Goal: Information Seeking & Learning: Learn about a topic

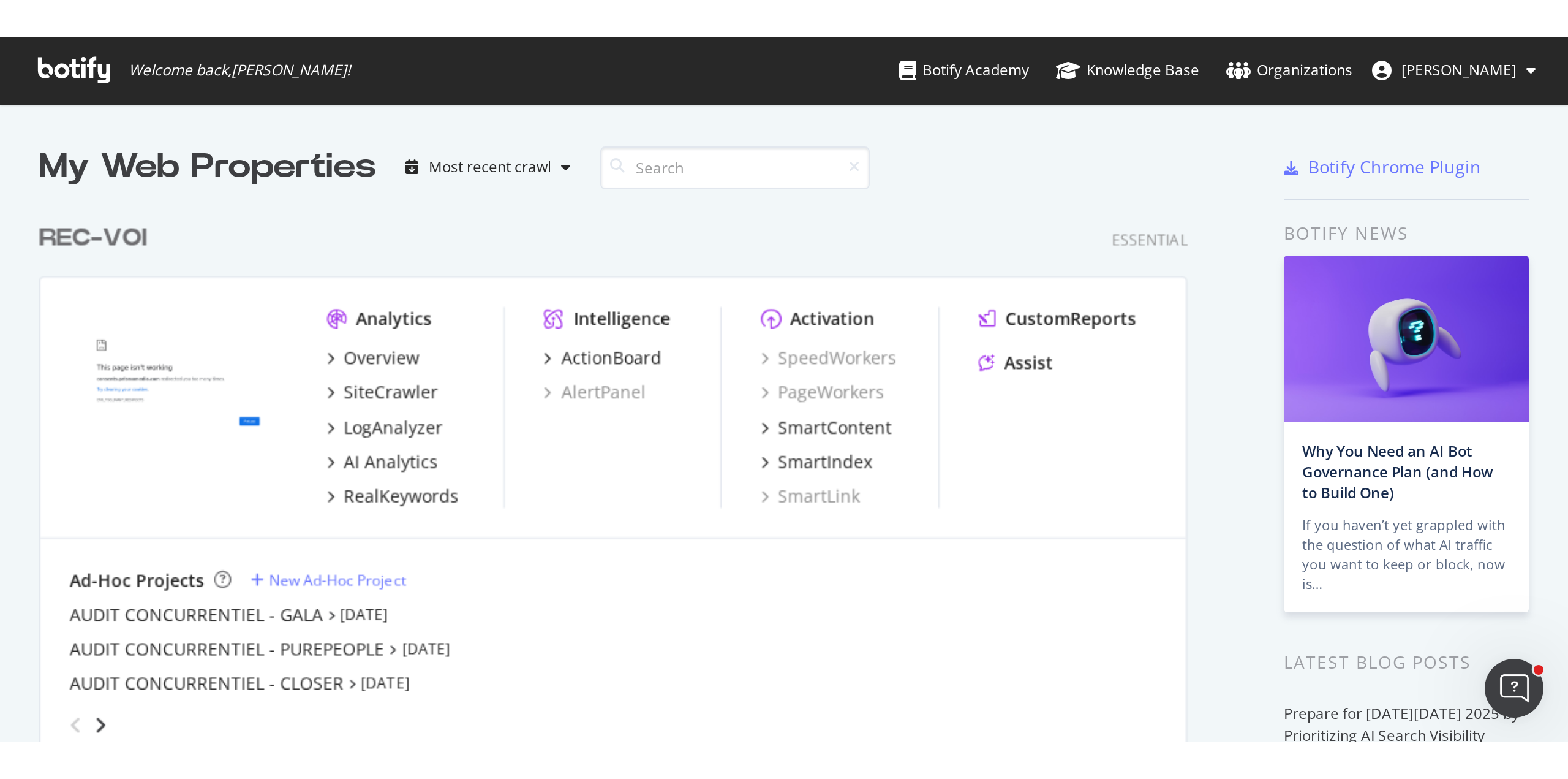
scroll to position [3047, 652]
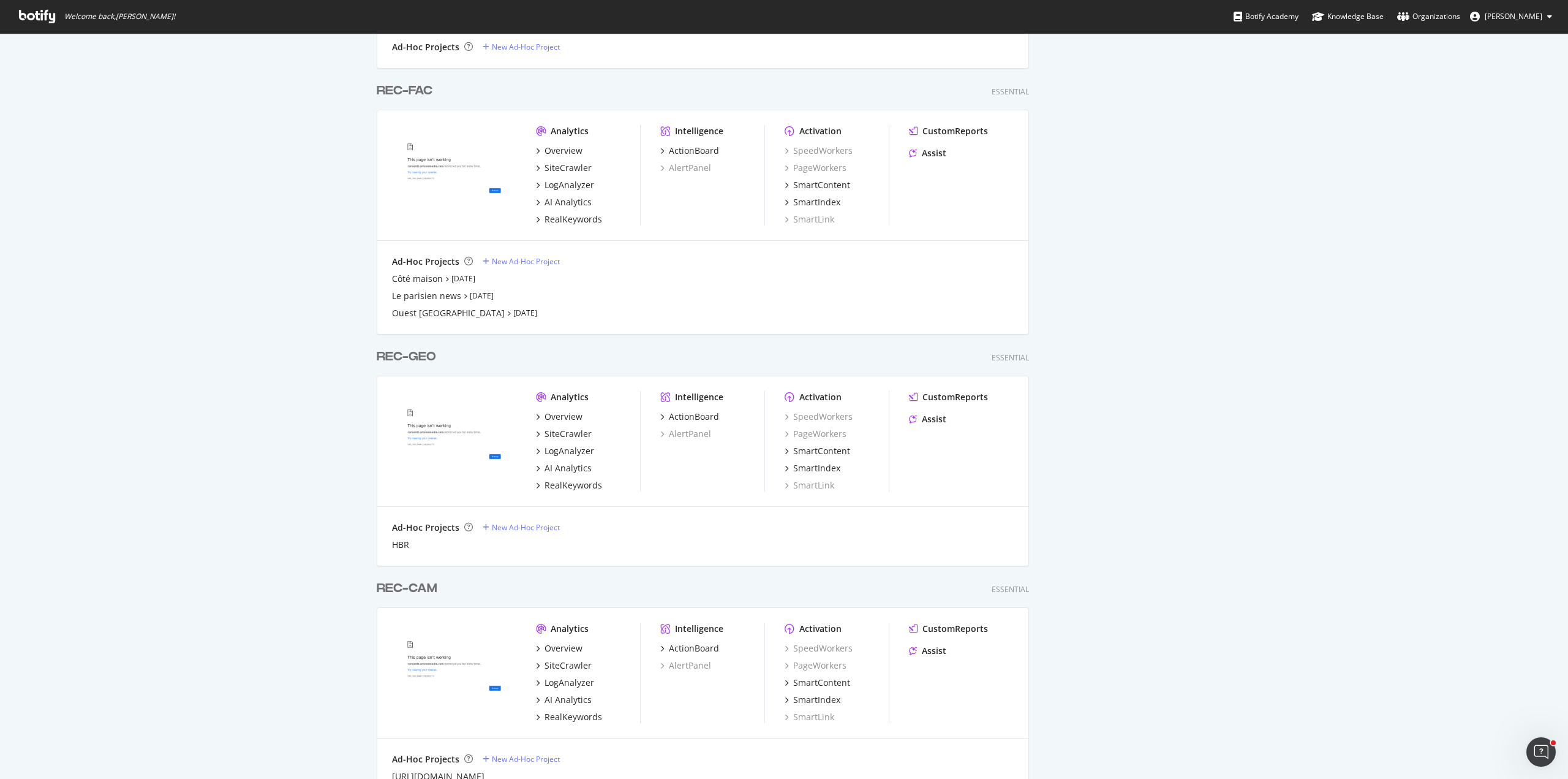
scroll to position [1471, 0]
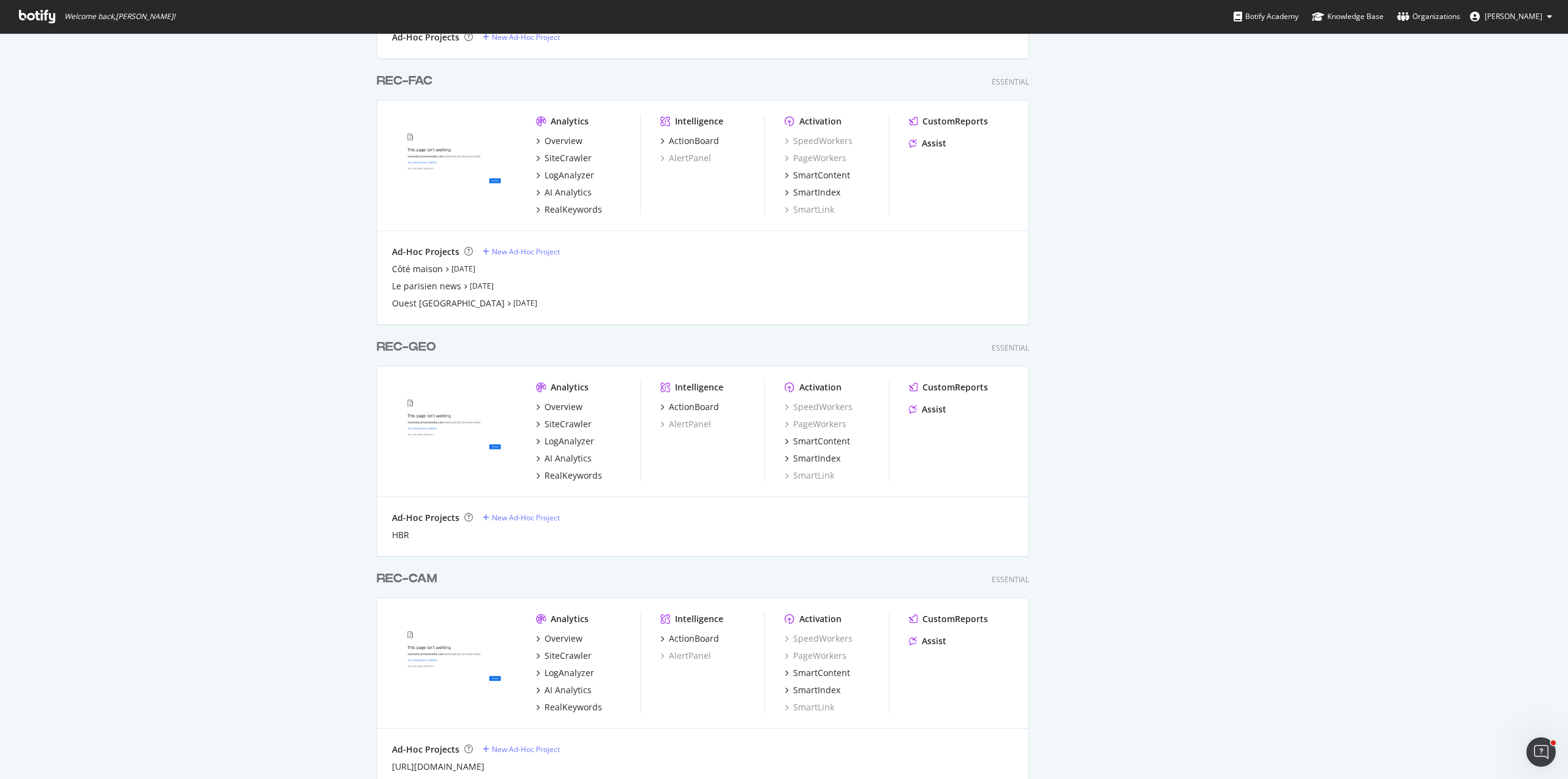
click at [412, 73] on div "REC-FAC" at bounding box center [405, 81] width 56 height 18
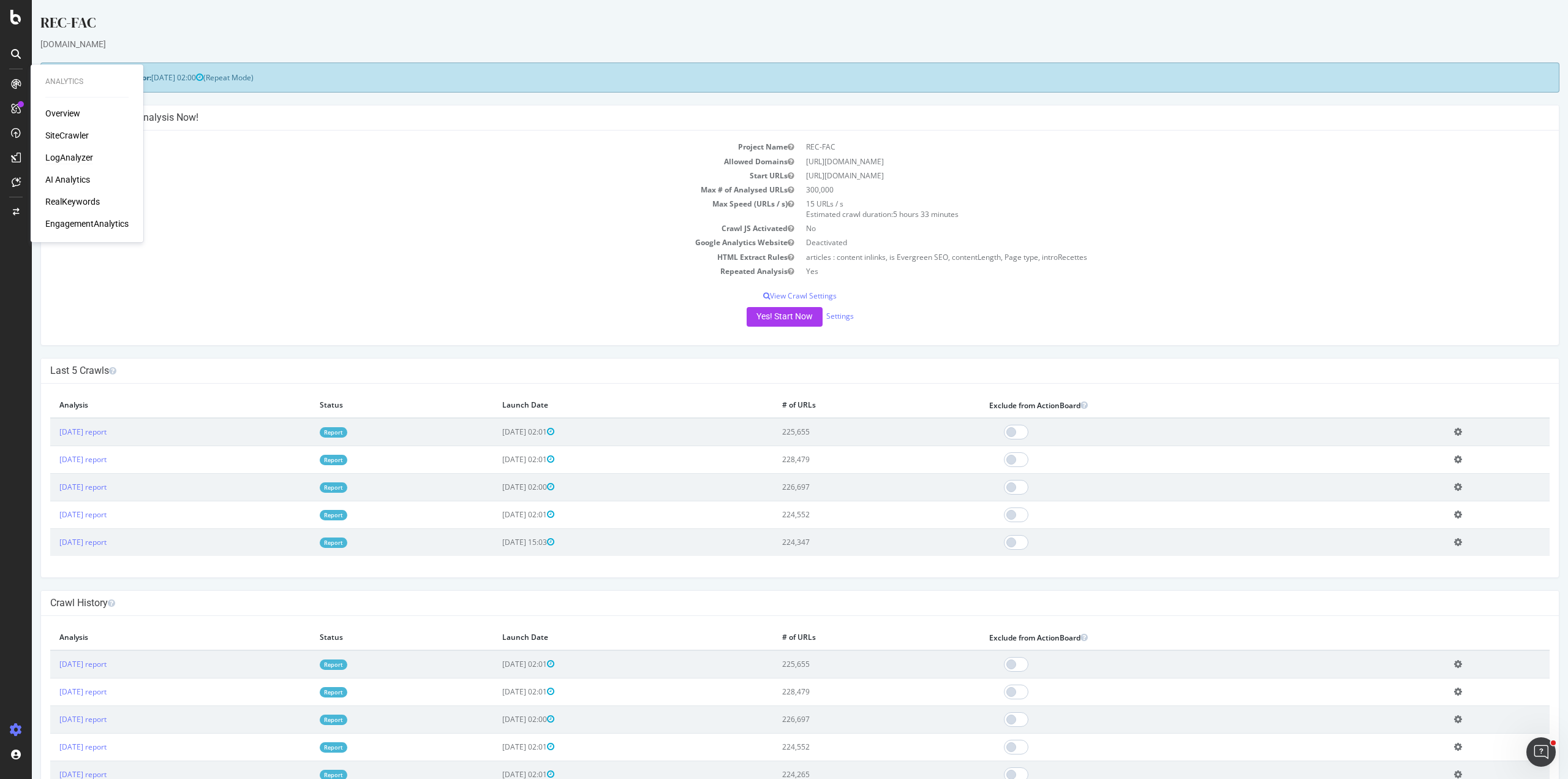
click at [71, 157] on div "LogAnalyzer" at bounding box center [69, 157] width 48 height 12
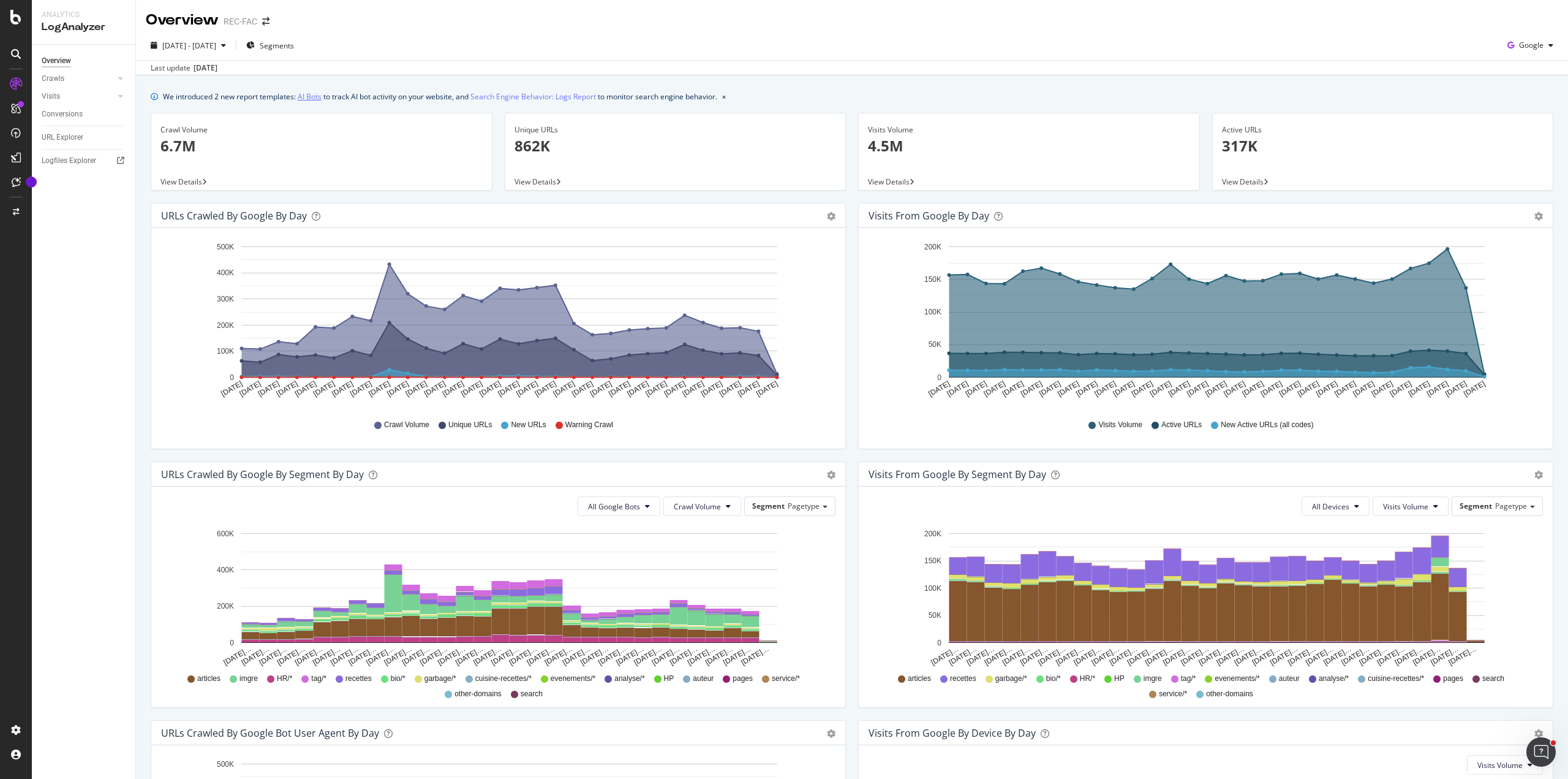
click at [318, 97] on link "AI Bots" at bounding box center [309, 96] width 24 height 13
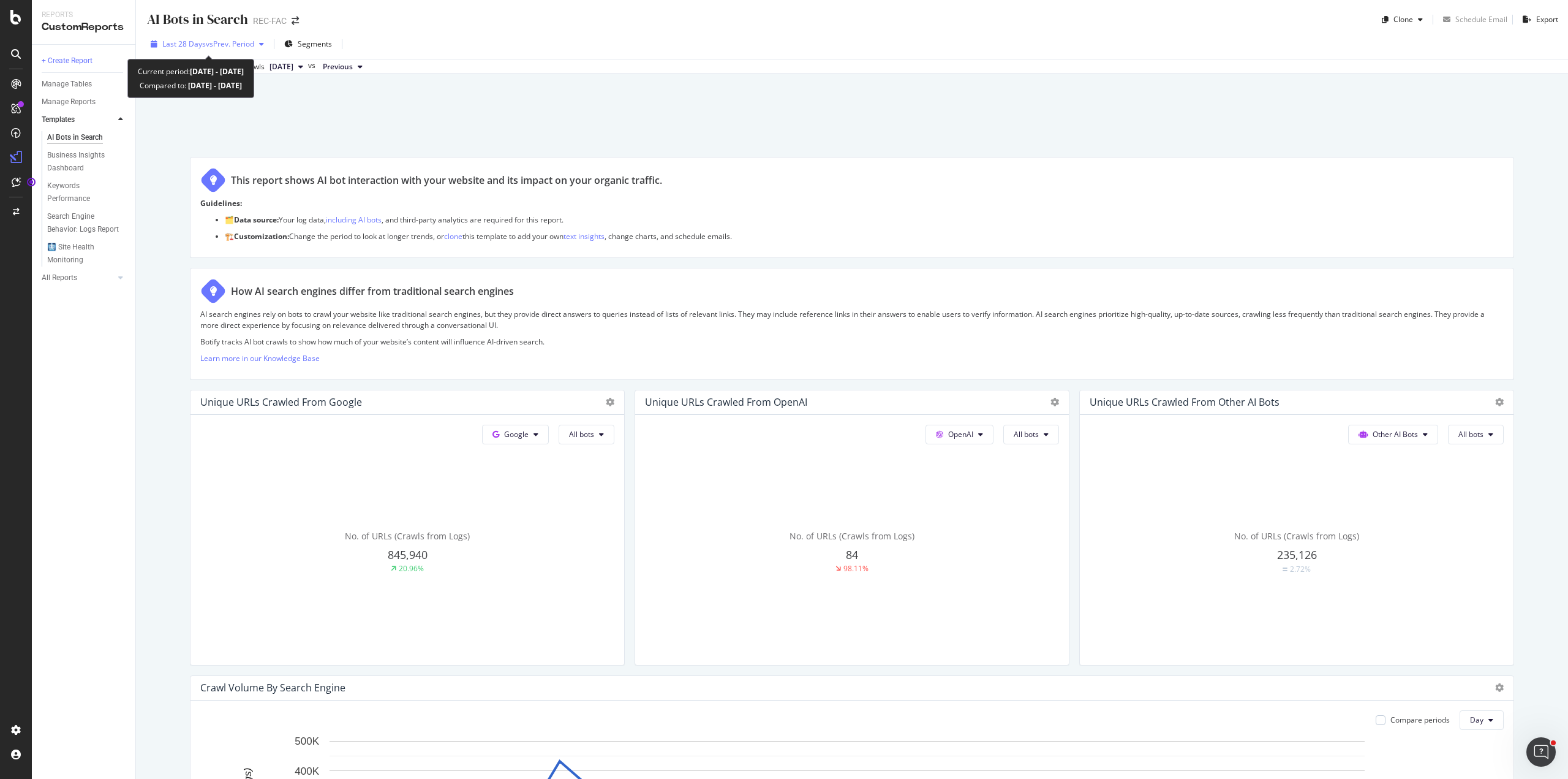
click at [237, 41] on span "vs Prev. Period" at bounding box center [230, 44] width 48 height 10
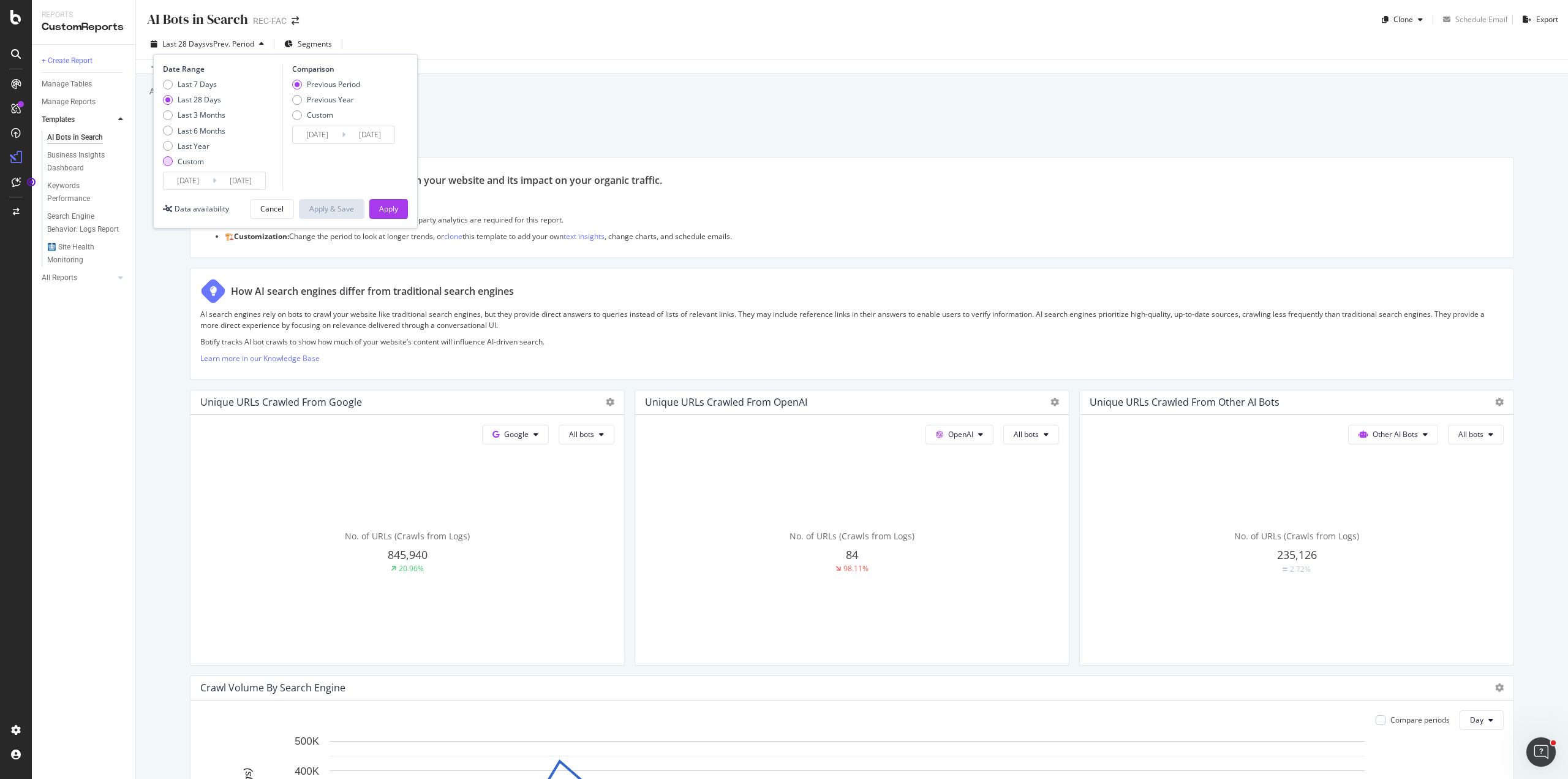
click at [185, 164] on div "Custom" at bounding box center [191, 161] width 26 height 10
click at [189, 182] on input "2025/09/11" at bounding box center [188, 181] width 49 height 18
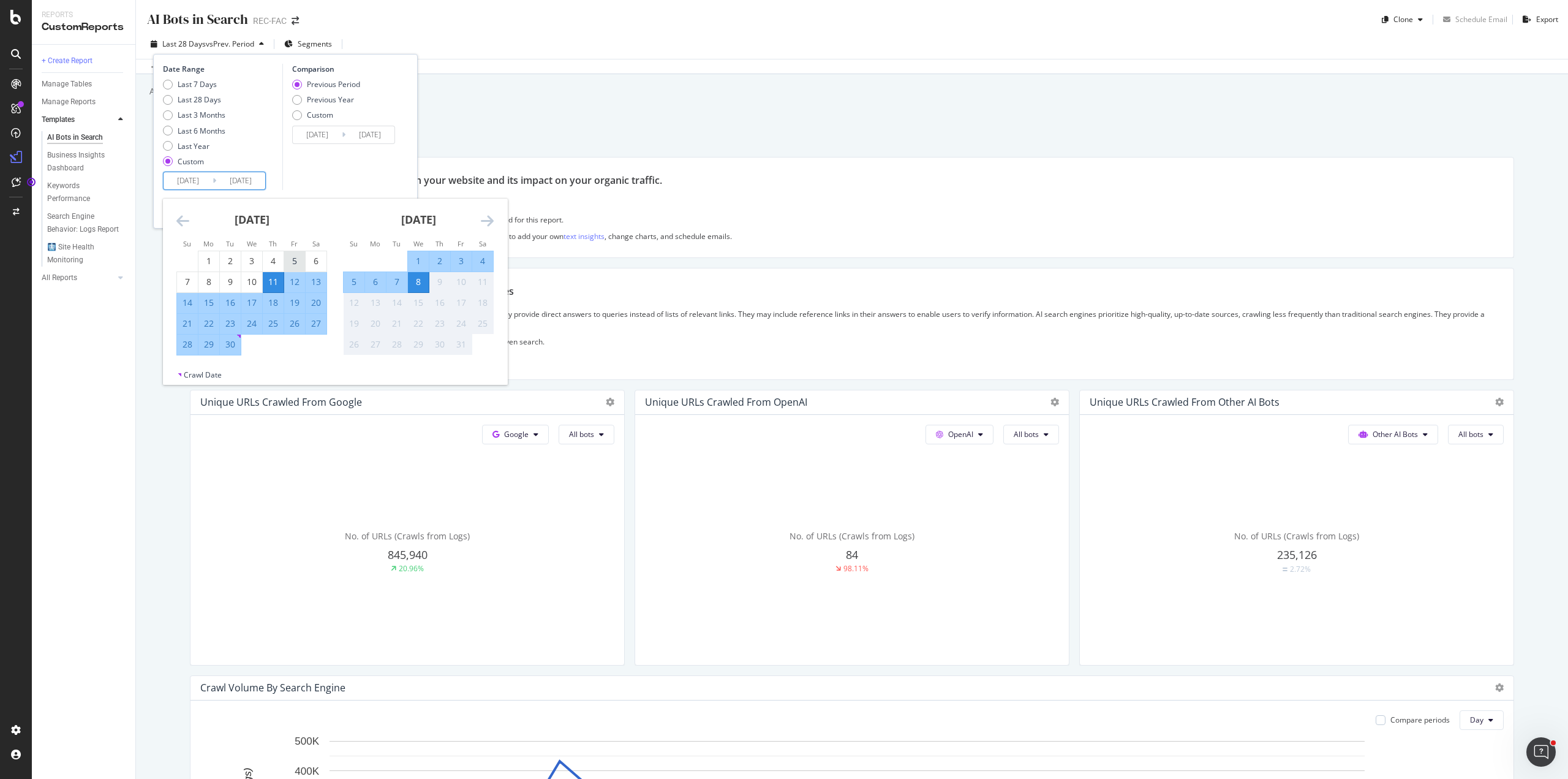
click at [295, 258] on div "5" at bounding box center [295, 260] width 20 height 12
type input "2025/09/05"
type input "2025/08/02"
type input "2025/09/04"
click at [295, 258] on div "5" at bounding box center [295, 260] width 20 height 12
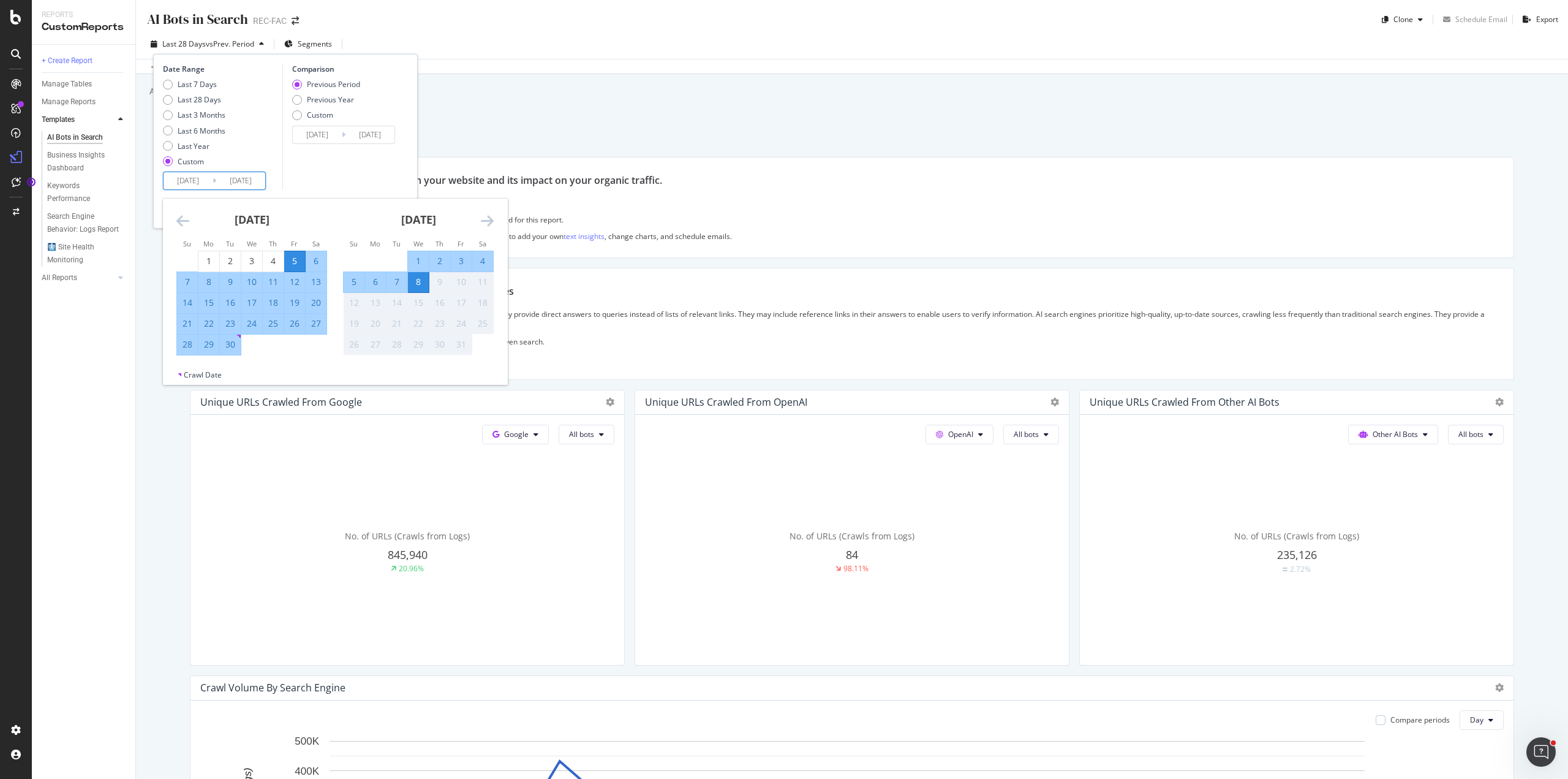
type input "2025/09/05"
type input "2025/09/04"
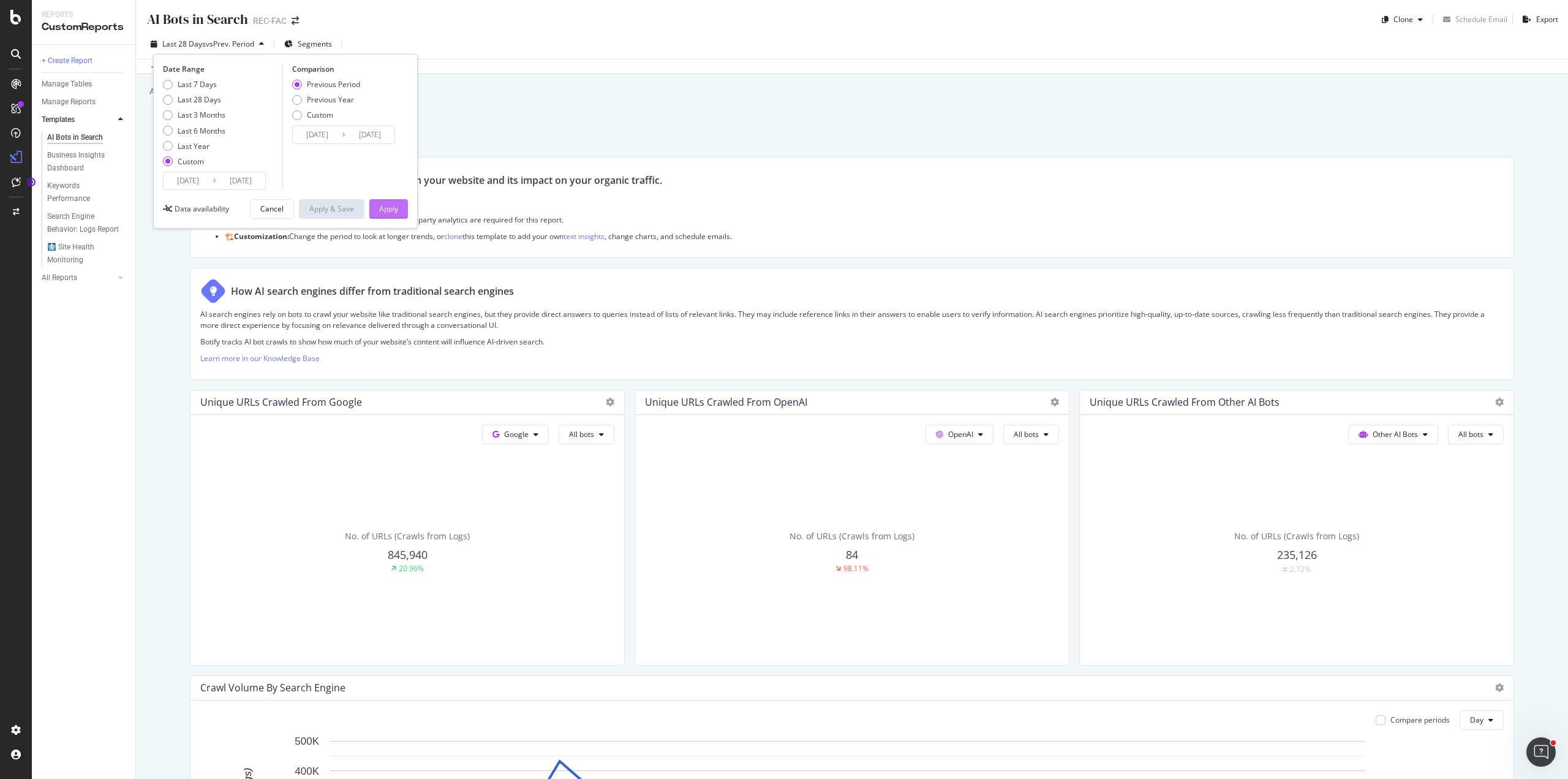
click at [377, 208] on button "Apply" at bounding box center [389, 208] width 39 height 19
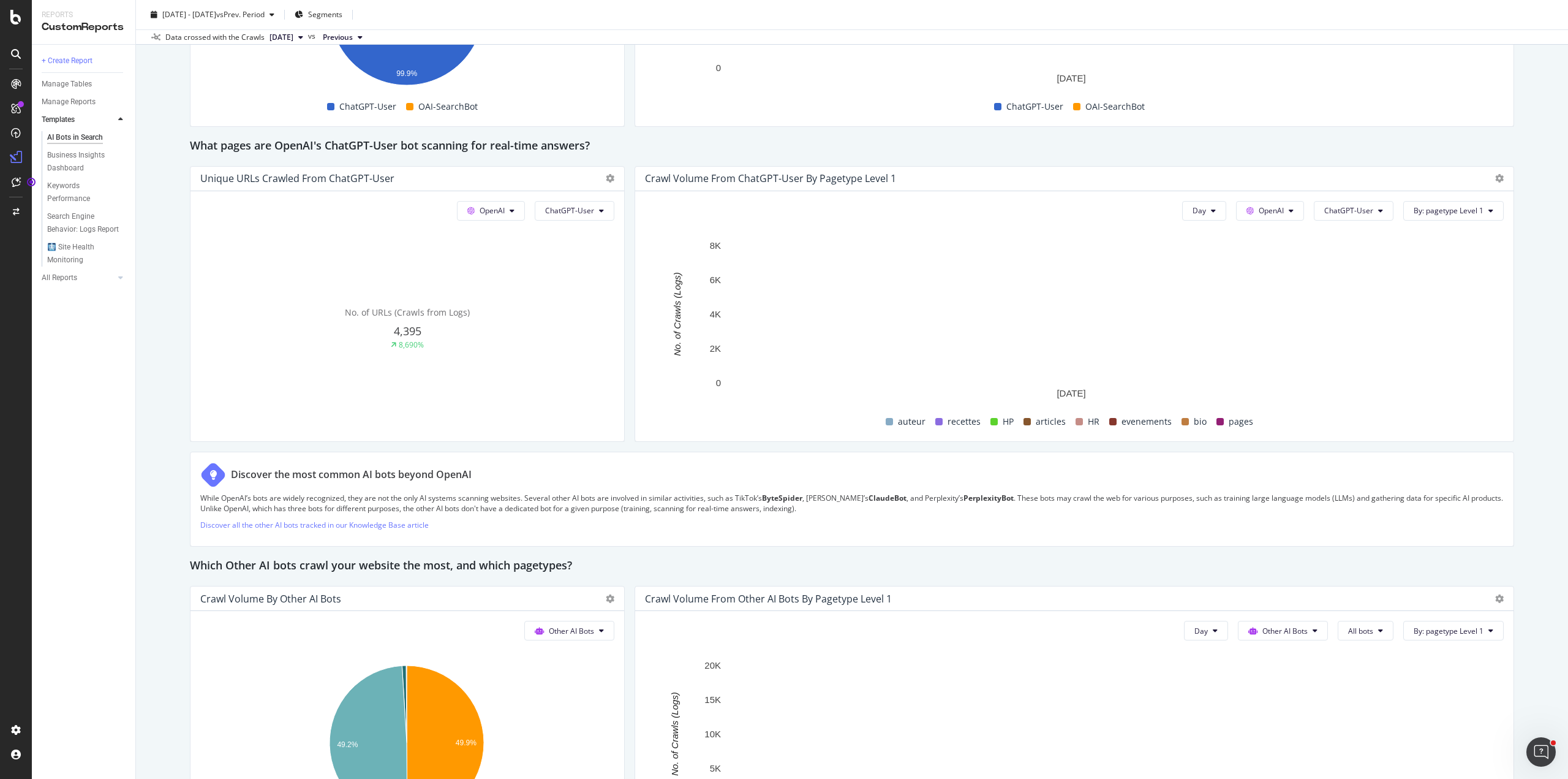
scroll to position [1225, 0]
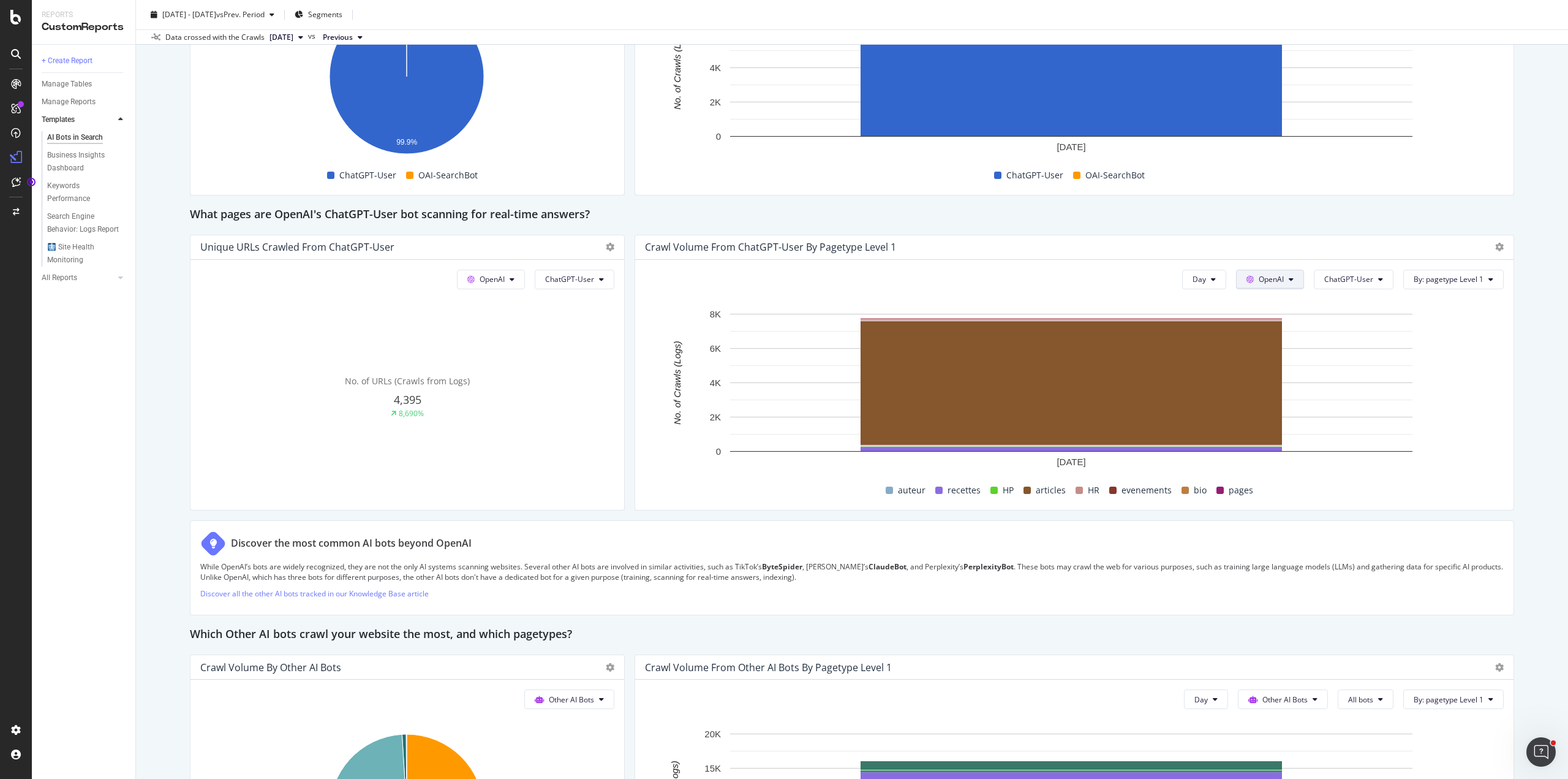
click at [1270, 276] on span "OpenAI" at bounding box center [1271, 279] width 25 height 10
click at [1357, 270] on button "ChatGPT-User" at bounding box center [1354, 279] width 80 height 19
click at [1357, 332] on div "Indexing bots" at bounding box center [1349, 324] width 82 height 18
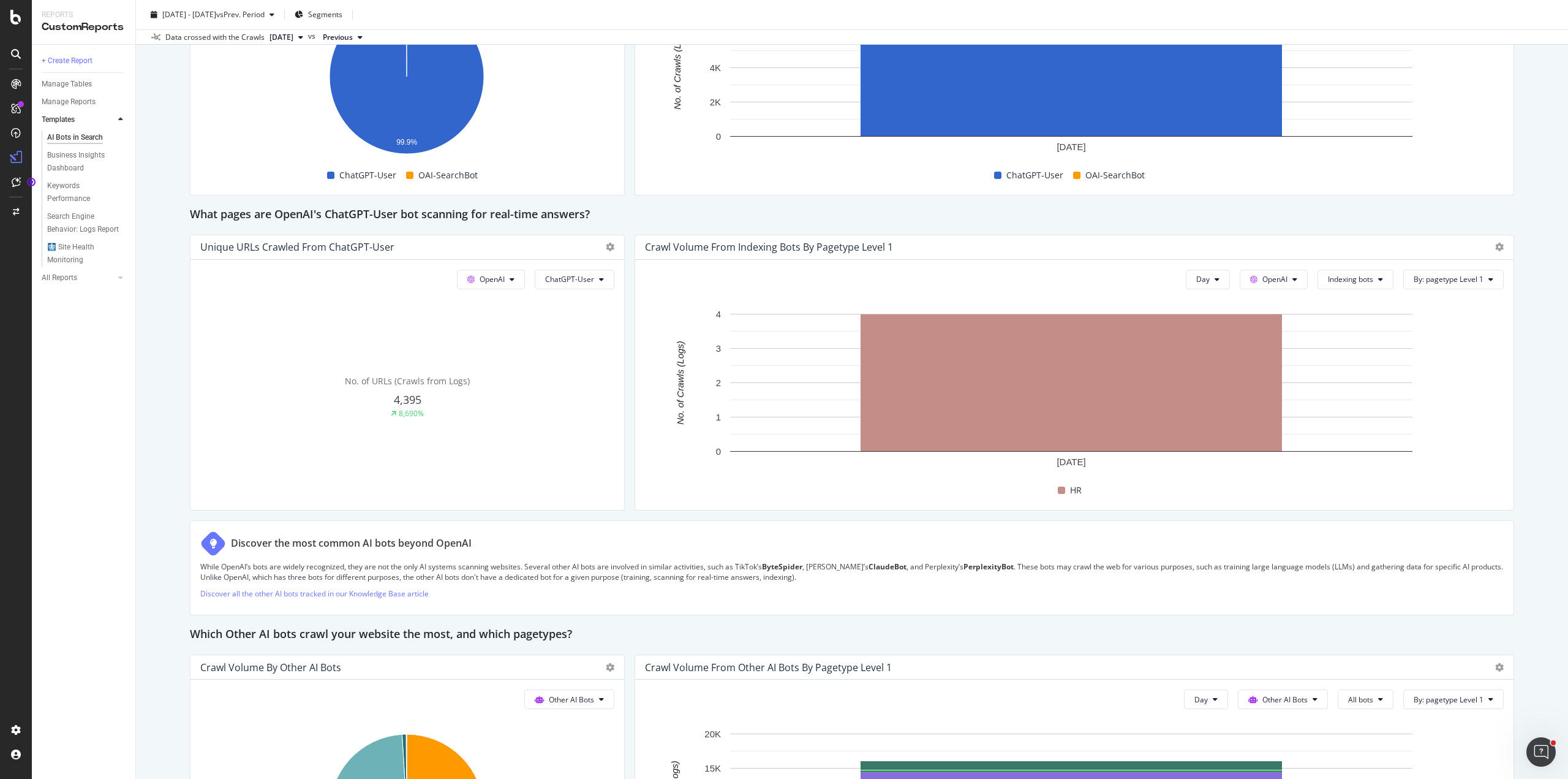
click at [1348, 289] on div "Day OpenAI Indexing bots By: pagetype Level 1 Hold CTRL while clicking to filte…" at bounding box center [1074, 384] width 879 height 250
click at [1341, 280] on span "Indexing bots" at bounding box center [1350, 279] width 45 height 10
click at [1343, 296] on span "All bots" at bounding box center [1350, 302] width 62 height 11
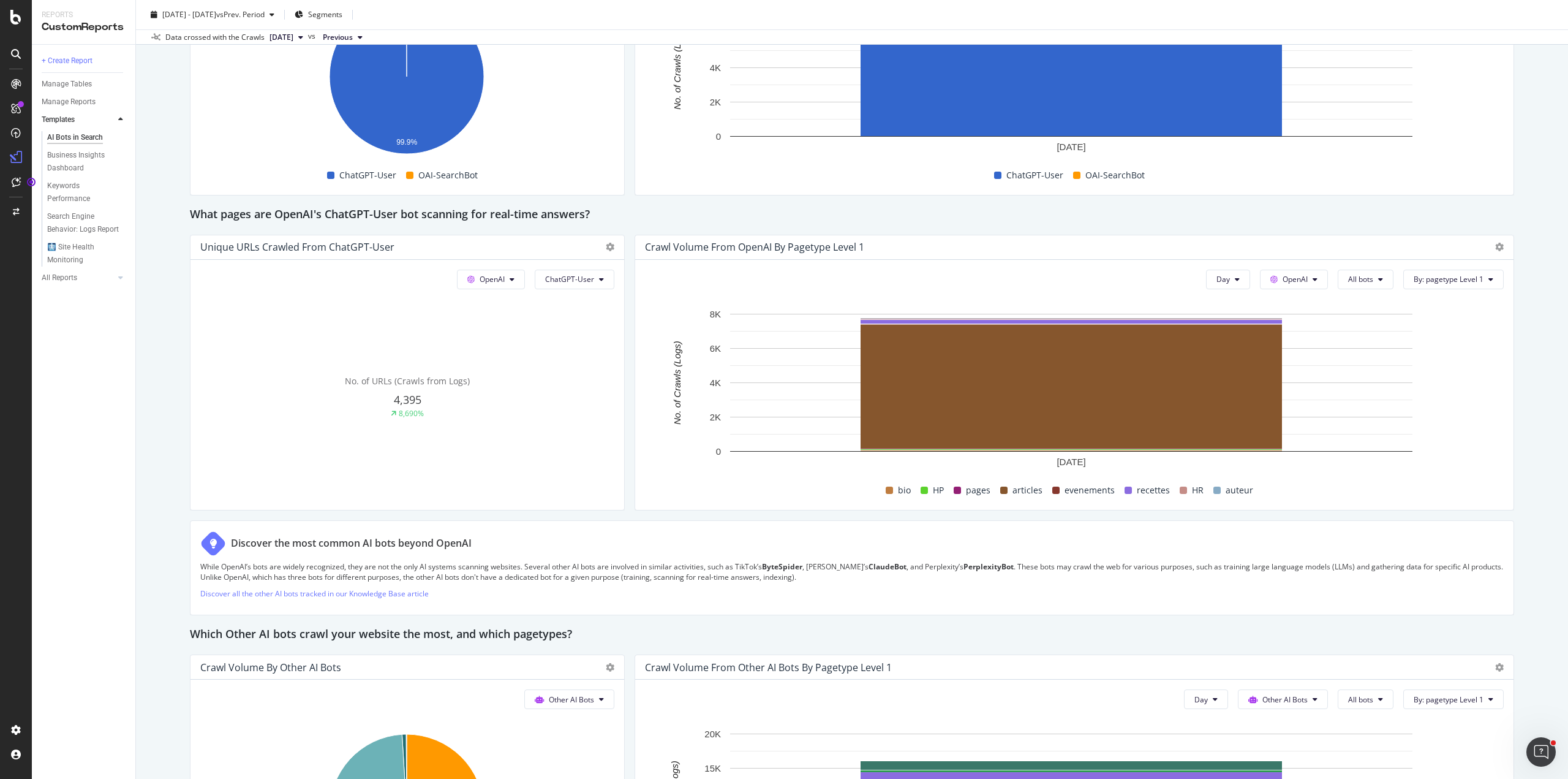
click at [870, 516] on div "This report shows AI bot interaction with your website and its impact on your o…" at bounding box center [852, 112] width 1324 height 2362
click at [1377, 274] on button "All bots" at bounding box center [1366, 279] width 56 height 19
click at [1376, 351] on span "OAI-SearchBot" at bounding box center [1371, 347] width 62 height 11
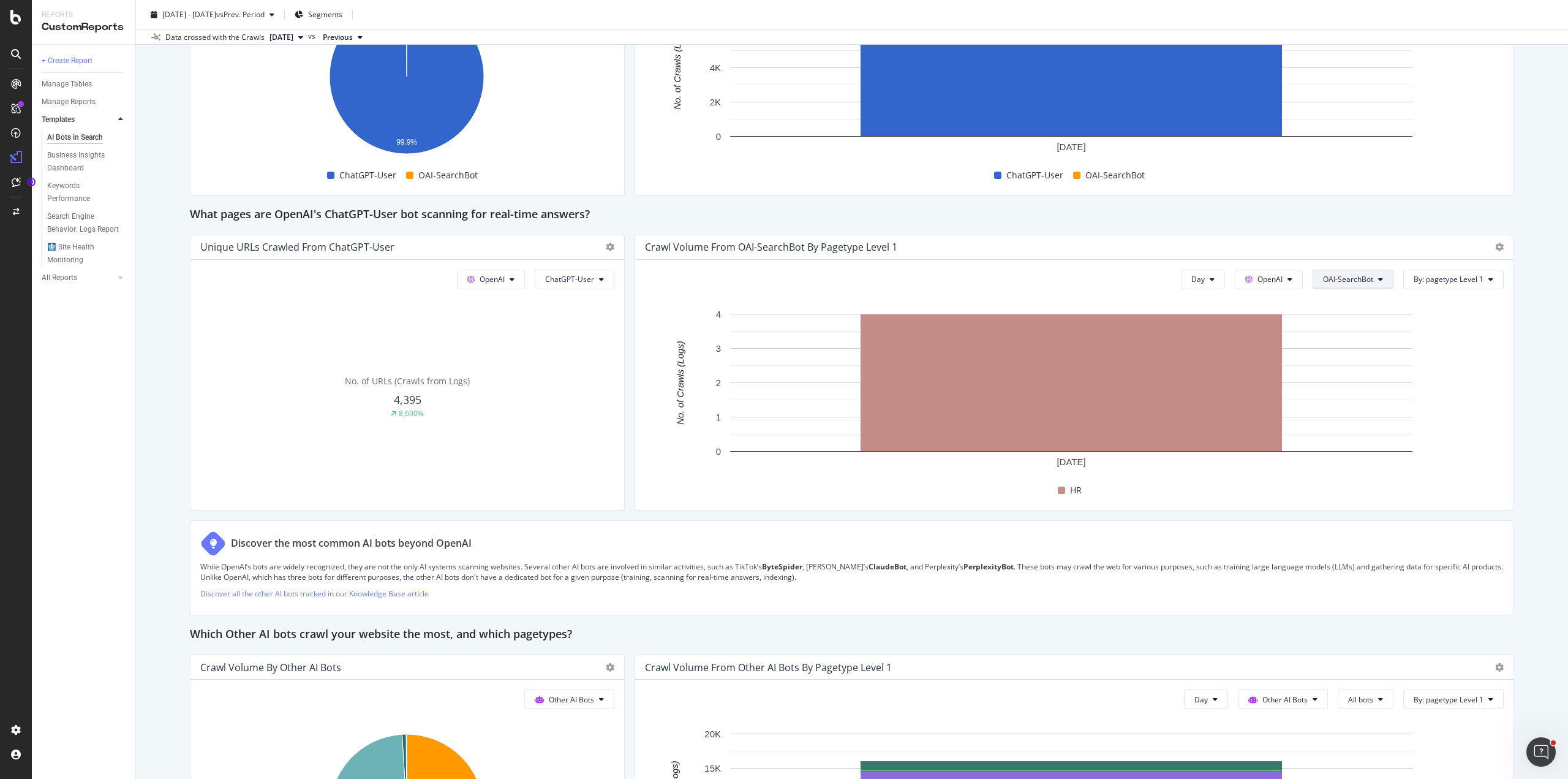
click at [1362, 276] on span "OAI-SearchBot" at bounding box center [1348, 279] width 50 height 10
click at [1347, 416] on span "ChatGPT-User" at bounding box center [1347, 416] width 62 height 11
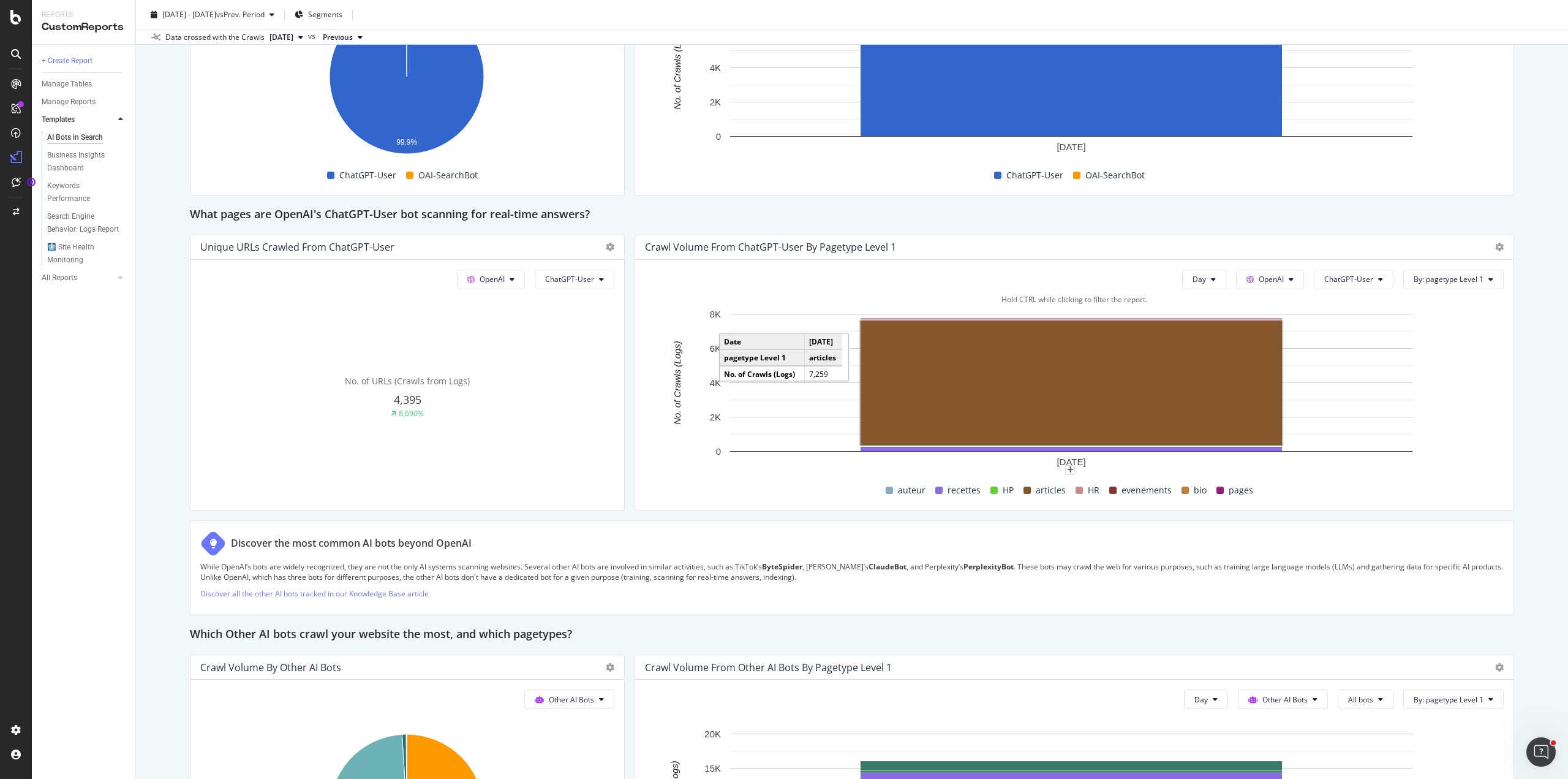
click at [987, 363] on rect "A chart." at bounding box center [1071, 383] width 421 height 124
click at [1348, 282] on span "ChatGPT-User" at bounding box center [1348, 279] width 49 height 10
click at [1355, 387] on span "GPTBot" at bounding box center [1349, 393] width 62 height 11
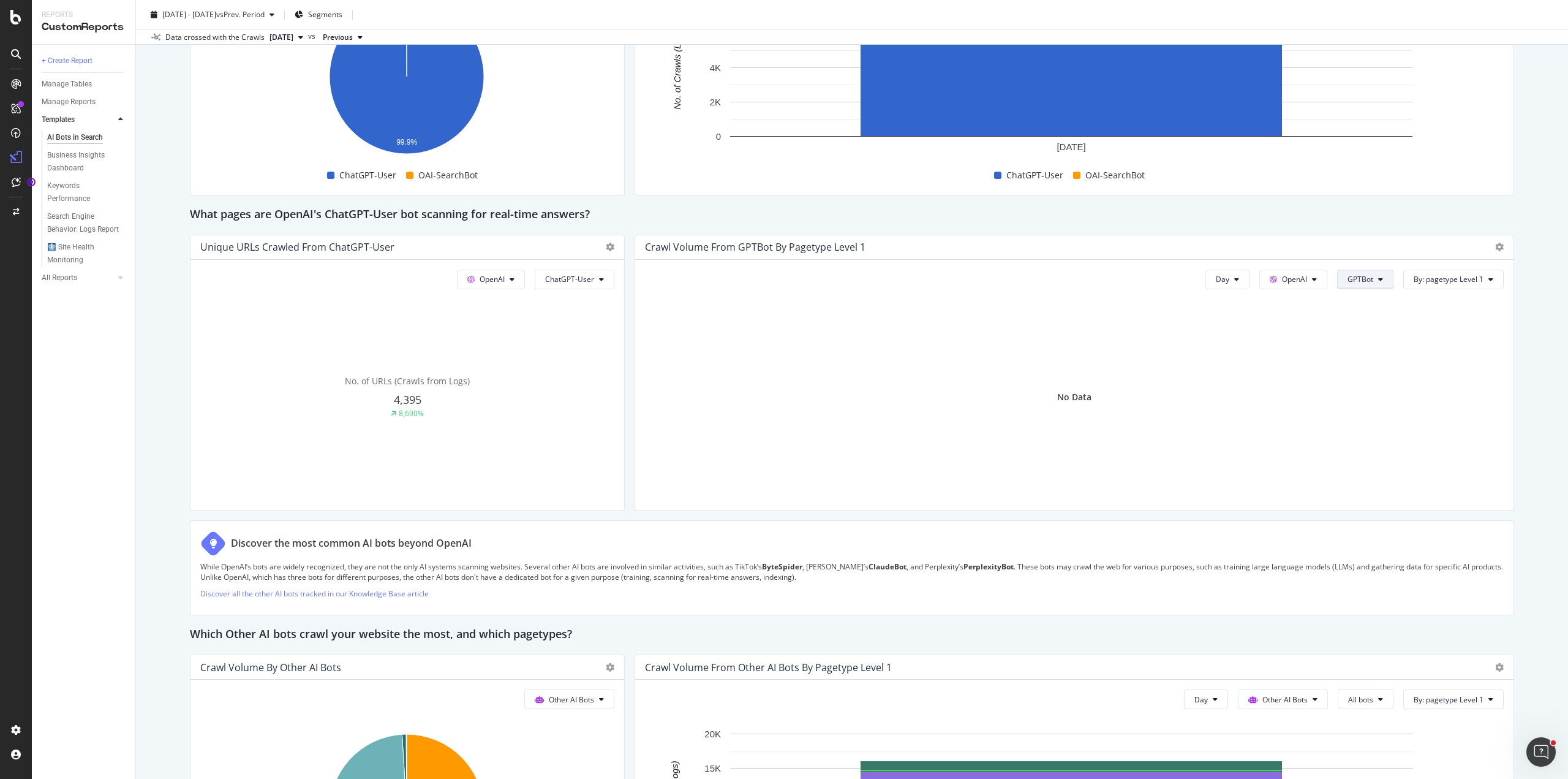
click at [1352, 278] on span "GPTBot" at bounding box center [1361, 279] width 26 height 10
click at [1361, 412] on span "ChatGPT-User" at bounding box center [1371, 416] width 62 height 11
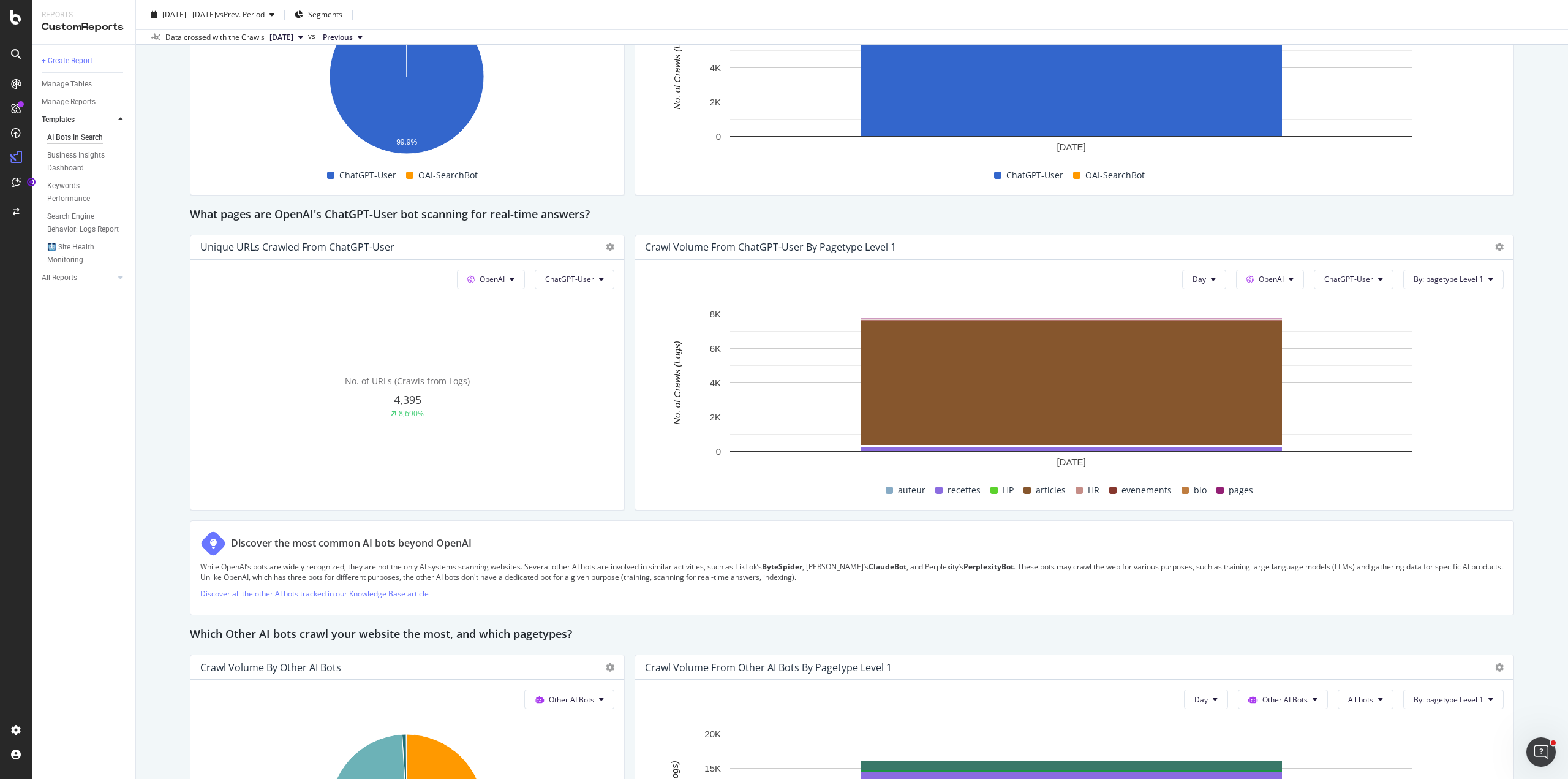
click at [1530, 320] on div "AI Bots in Search AI Bots in Search REC-FAC Clone Schedule Email Export 2025 Se…" at bounding box center [852, 389] width 1433 height 779
click at [883, 283] on div "Day OpenAI ChatGPT-User By: pagetype Level 1" at bounding box center [1074, 279] width 859 height 19
click at [1375, 282] on button "ChatGPT-User" at bounding box center [1354, 279] width 80 height 19
click at [1281, 282] on button "OpenAI" at bounding box center [1270, 279] width 68 height 19
click at [1399, 295] on div "Hold CTRL while clicking to filter the report." at bounding box center [1074, 299] width 859 height 10
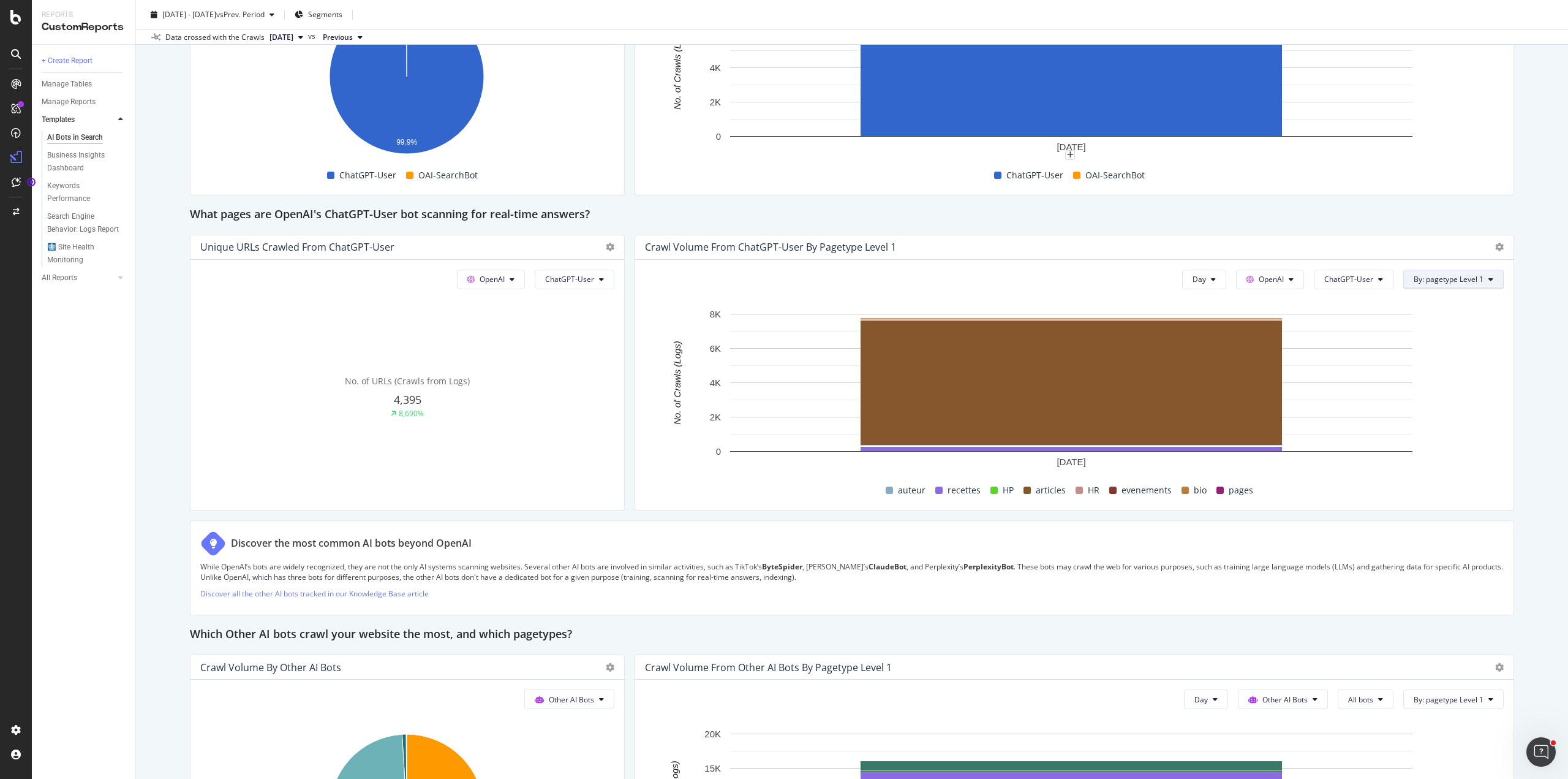
click at [1438, 280] on span "By: pagetype Level 1" at bounding box center [1449, 279] width 69 height 10
click at [1454, 330] on div "Select a Segment" at bounding box center [1472, 321] width 152 height 20
click at [1457, 348] on div "Segments" at bounding box center [1466, 344] width 135 height 18
click at [1460, 383] on div "host Level" at bounding box center [1476, 390] width 113 height 15
click at [1501, 352] on div "Validate" at bounding box center [1512, 354] width 28 height 10
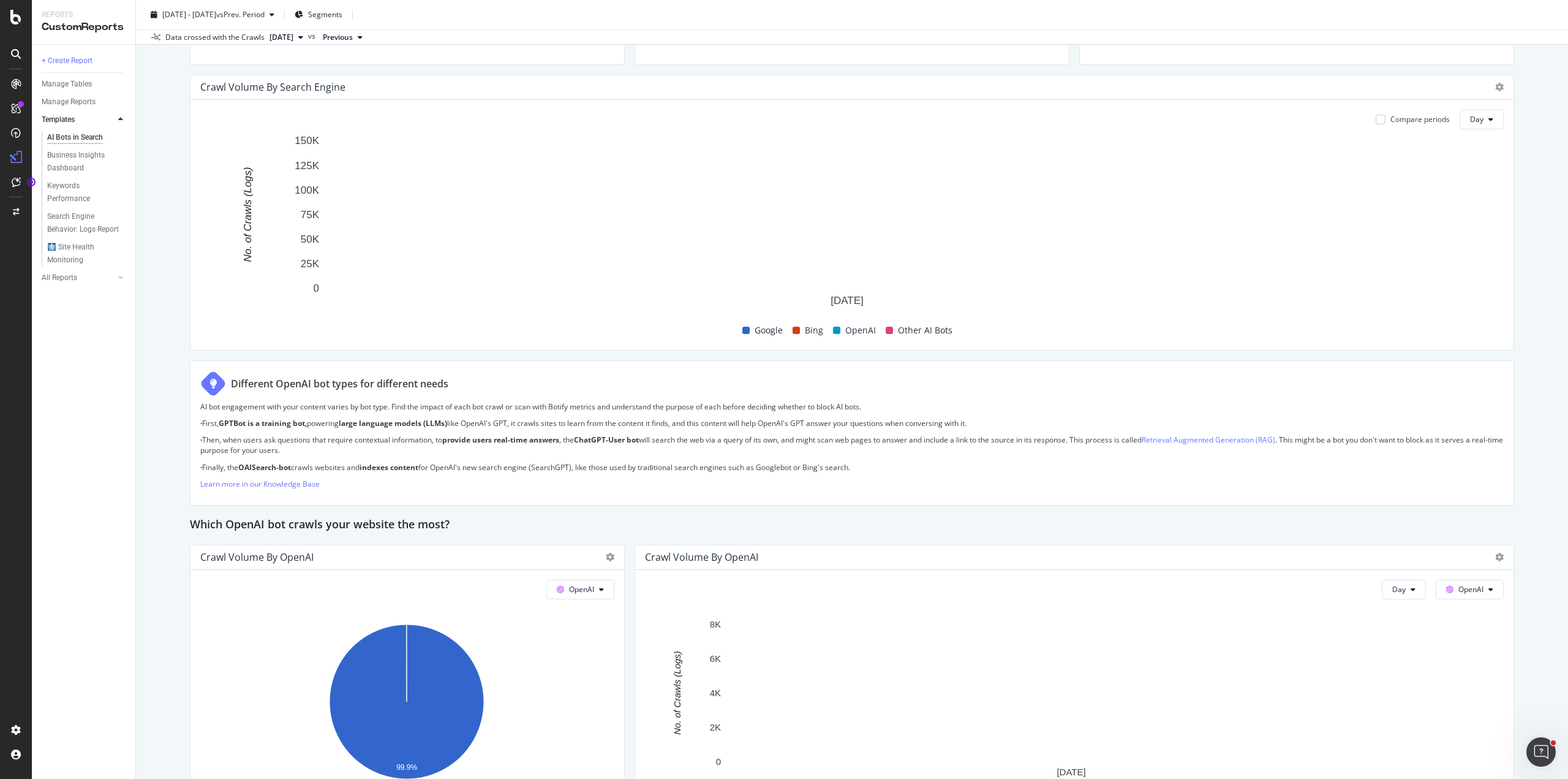
scroll to position [551, 0]
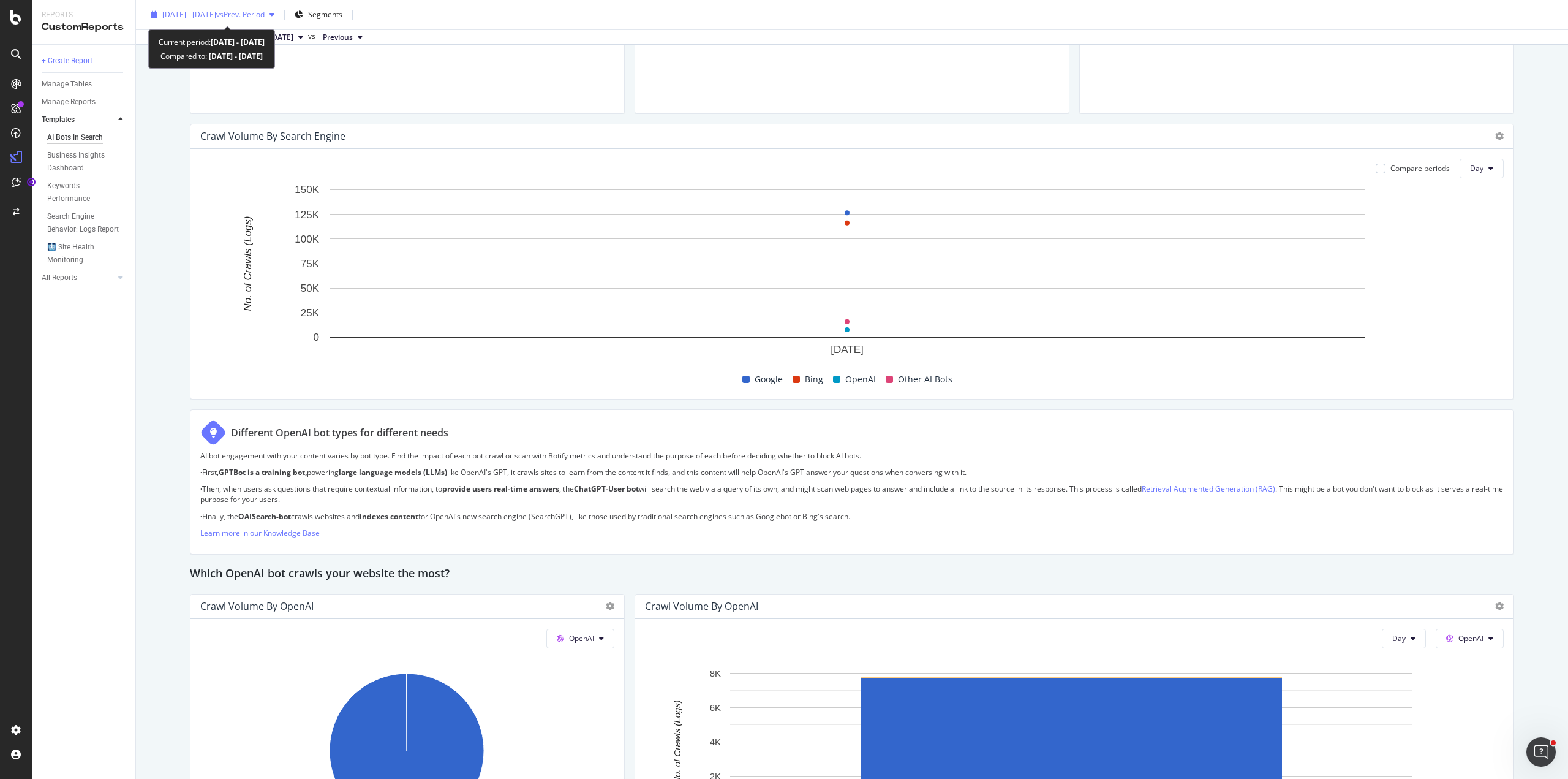
click at [196, 11] on span "2025 Sep. 5th - Sep. 5th" at bounding box center [189, 14] width 54 height 10
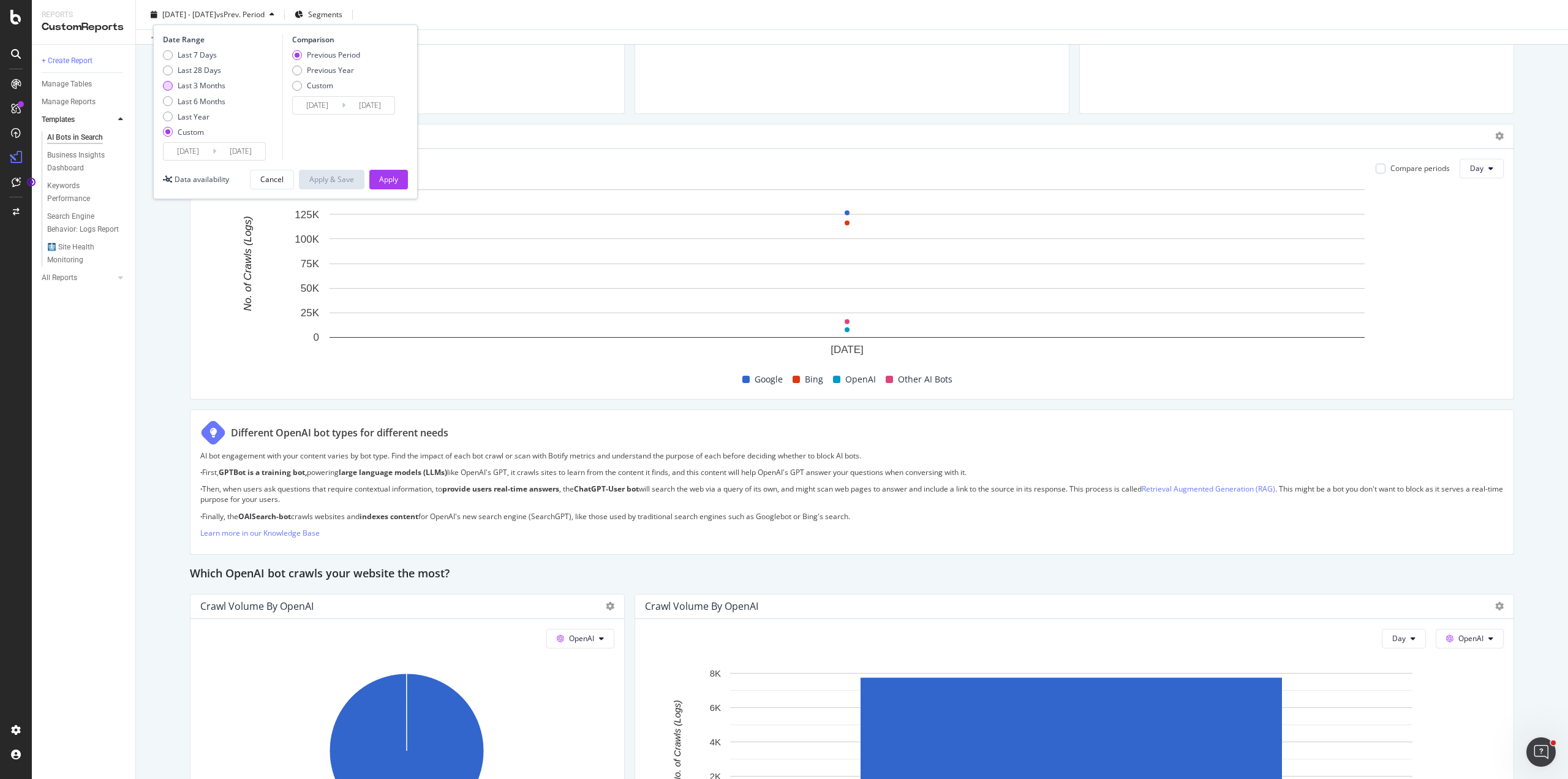
click at [195, 88] on div "Last 3 Months" at bounding box center [202, 85] width 48 height 10
type input "[DATE]"
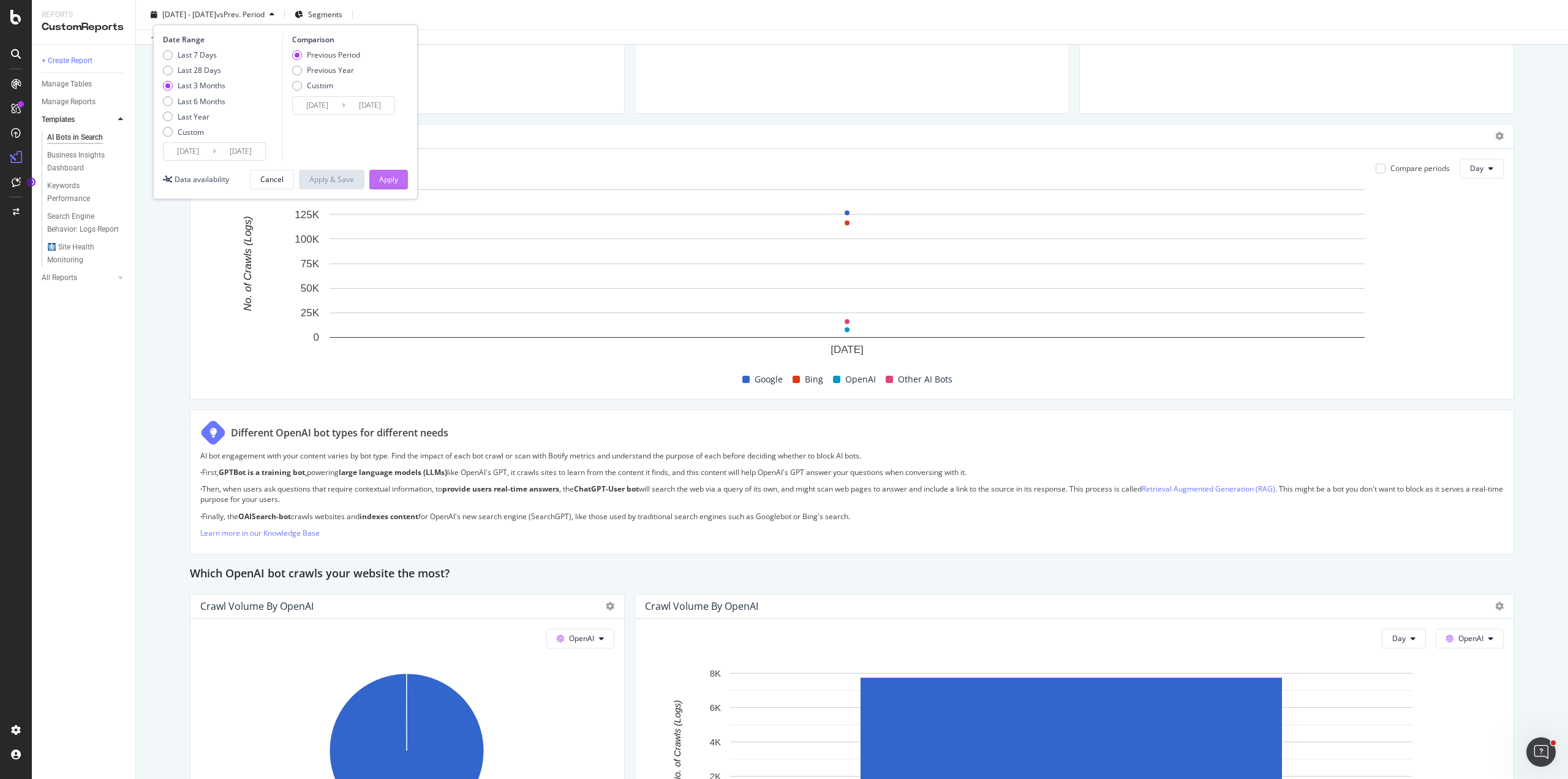
click at [388, 178] on div "Apply" at bounding box center [388, 179] width 19 height 10
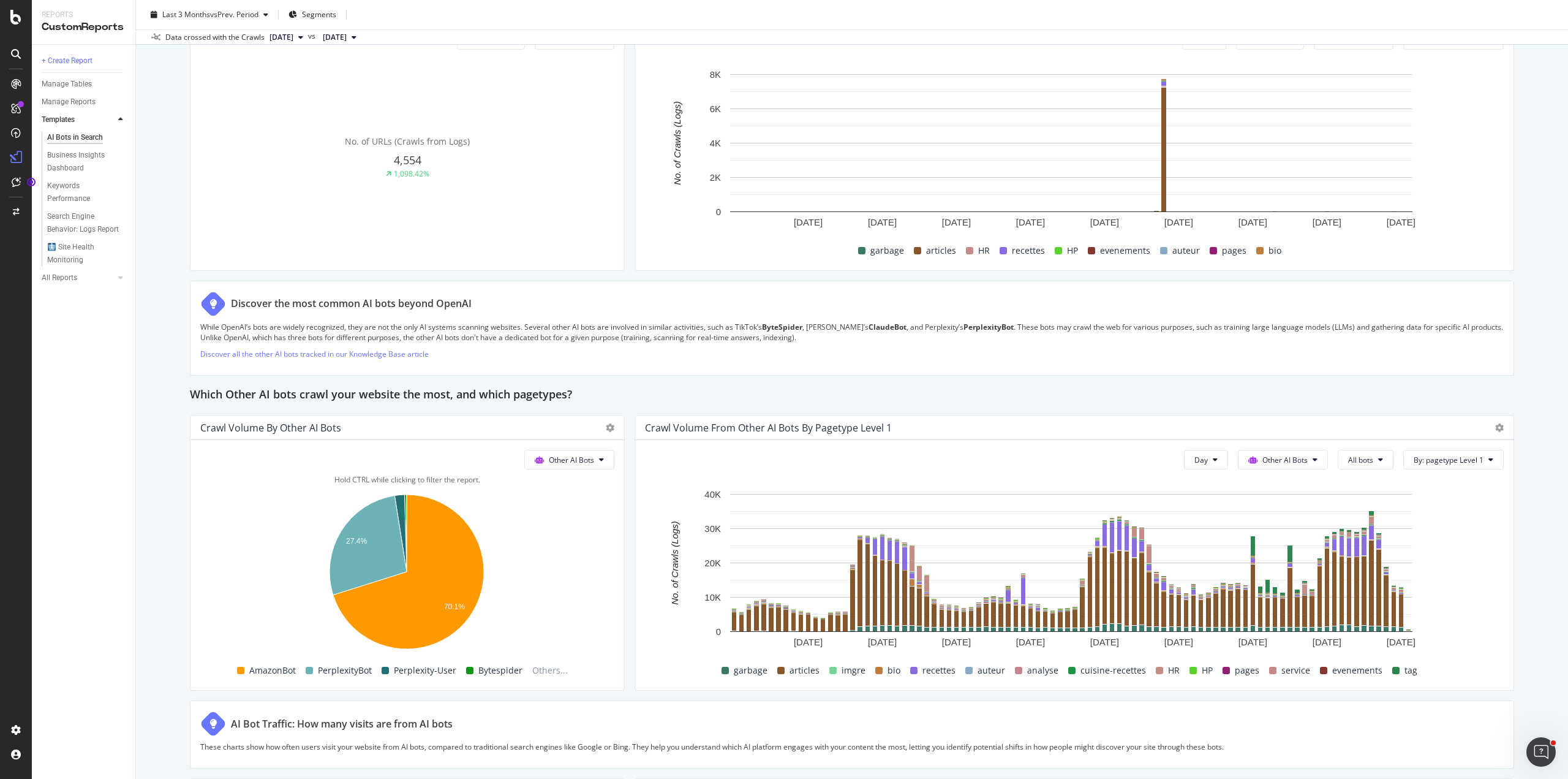
scroll to position [1467, 0]
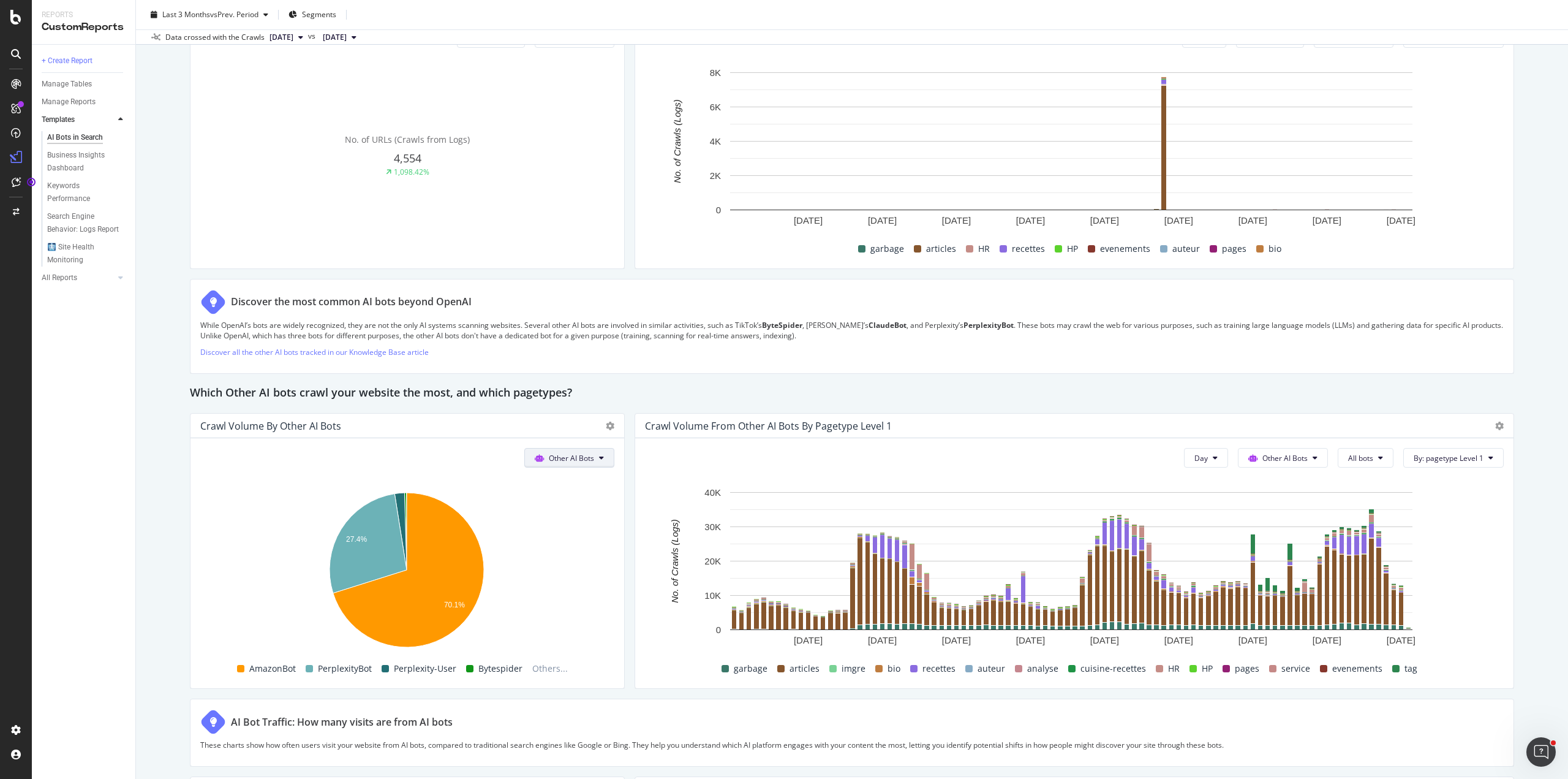
click at [574, 465] on button "Other AI Bots" at bounding box center [569, 458] width 90 height 19
click at [583, 486] on div "Google" at bounding box center [566, 480] width 87 height 18
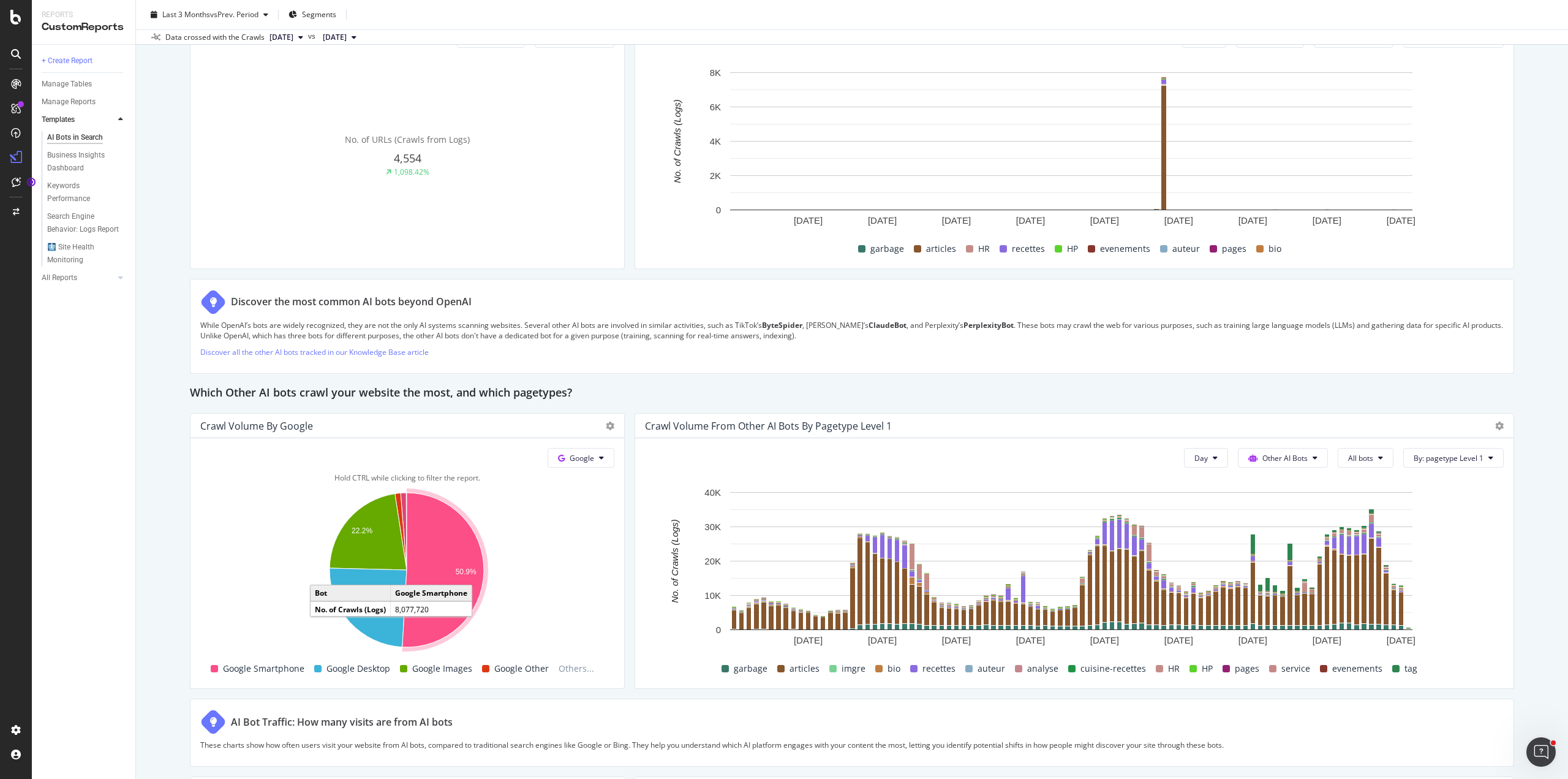
click at [471, 555] on icon "A chart." at bounding box center [444, 570] width 82 height 155
click at [705, 383] on div "Which Other AI bots crawl your website the most, and which pagetypes?" at bounding box center [852, 393] width 1324 height 19
click at [75, 251] on div "🩻 Site Health Monitoring" at bounding box center [82, 254] width 69 height 26
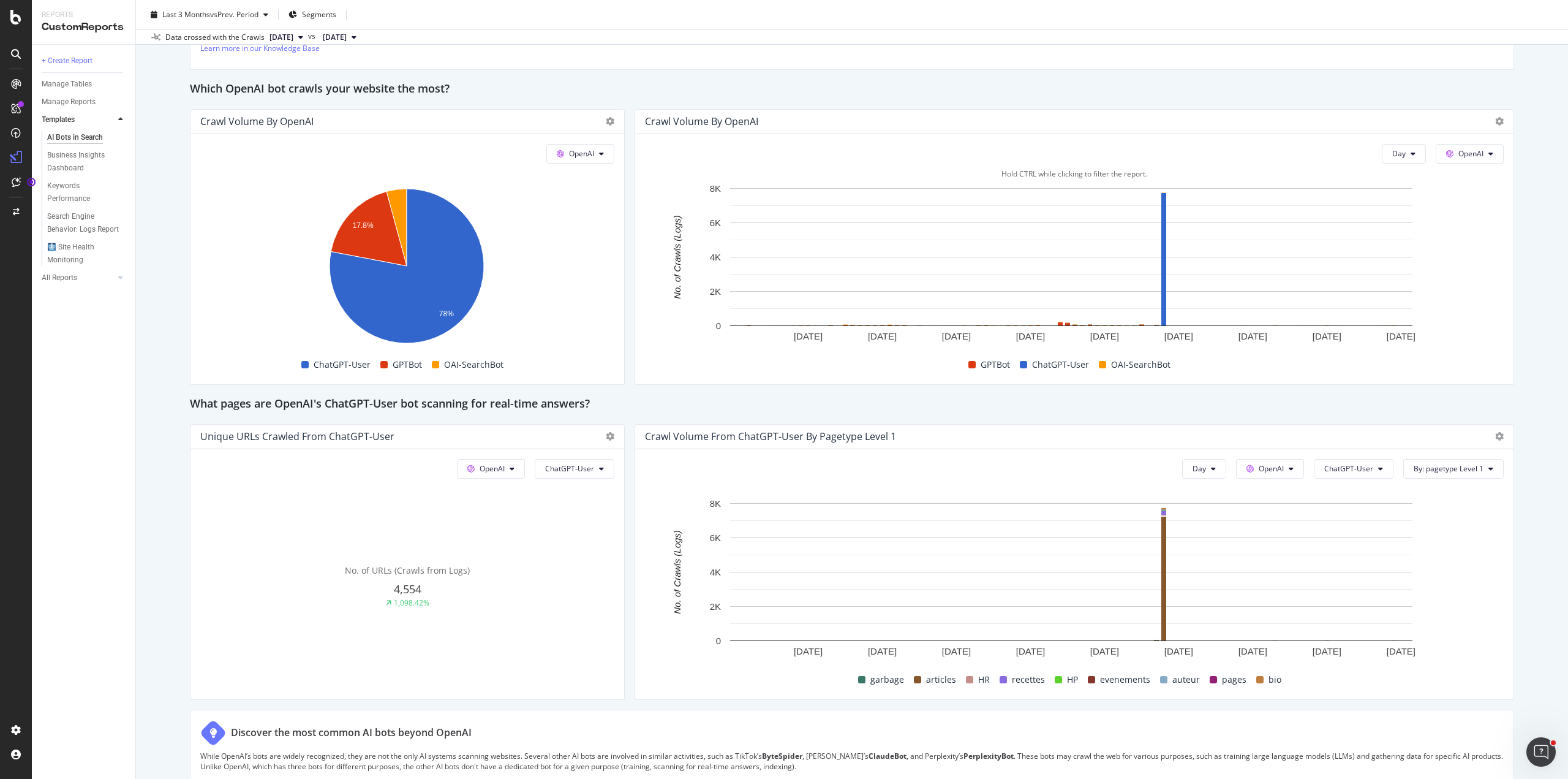
scroll to position [1042, 0]
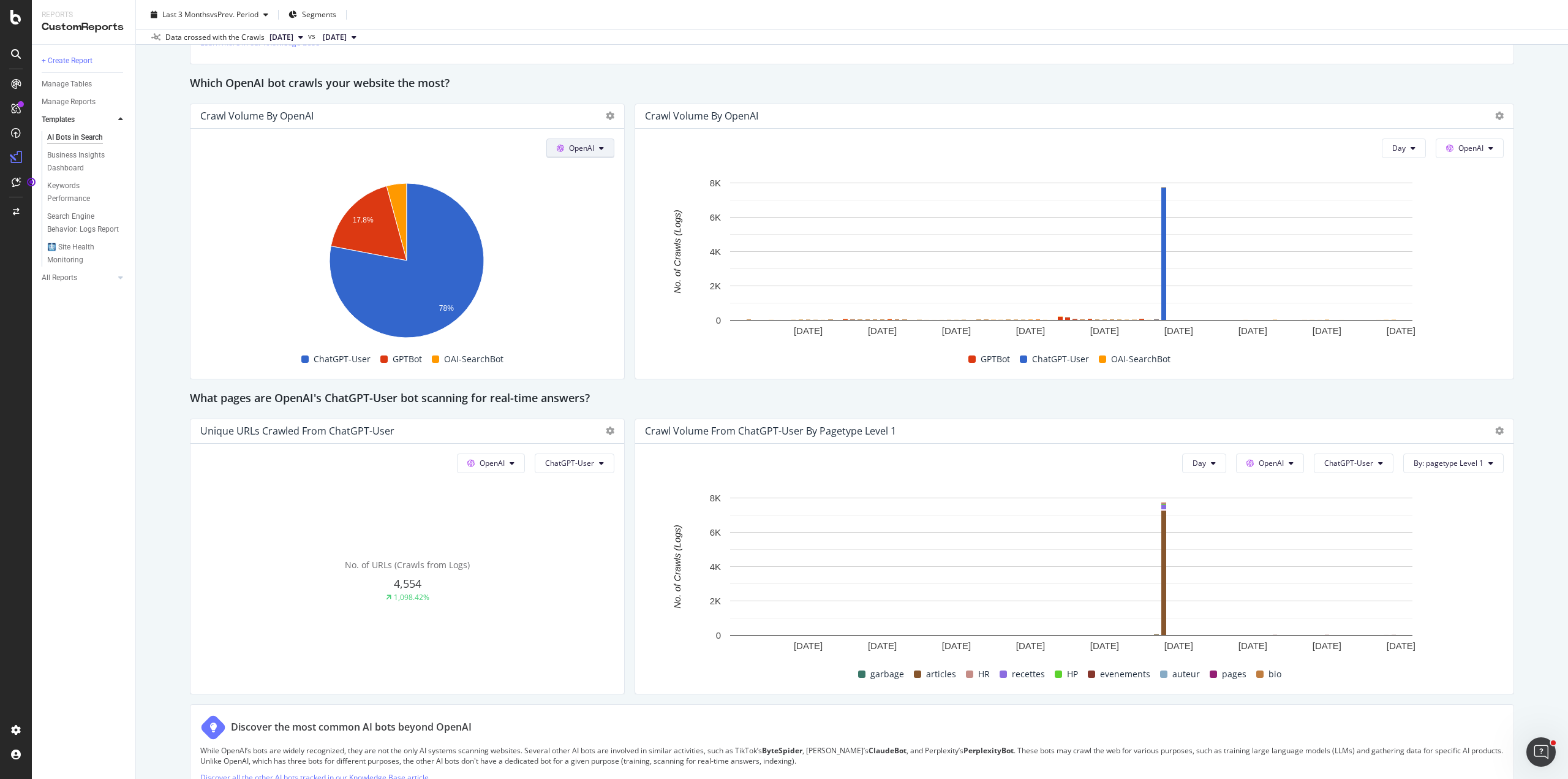
click at [593, 151] on button "OpenAI" at bounding box center [580, 147] width 68 height 19
click at [615, 303] on div "OpenAI Hold CTRL while clicking to filter the report. 17.8% 78% Bot No. of Craw…" at bounding box center [408, 254] width 433 height 250
click at [609, 98] on div "This report shows AI bot interaction with your website and its impact on your o…" at bounding box center [852, 296] width 1324 height 2362
click at [608, 113] on icon at bounding box center [609, 115] width 8 height 8
click at [675, 215] on div "Table" at bounding box center [670, 223] width 132 height 18
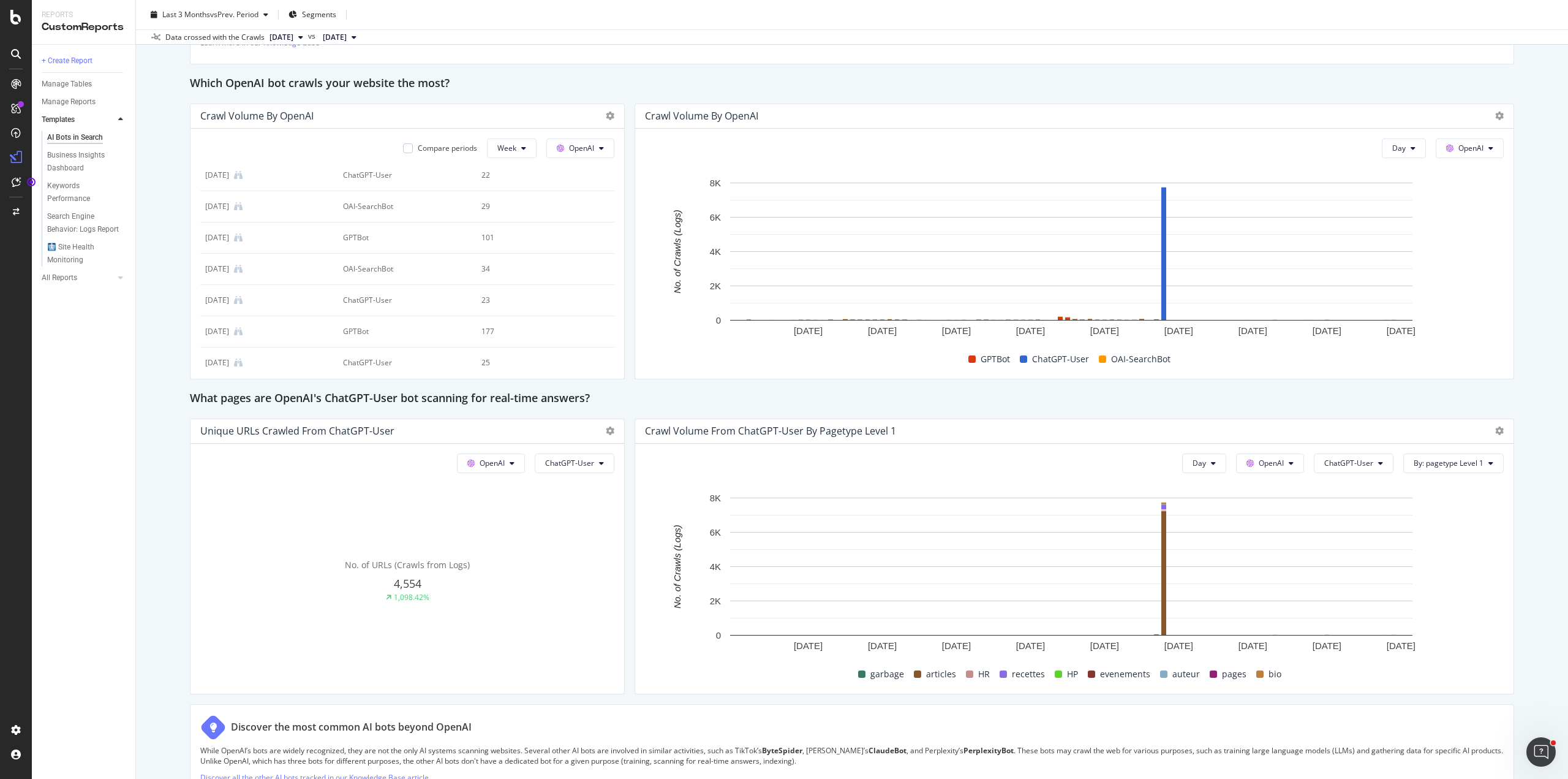
scroll to position [429, 0]
click at [512, 157] on button "Week" at bounding box center [512, 147] width 50 height 19
click at [506, 220] on span "Month" at bounding box center [507, 217] width 22 height 11
click at [596, 138] on button "OpenAI" at bounding box center [580, 147] width 68 height 19
click at [519, 155] on button "Month" at bounding box center [510, 147] width 53 height 19
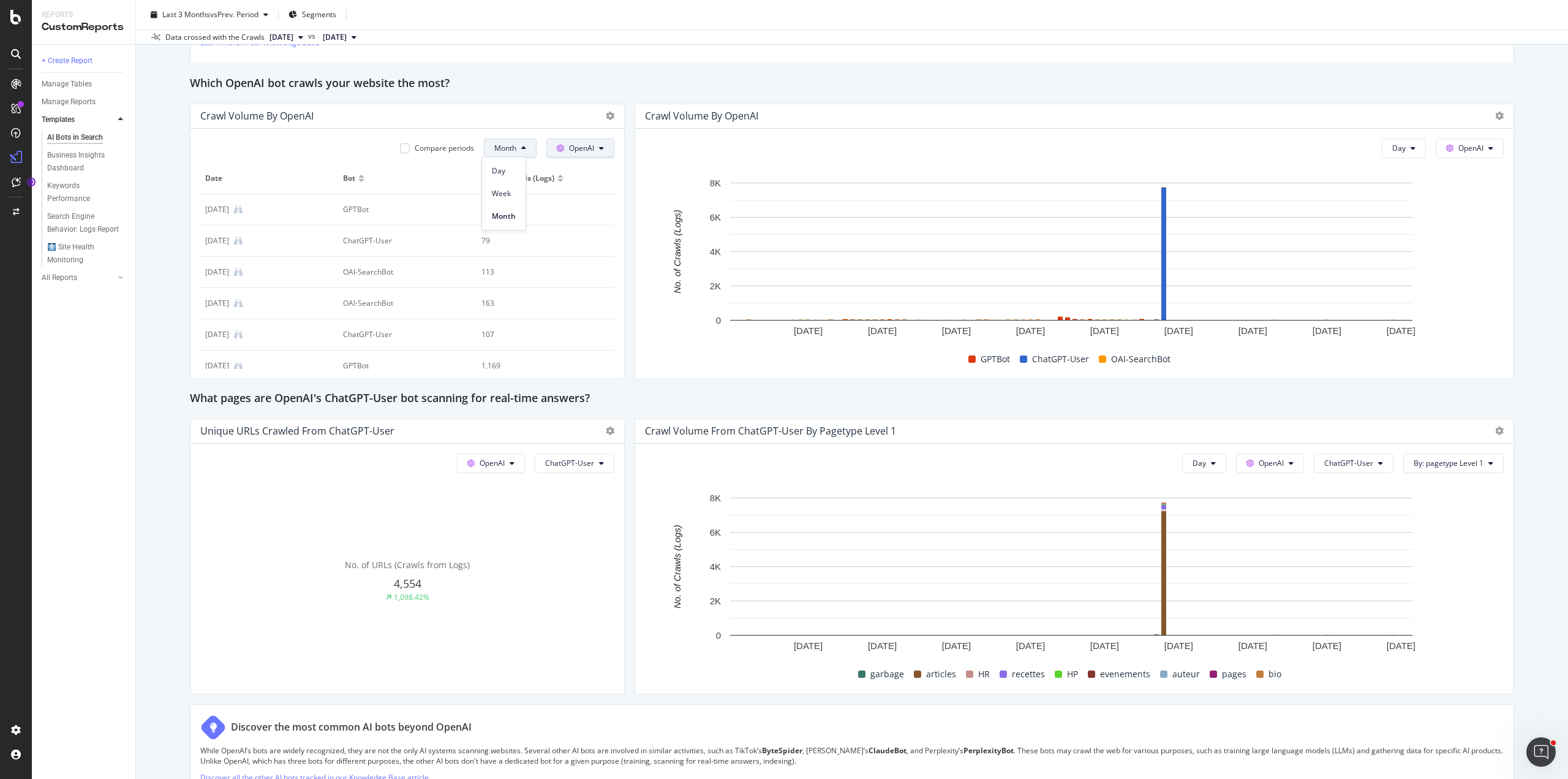
click at [573, 148] on span "OpenAI" at bounding box center [582, 147] width 25 height 10
click at [608, 238] on span "Other AI Bots" at bounding box center [596, 239] width 45 height 11
click at [571, 144] on span "Other AI Bots" at bounding box center [571, 147] width 45 height 10
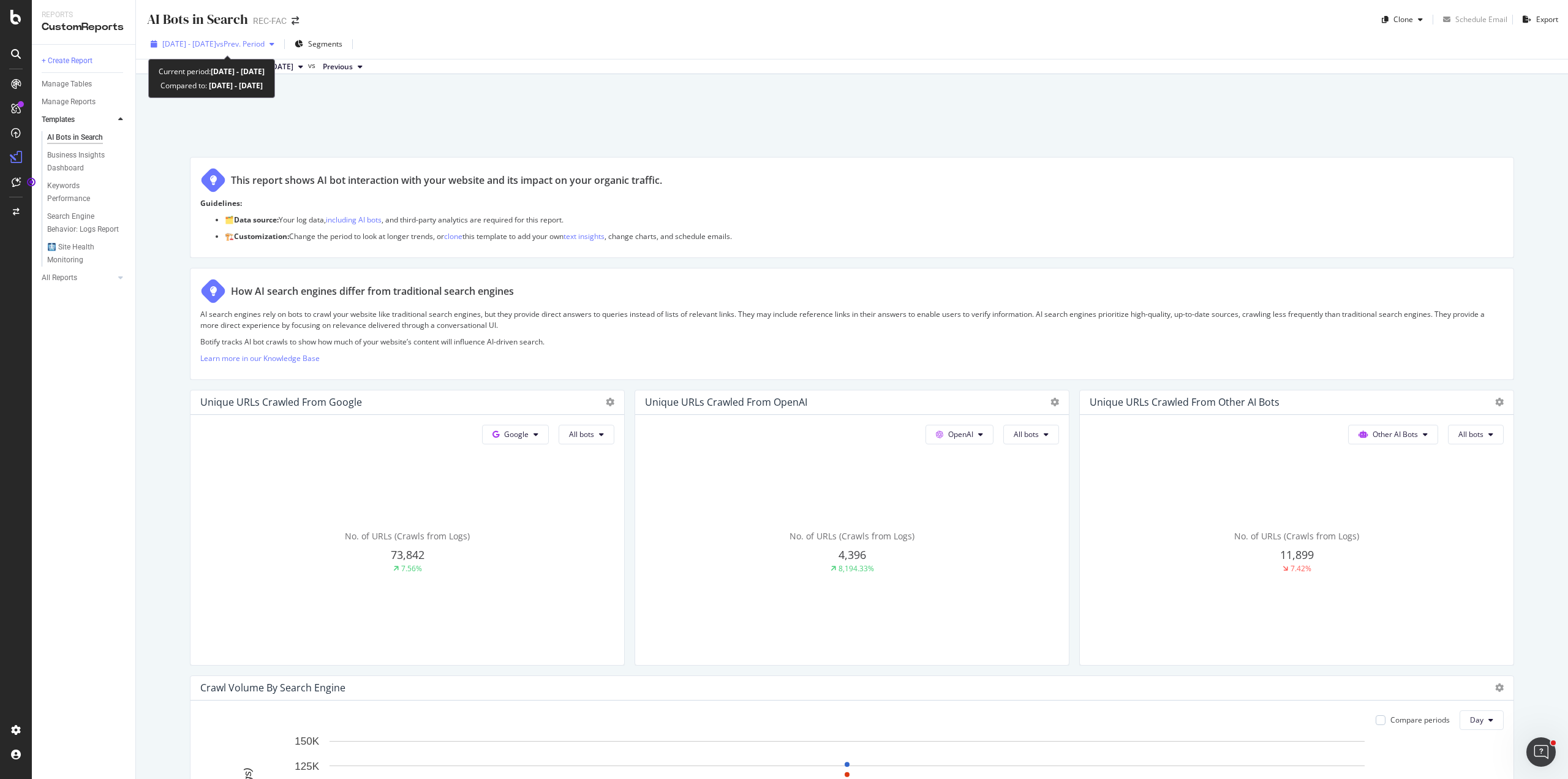
click at [204, 52] on div "2025 Sep. 5th - Sep. 5th vs Prev. Period" at bounding box center [212, 44] width 133 height 19
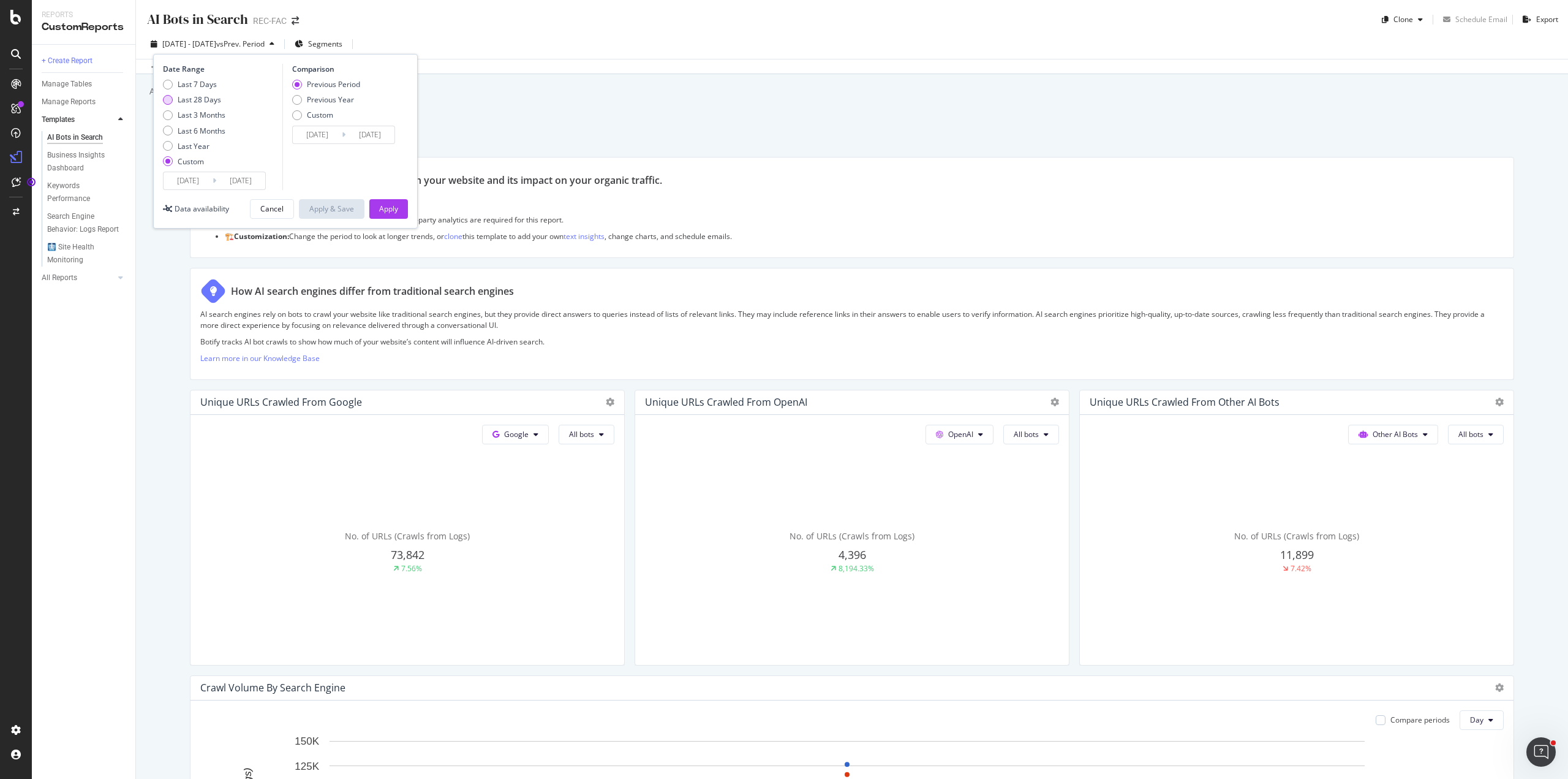
click at [196, 102] on div "Last 28 Days" at bounding box center [199, 99] width 44 height 10
type input "2025/09/11"
type input "[DATE]"
type input "2025/08/14"
type input "2025/09/10"
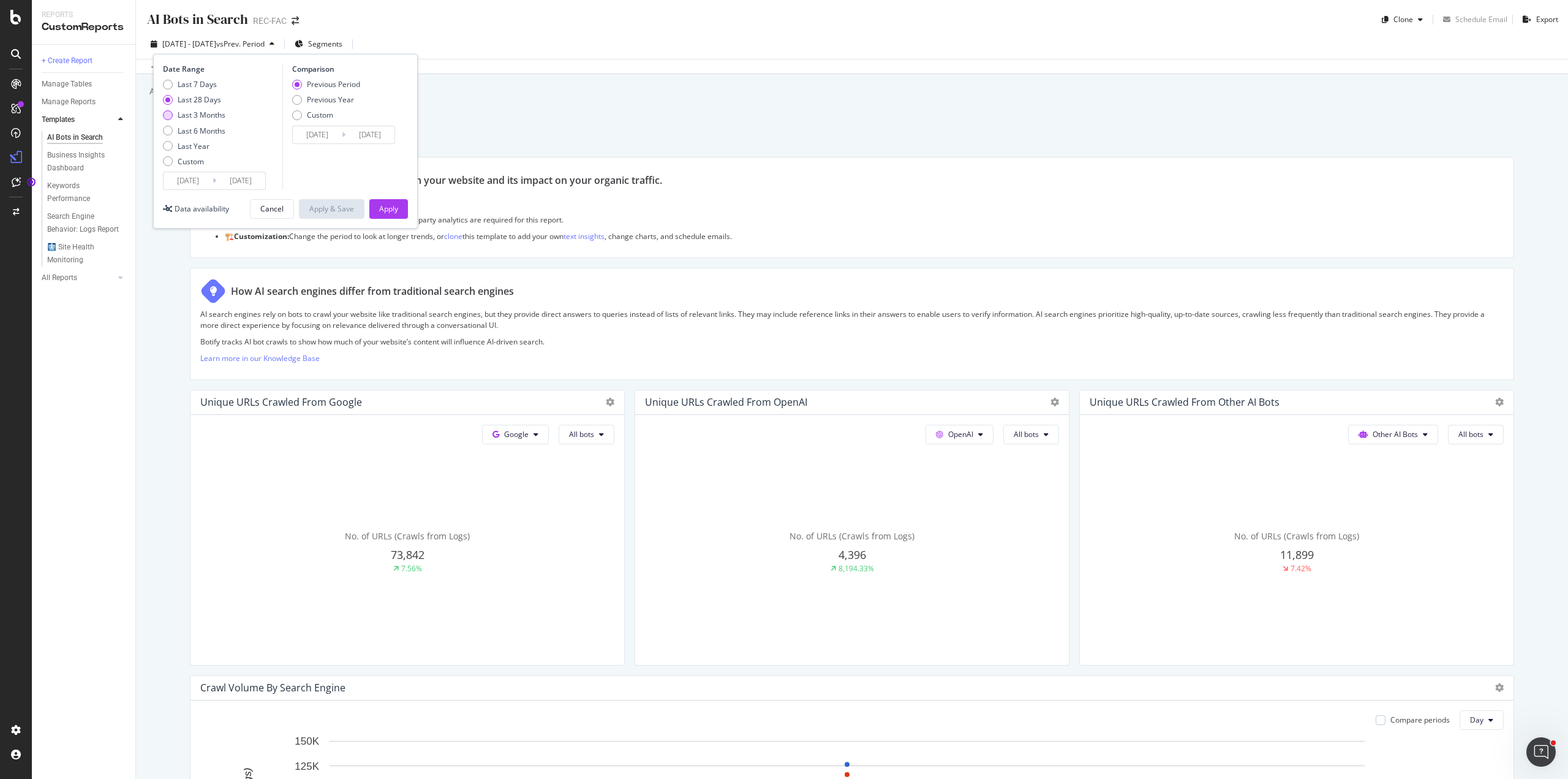
click at [195, 119] on div "Last 3 Months" at bounding box center [202, 114] width 48 height 10
type input "[DATE]"
click at [380, 206] on div "Apply" at bounding box center [388, 208] width 19 height 10
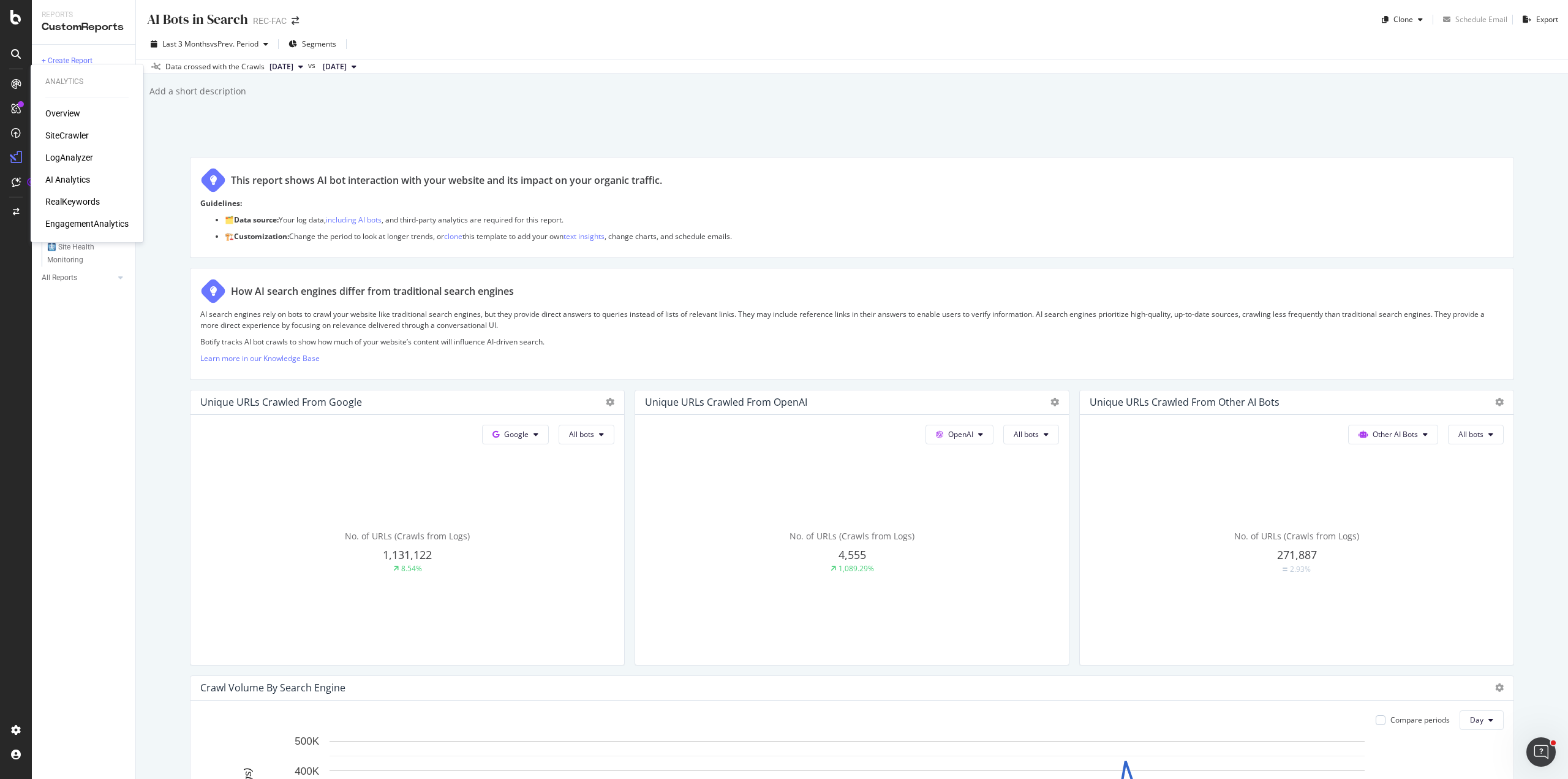
click at [57, 164] on div "Overview SiteCrawler LogAnalyzer AI Analytics RealKeywords EngagementAnalytics" at bounding box center [87, 169] width 83 height 122
click at [64, 171] on div "Overview SiteCrawler LogAnalyzer AI Analytics RealKeywords EngagementAnalytics" at bounding box center [87, 169] width 83 height 122
click at [66, 175] on div "AI Analytics" at bounding box center [68, 179] width 44 height 12
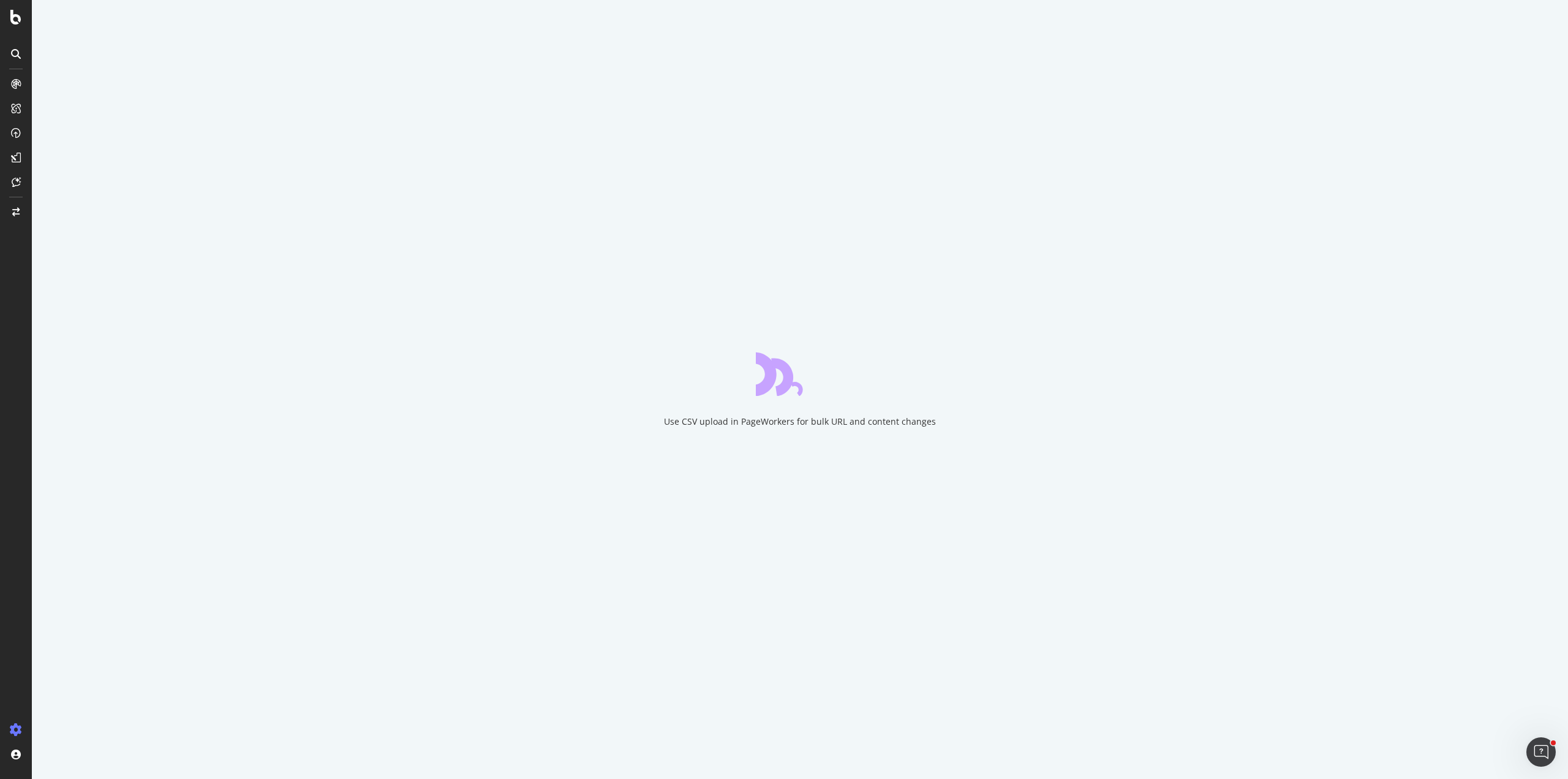
click at [817, 423] on div "Use CSV upload in PageWorkers for bulk URL and content changes" at bounding box center [800, 421] width 272 height 12
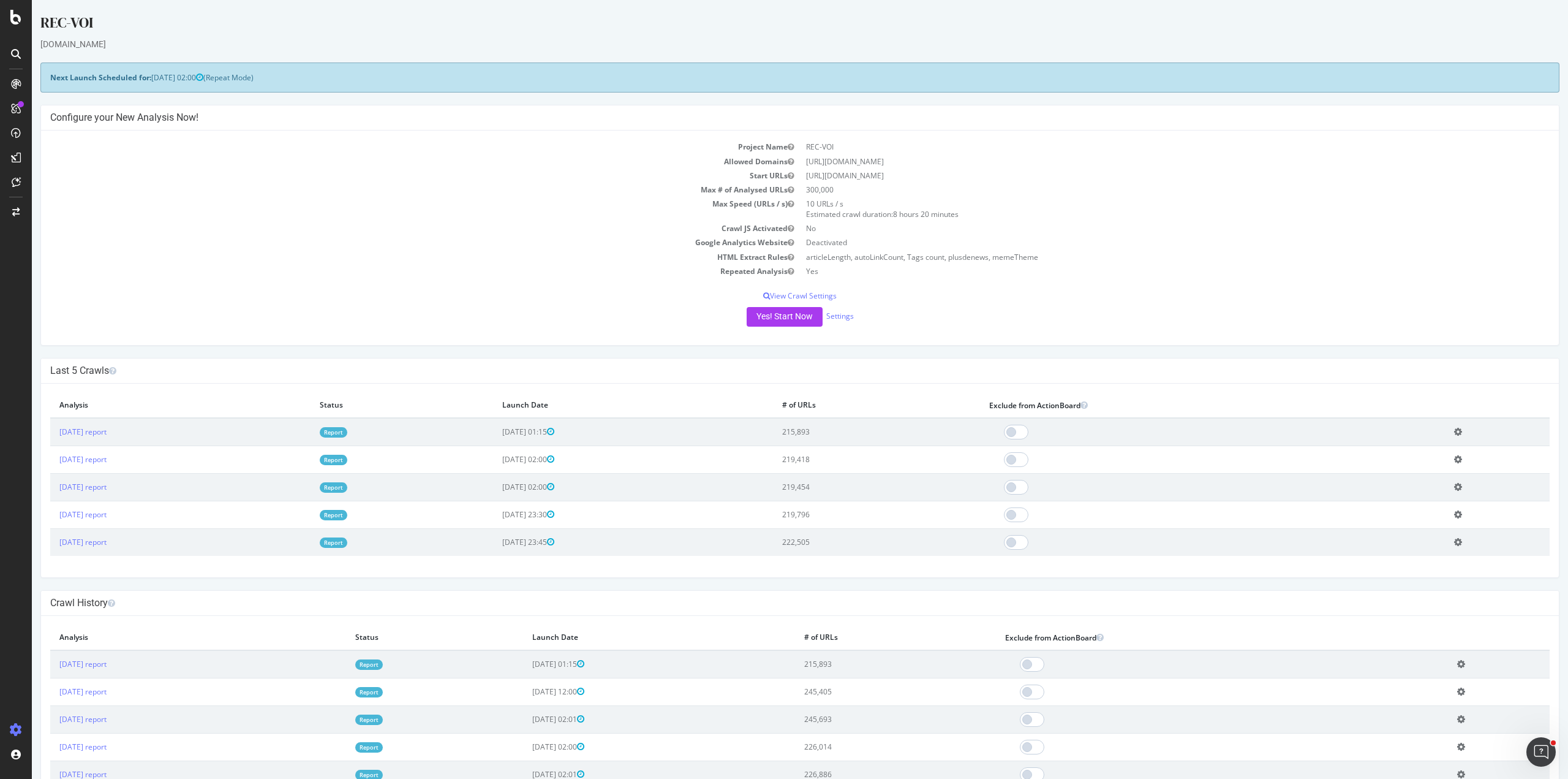
click at [851, 334] on div "Project Name REC-VOI Allowed Domains https://www.voici.fr Start URLs https://ww…" at bounding box center [799, 238] width 1518 height 215
click at [889, 371] on h4 "Last 5 Crawls" at bounding box center [799, 371] width 1499 height 12
click at [797, 371] on h4 "Last 5 Crawls" at bounding box center [799, 371] width 1499 height 12
click at [1000, 374] on h4 "Last 5 Crawls" at bounding box center [799, 371] width 1499 height 12
drag, startPoint x: 1148, startPoint y: 406, endPoint x: 73, endPoint y: 346, distance: 1076.7
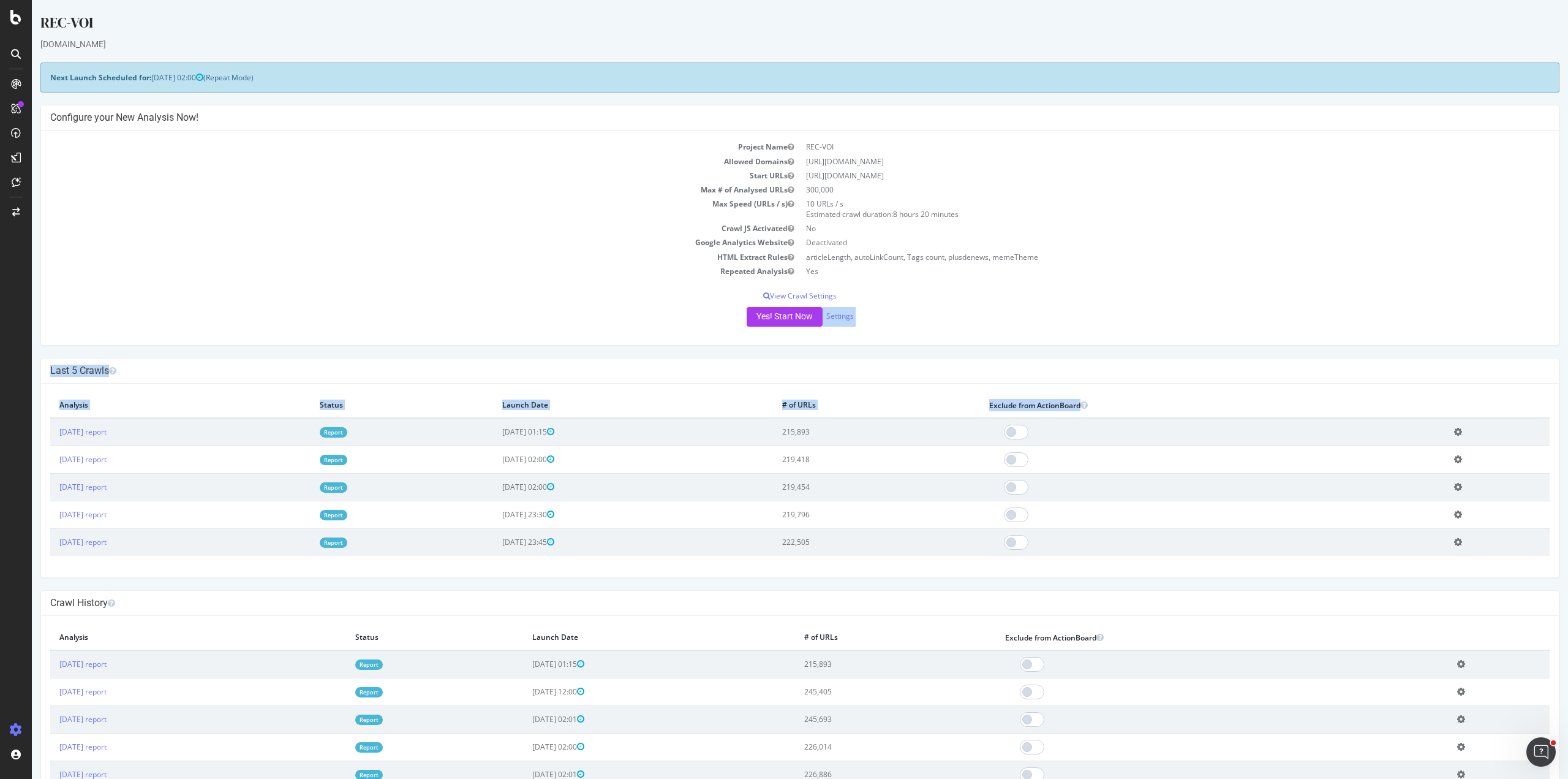
click at [31, 341] on html "REC-VOI www.voici.fr × × Next Launch Scheduled for: 2025-10-29 02:00 (Repeat Mo…" at bounding box center [799, 700] width 1537 height 1401
click at [48, 362] on div "Last 5 Crawls" at bounding box center [799, 371] width 1518 height 25
click at [56, 372] on h4 "Last 5 Crawls" at bounding box center [799, 371] width 1499 height 12
click at [53, 372] on h4 "Last 5 Crawls" at bounding box center [799, 371] width 1499 height 12
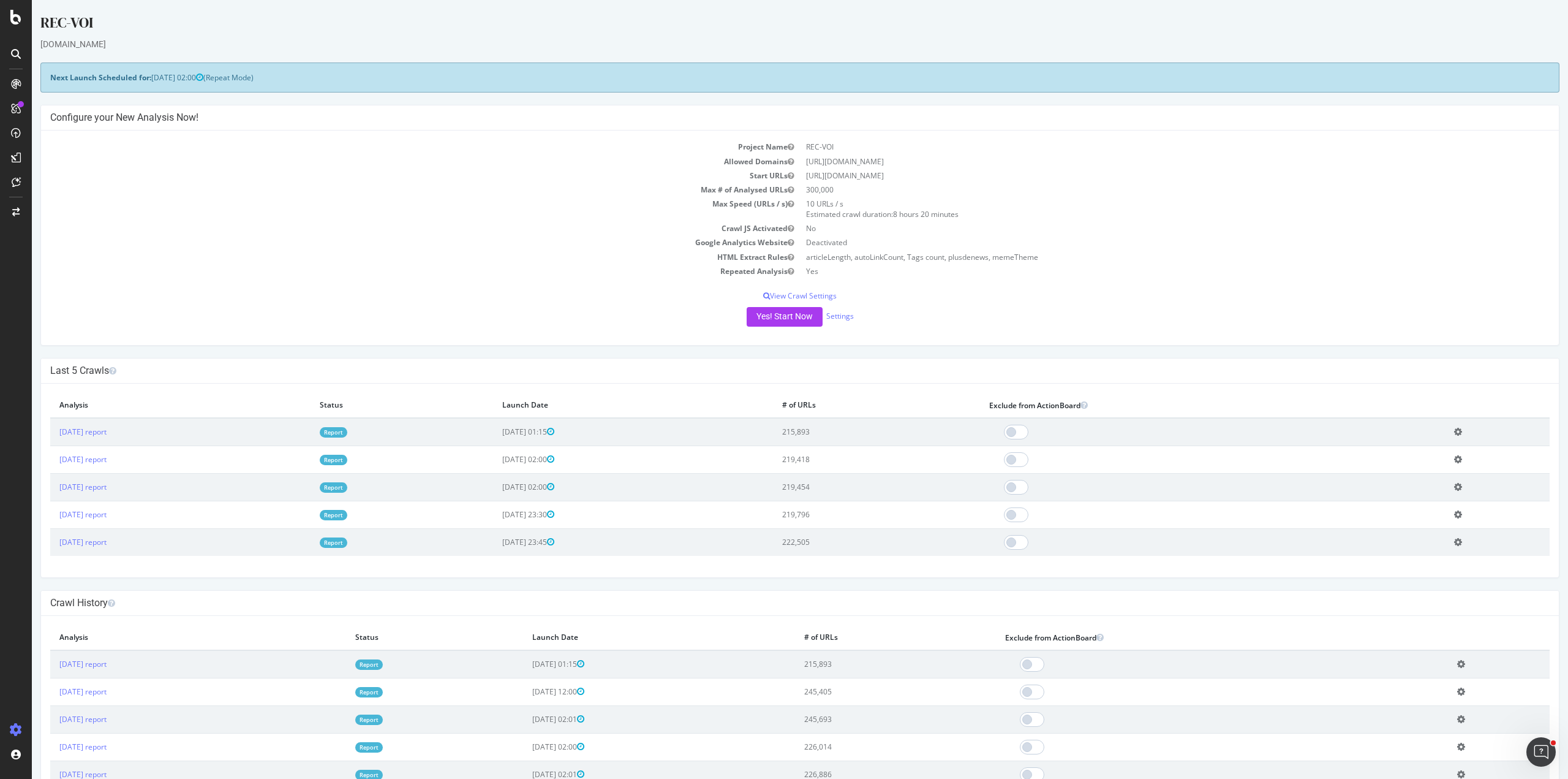
drag, startPoint x: 48, startPoint y: 367, endPoint x: 1145, endPoint y: 363, distance: 1097.0
click at [1145, 363] on div "Last 5 Crawls" at bounding box center [799, 371] width 1518 height 25
click at [1139, 365] on h4 "Last 5 Crawls" at bounding box center [799, 371] width 1499 height 12
drag, startPoint x: 43, startPoint y: 370, endPoint x: 1169, endPoint y: 392, distance: 1126.2
click at [1170, 393] on div "Last 5 Crawls × Fermer Delete Analysis ? Are you sure you want to delete the an…" at bounding box center [800, 467] width 1519 height 220
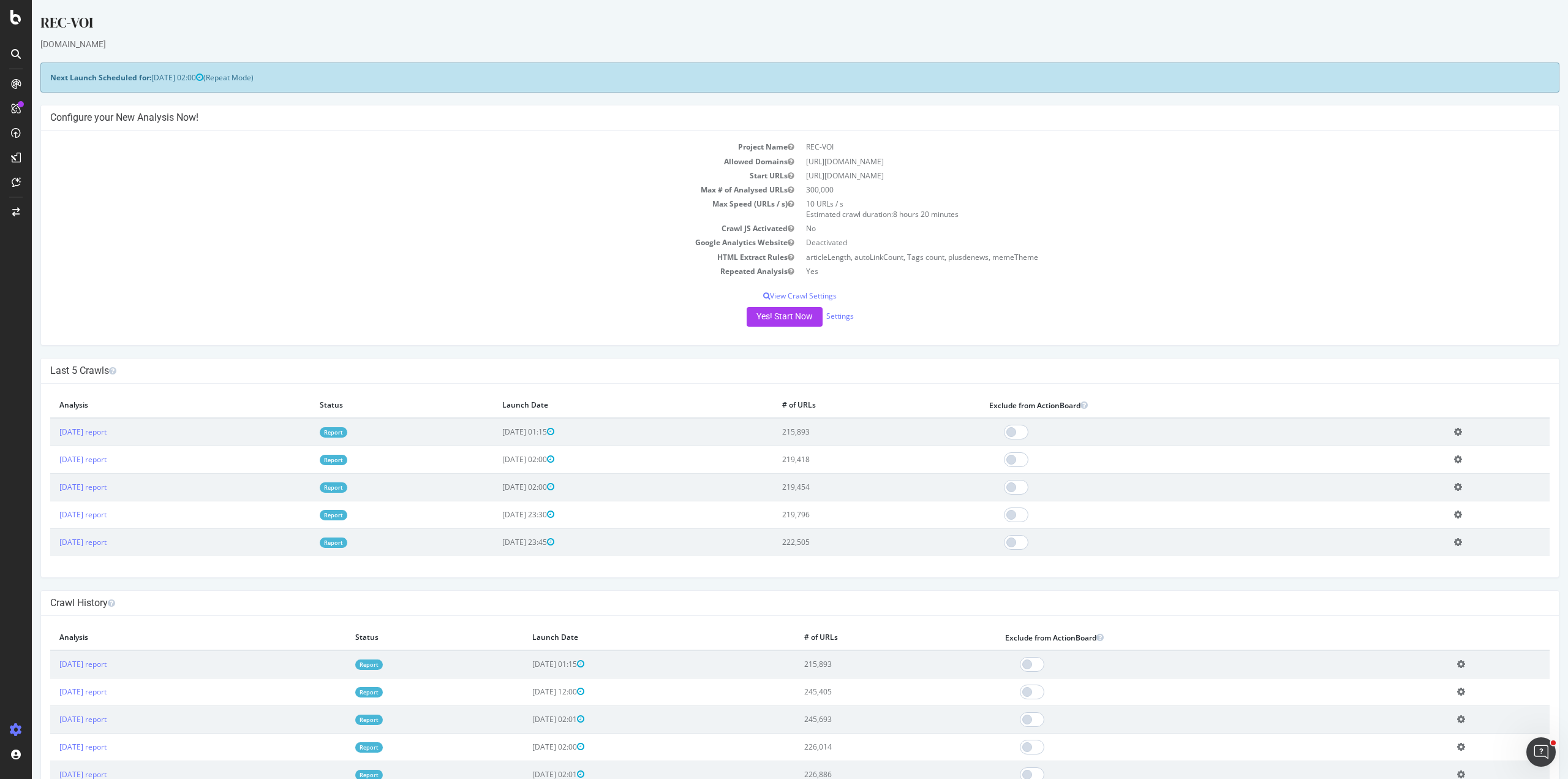
click at [1192, 404] on th "Exclude from ActionBoard" at bounding box center [1212, 405] width 465 height 25
drag, startPoint x: 1183, startPoint y: 393, endPoint x: 1181, endPoint y: 403, distance: 10.2
click at [1182, 393] on th "Exclude from ActionBoard" at bounding box center [1212, 405] width 465 height 25
click at [1150, 397] on th "Exclude from ActionBoard" at bounding box center [1212, 405] width 465 height 25
click at [1043, 375] on h4 "Last 5 Crawls" at bounding box center [799, 371] width 1499 height 12
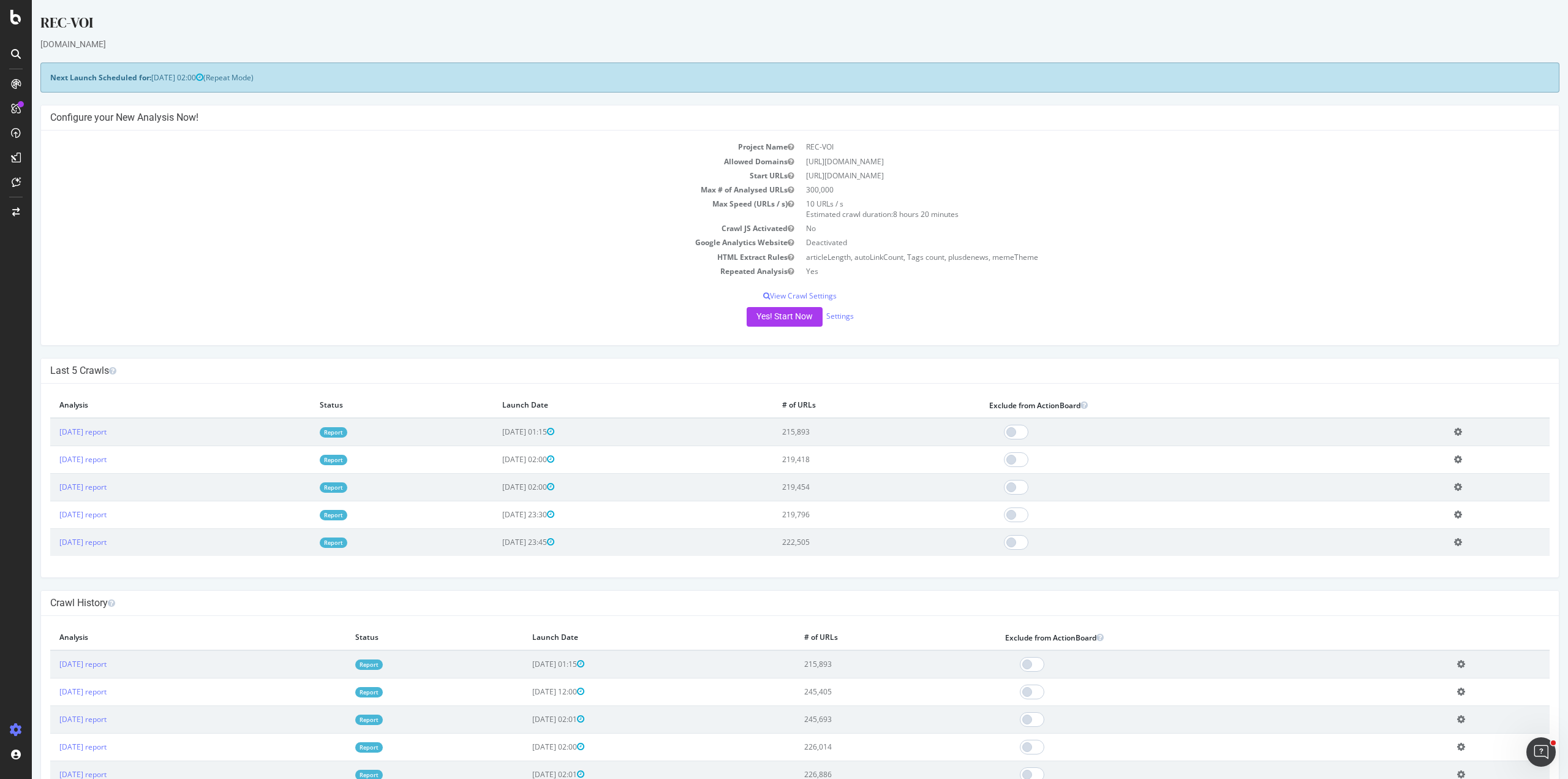
click at [1043, 375] on h4 "Last 5 Crawls" at bounding box center [799, 371] width 1499 height 12
drag, startPoint x: 1173, startPoint y: 405, endPoint x: 43, endPoint y: 377, distance: 1130.3
click at [43, 377] on div "Last 5 Crawls × Fermer Delete Analysis ? Are you sure you want to delete the an…" at bounding box center [800, 467] width 1519 height 220
click at [574, 371] on h4 "Last 5 Crawls" at bounding box center [799, 371] width 1499 height 12
click at [886, 396] on th "# of URLs" at bounding box center [877, 405] width 207 height 25
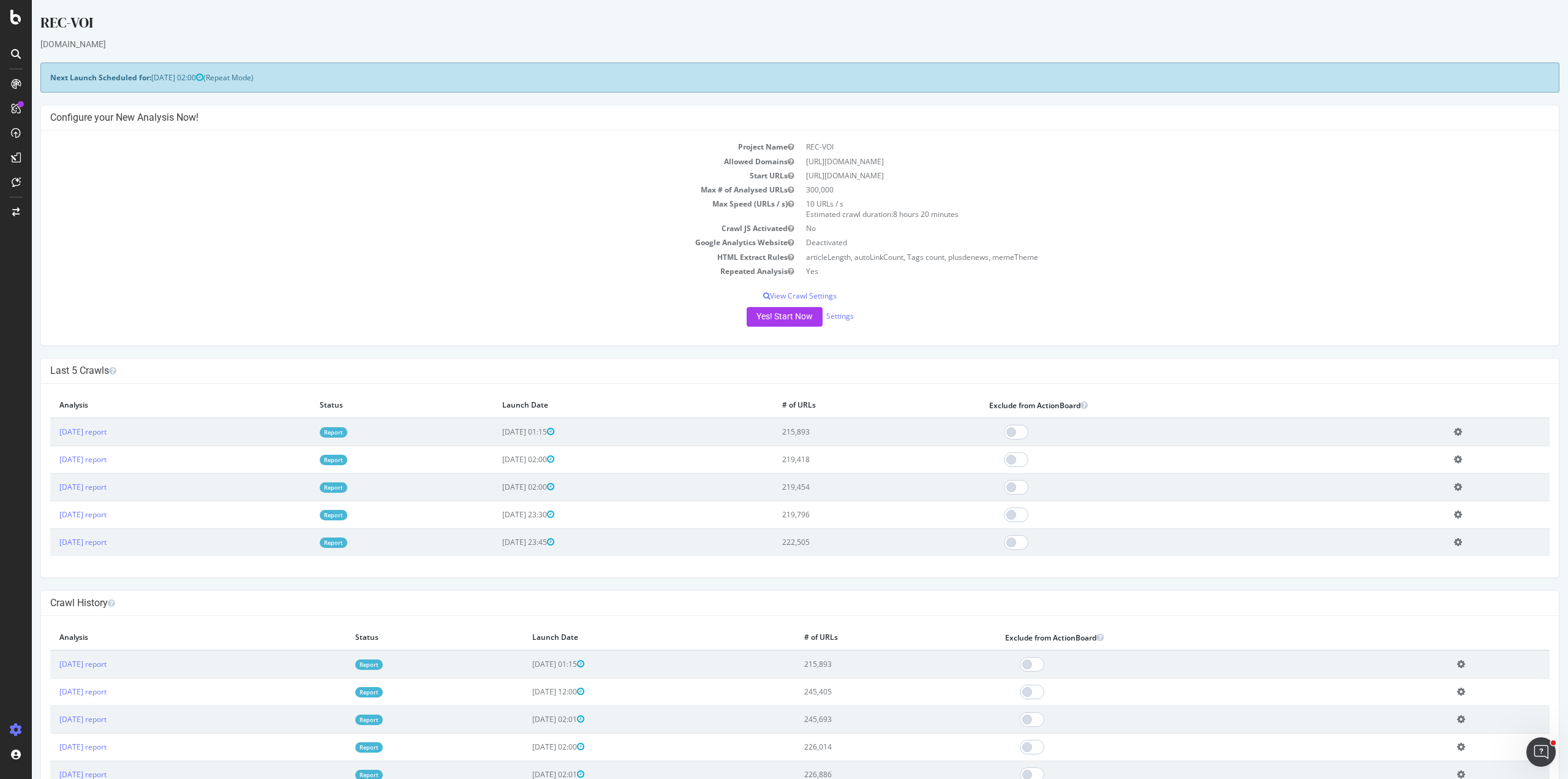
click at [886, 395] on th "# of URLs" at bounding box center [877, 405] width 207 height 25
click at [551, 401] on th "Launch Date" at bounding box center [633, 405] width 280 height 25
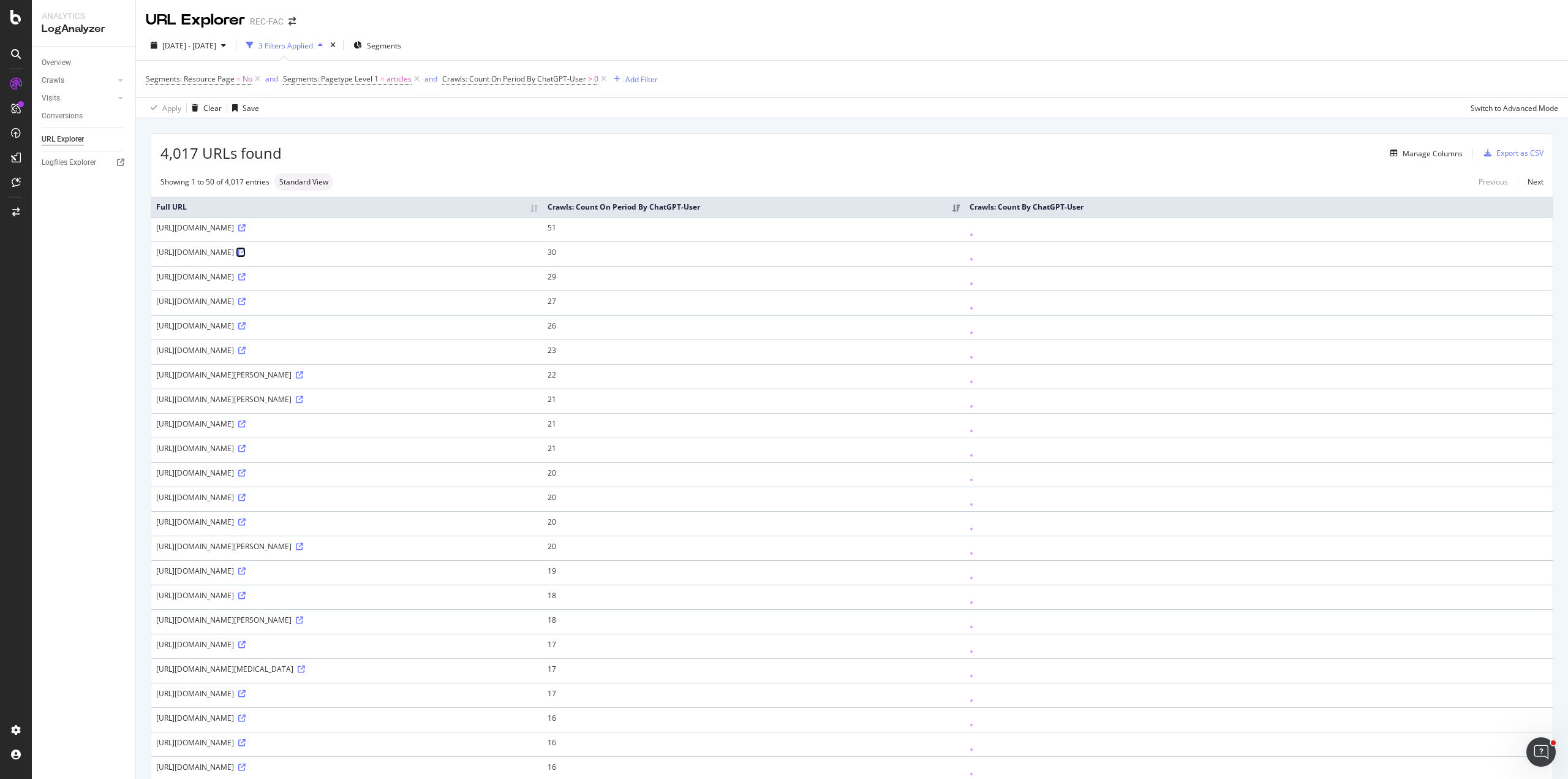
click at [245, 250] on icon at bounding box center [242, 253] width 7 height 7
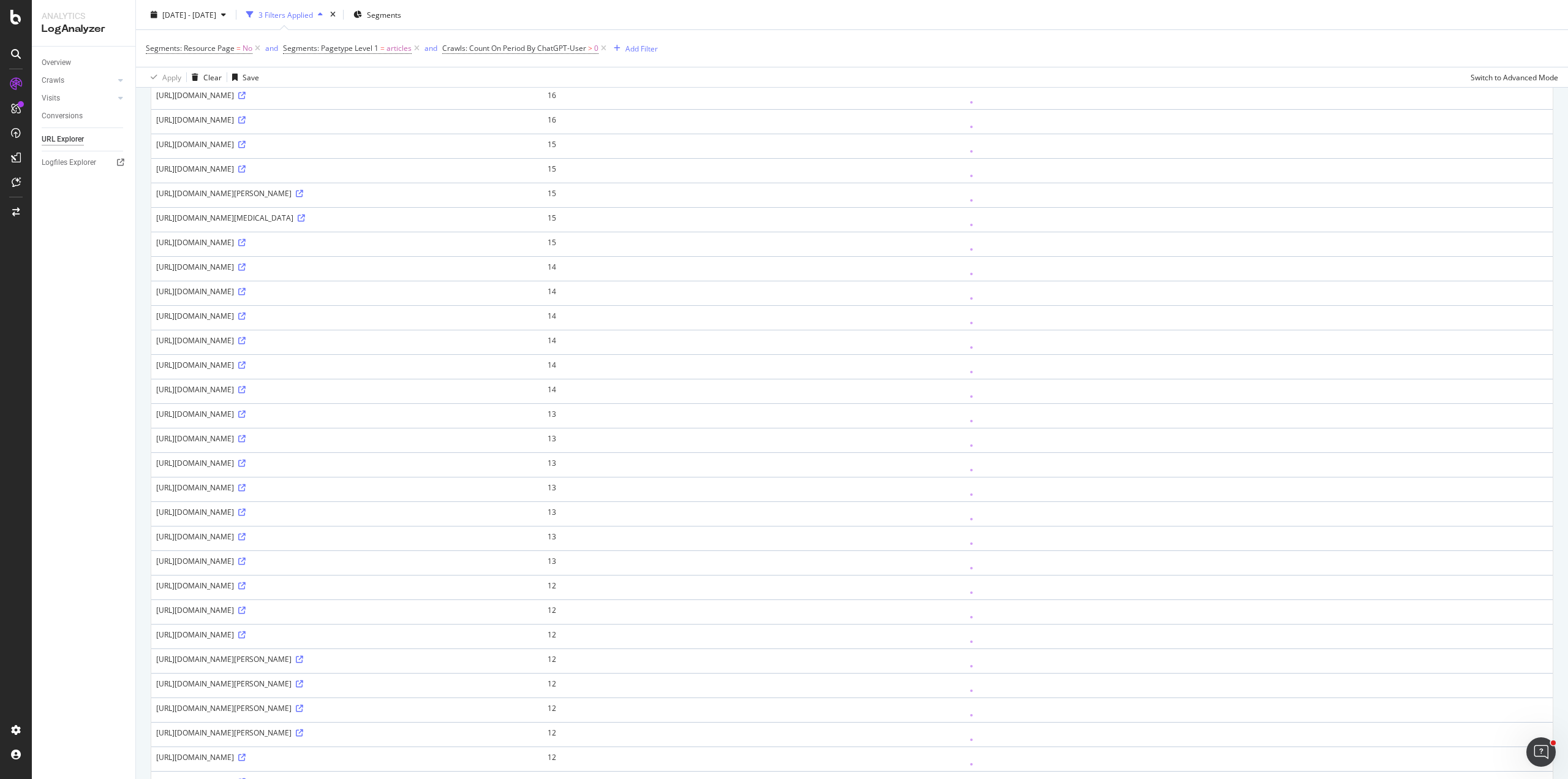
scroll to position [720, 0]
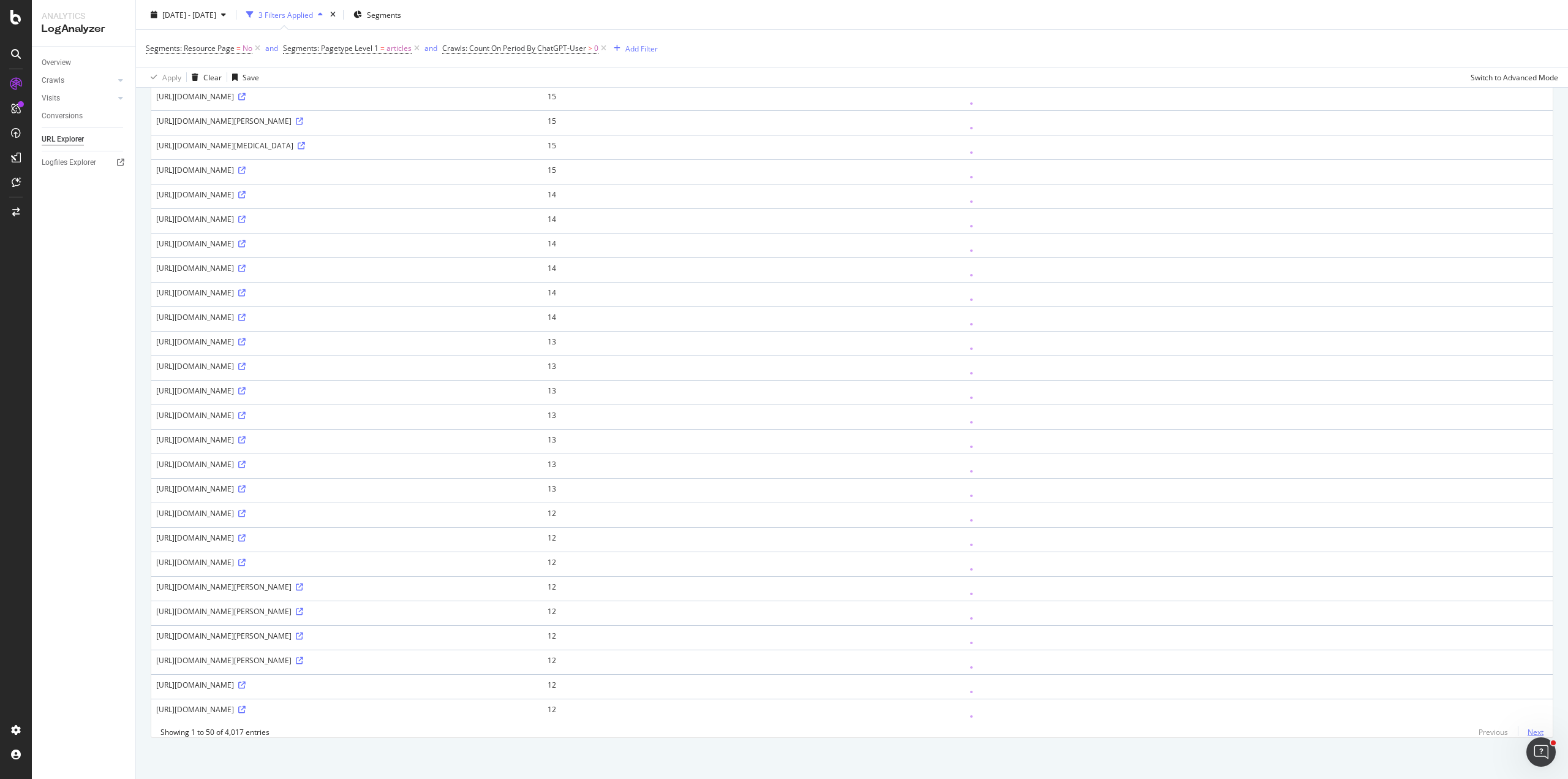
click at [1527, 730] on link "Next" at bounding box center [1531, 732] width 26 height 18
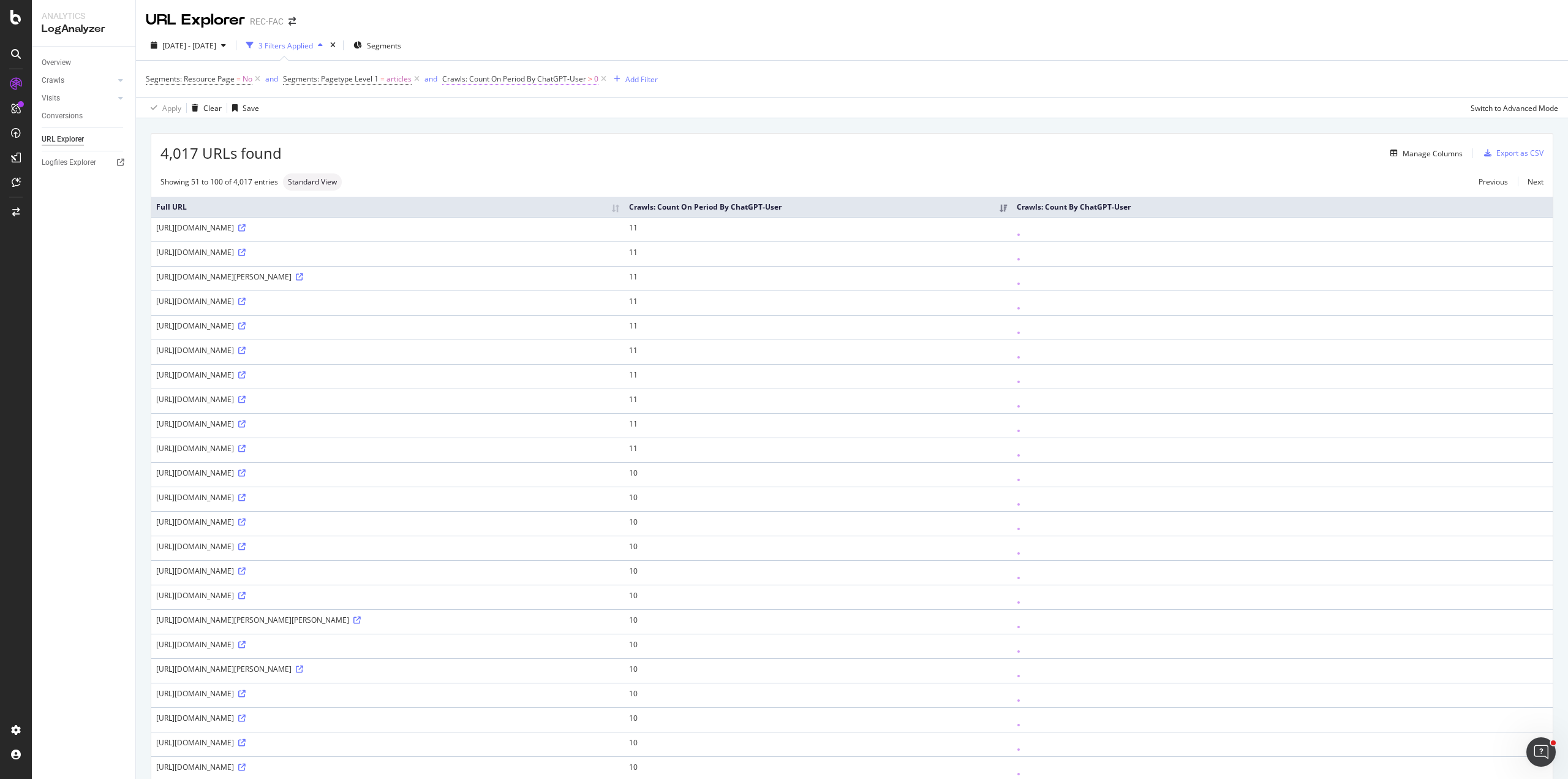
click at [582, 82] on span "Crawls: Count On Period By ChatGPT-User" at bounding box center [514, 78] width 144 height 10
click at [689, 137] on div "4,017 URLs found Manage Columns Export as CSV" at bounding box center [851, 148] width 1401 height 30
click at [73, 185] on div "CustomReports" at bounding box center [75, 186] width 60 height 12
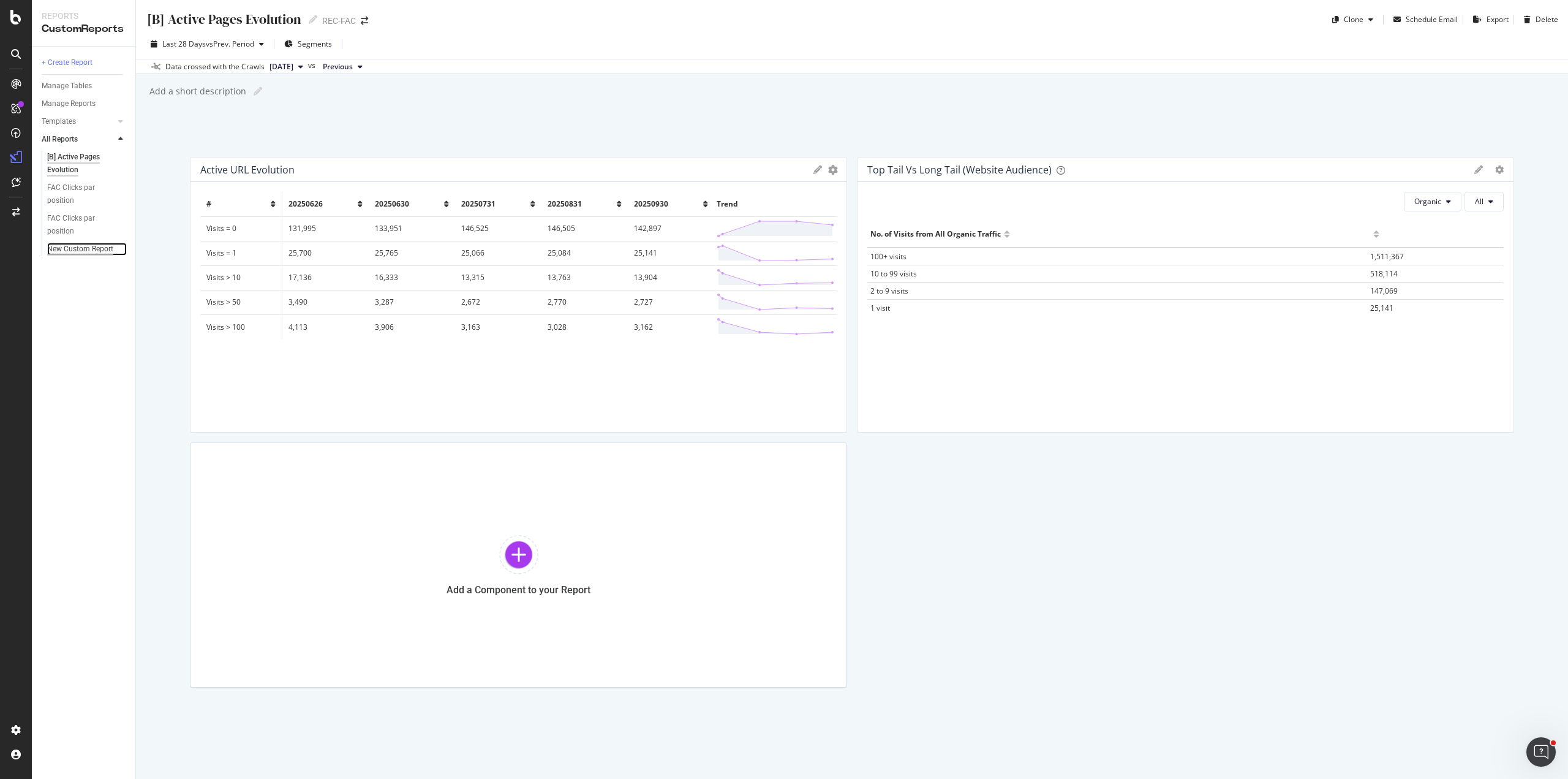
click at [103, 249] on div "New Custom Report" at bounding box center [80, 249] width 66 height 13
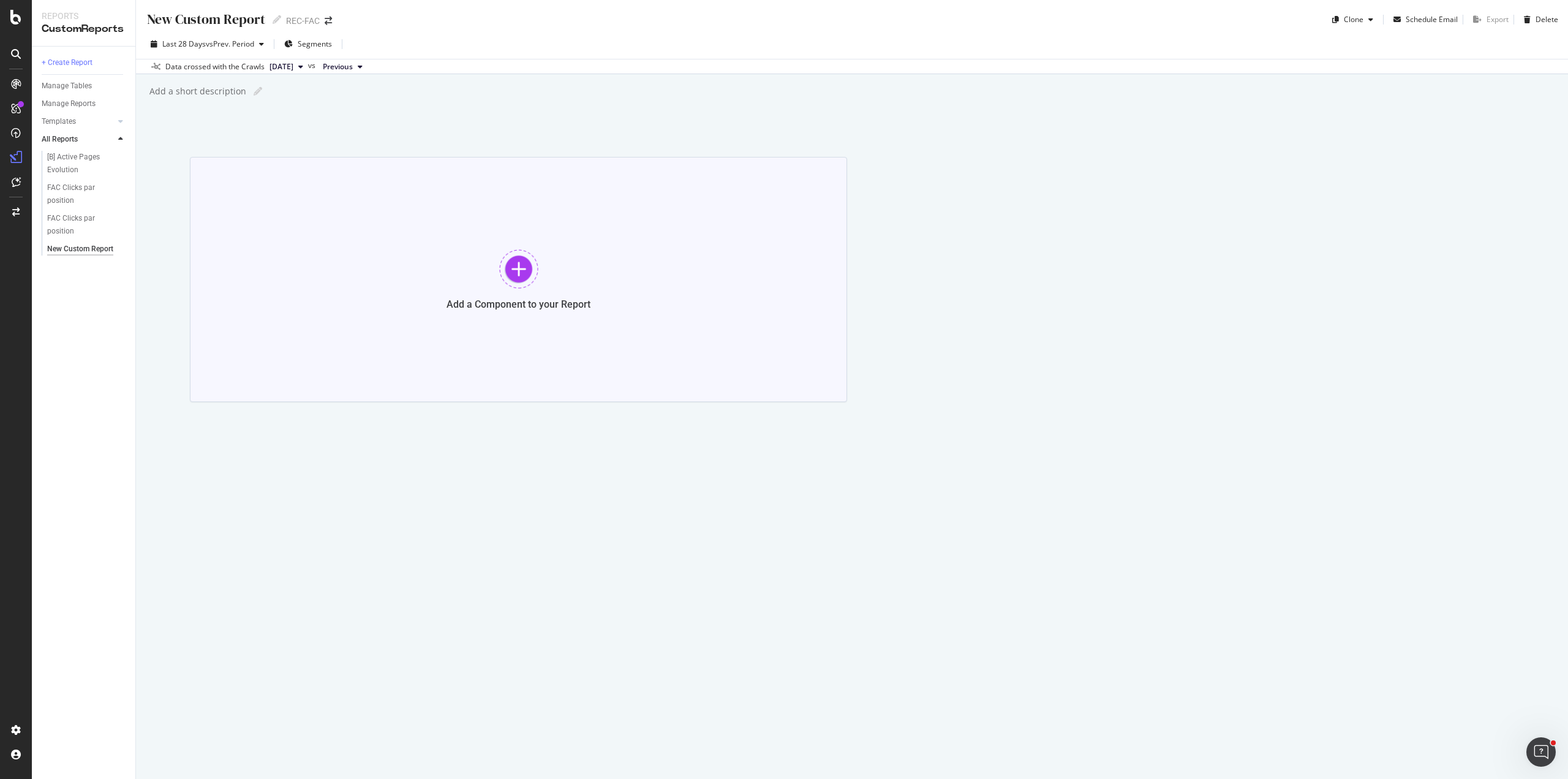
click at [533, 305] on div "Add a Component to your Report" at bounding box center [518, 304] width 144 height 12
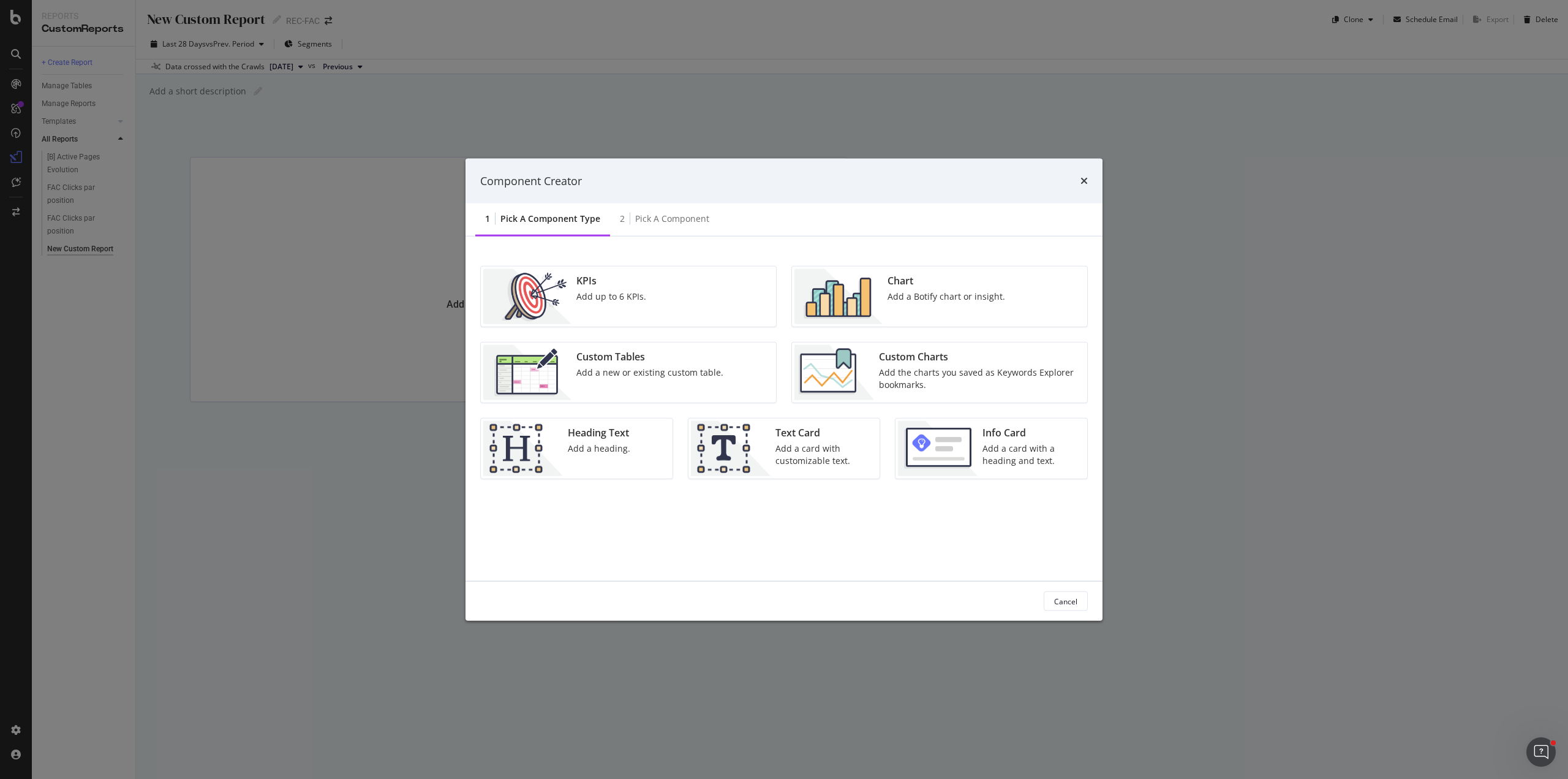
click at [647, 295] on div "KPIs Add up to 6 KPIs." at bounding box center [611, 296] width 80 height 56
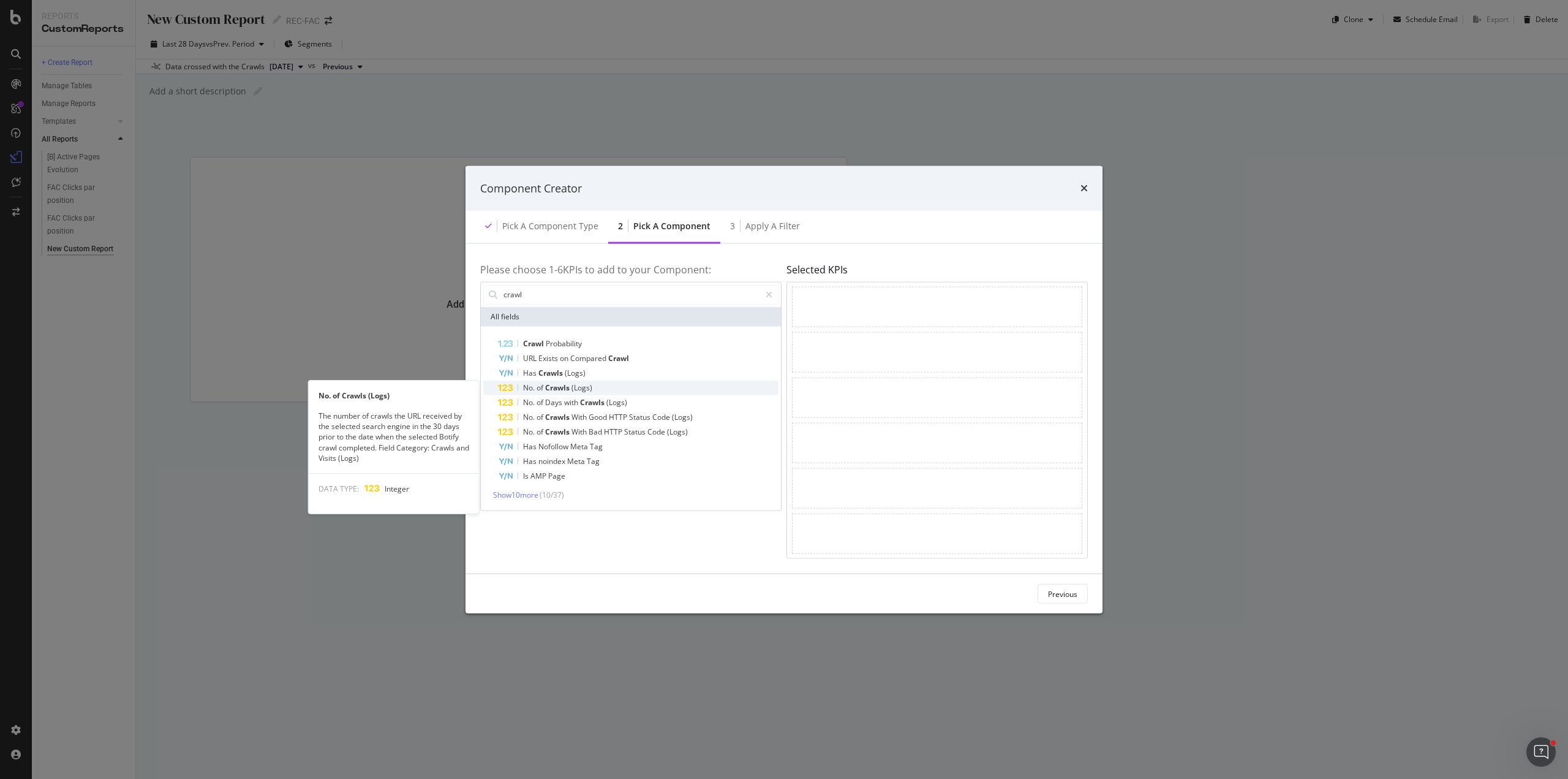
type input "crawl"
click at [588, 388] on span "(Logs)" at bounding box center [582, 386] width 20 height 10
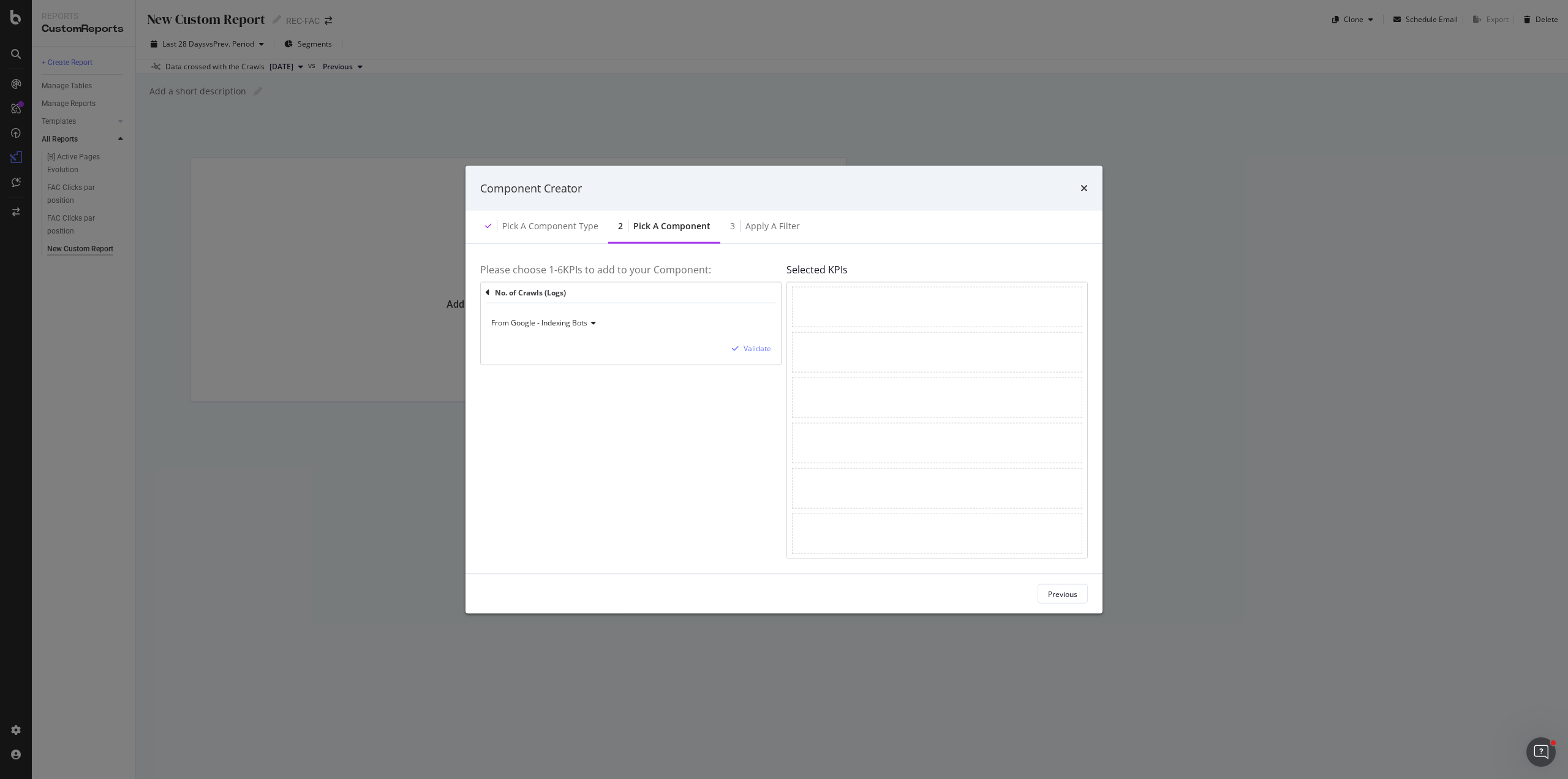
click at [601, 326] on div "From Google - Indexing Bots" at bounding box center [631, 322] width 281 height 19
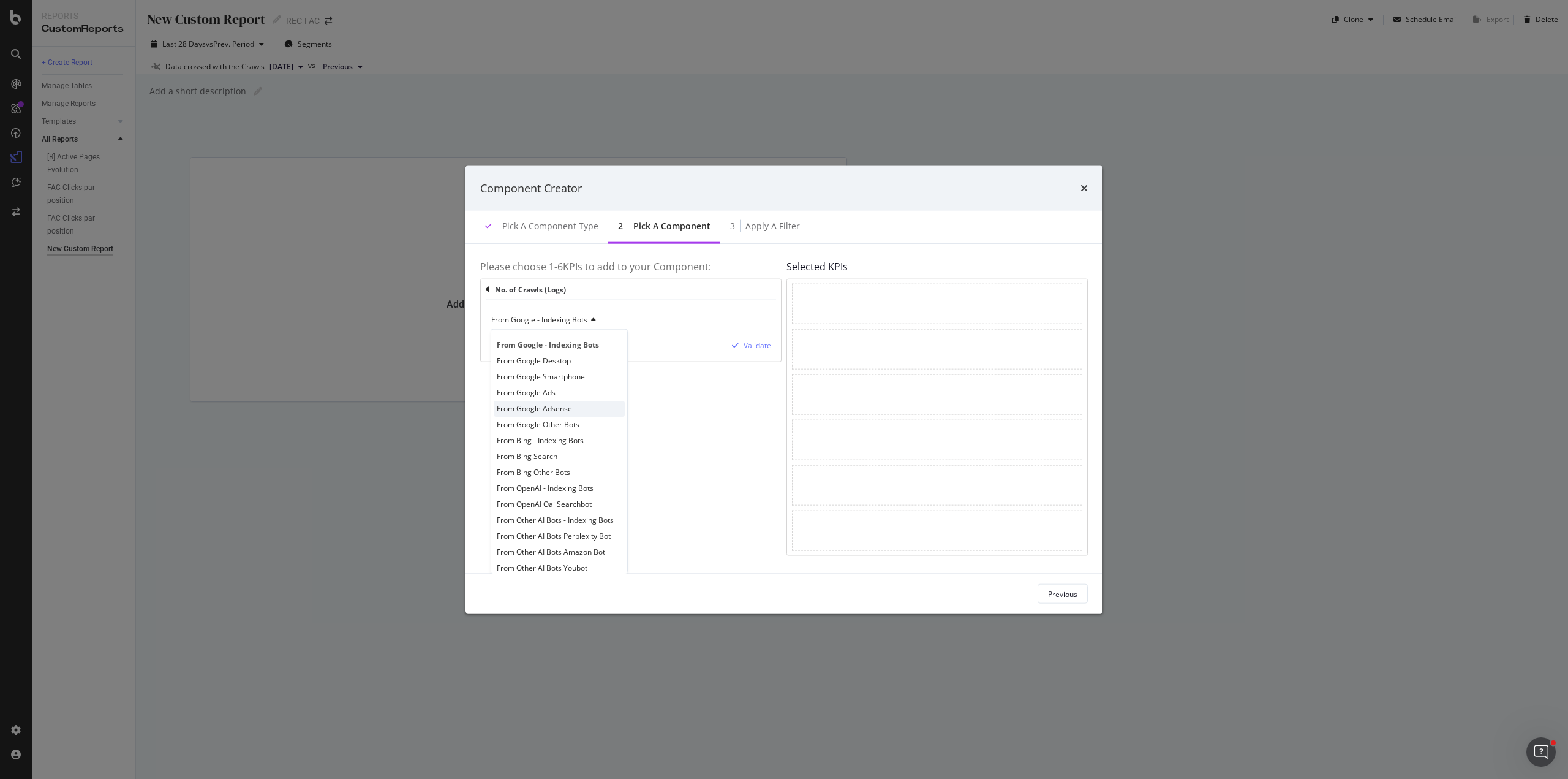
scroll to position [9, 0]
click at [555, 312] on div "From Google - Indexing Bots" at bounding box center [631, 320] width 281 height 19
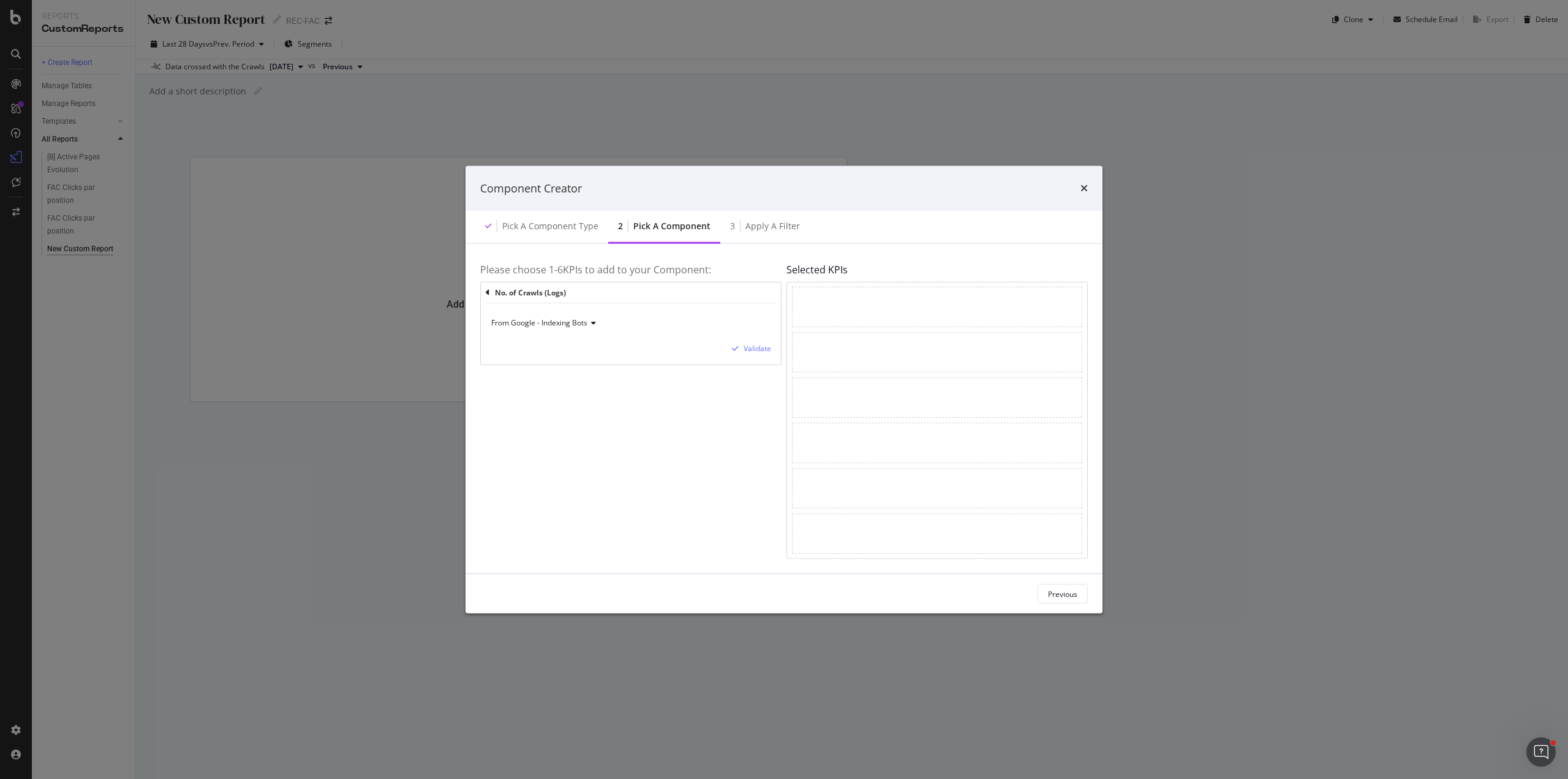
click at [547, 320] on span "From Google - Indexing Bots" at bounding box center [540, 322] width 96 height 10
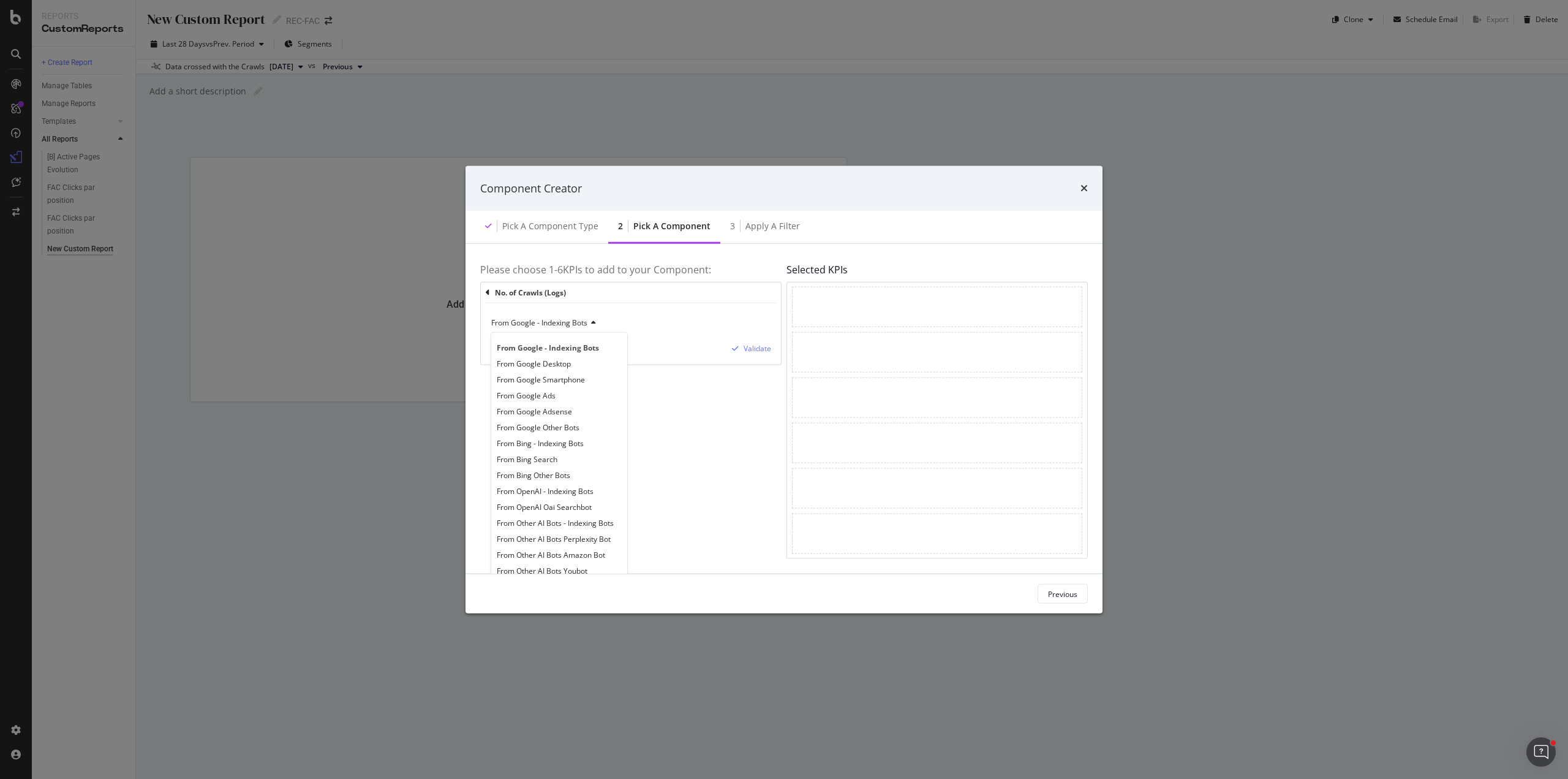
click at [547, 322] on span "From Google - Indexing Bots" at bounding box center [540, 322] width 96 height 10
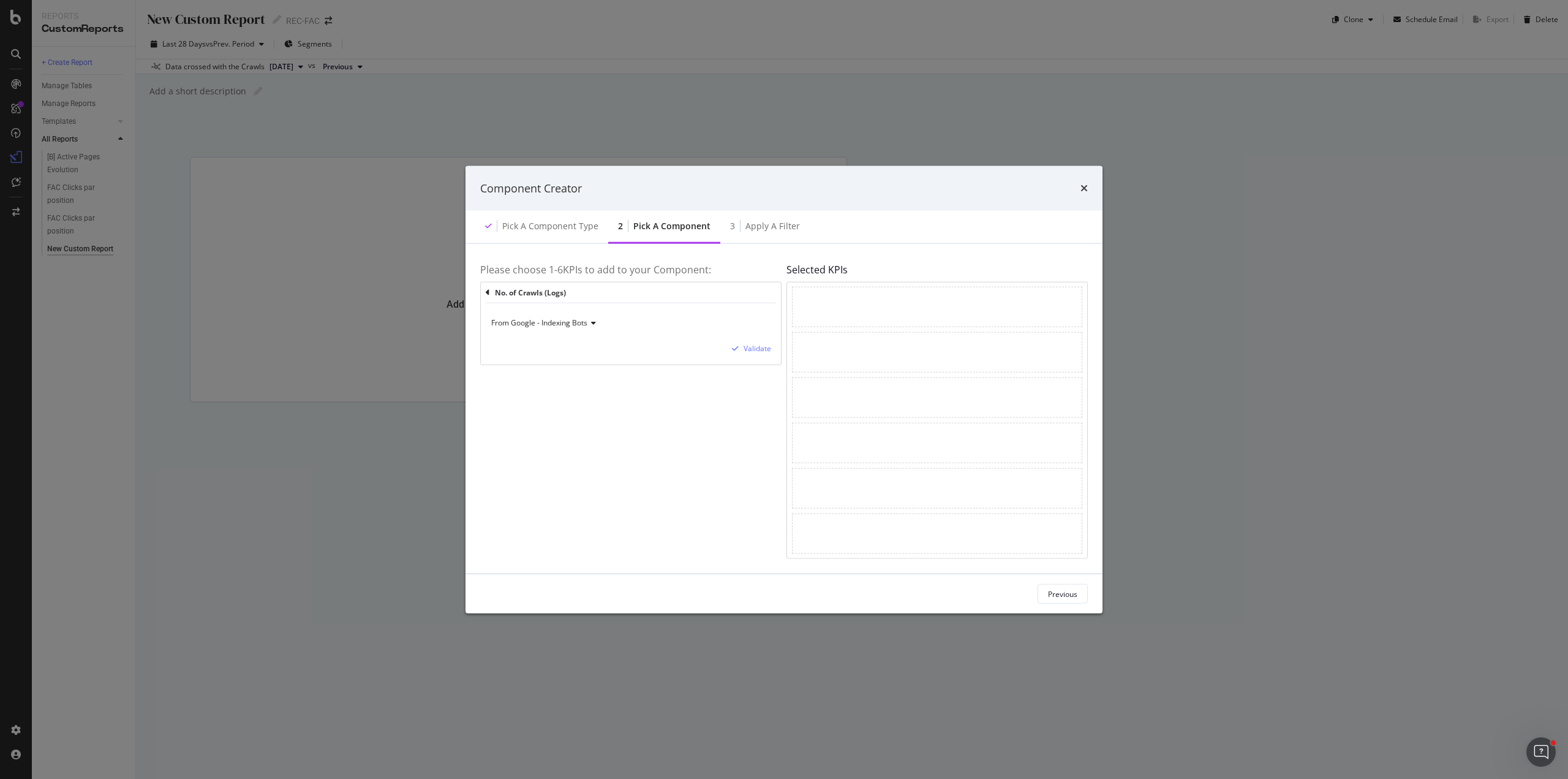
click at [517, 325] on span "From Google - Indexing Bots" at bounding box center [540, 322] width 96 height 10
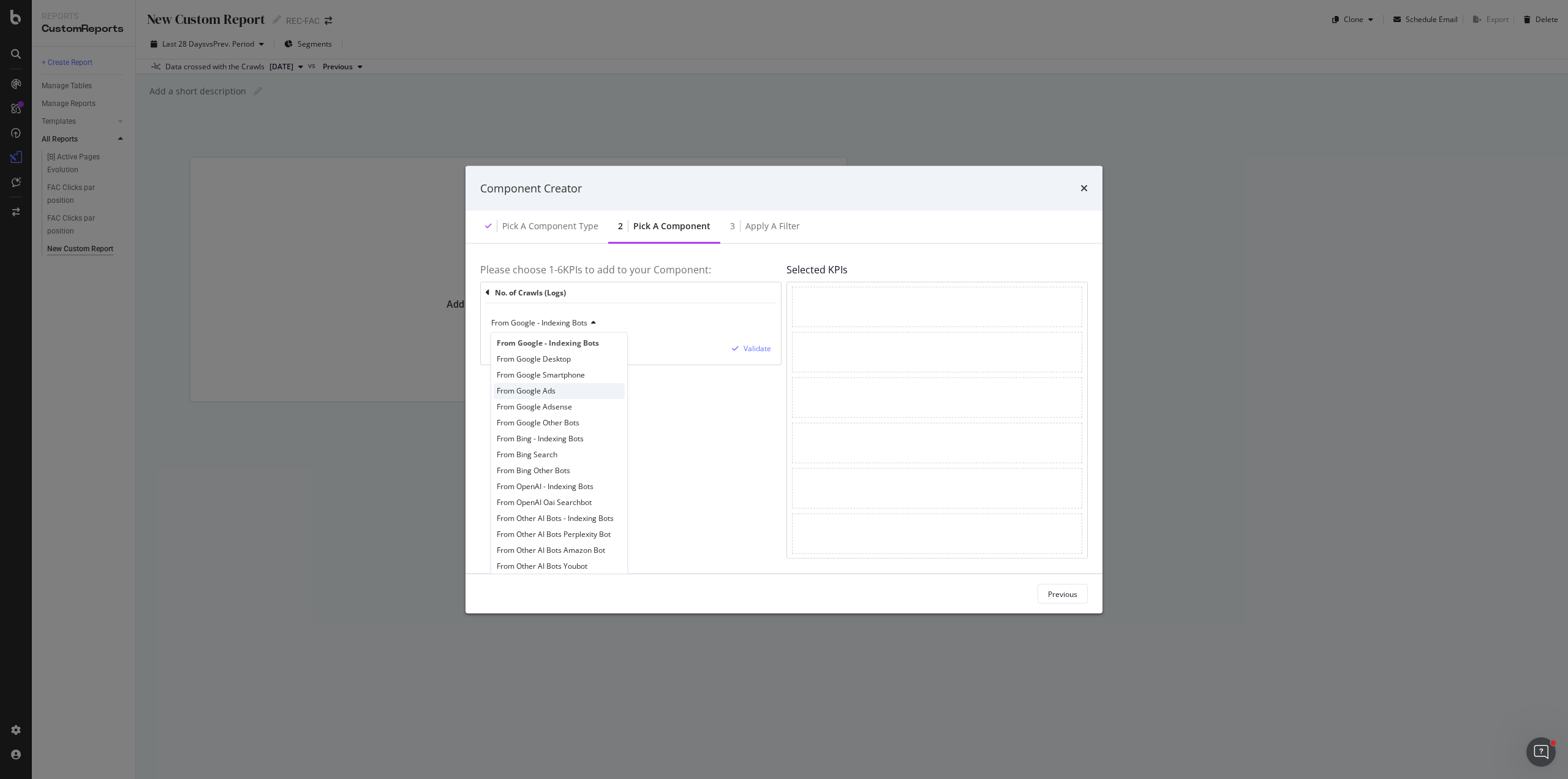
scroll to position [9, 0]
click at [595, 483] on div "From OpenAI - Indexing Bots" at bounding box center [559, 482] width 132 height 16
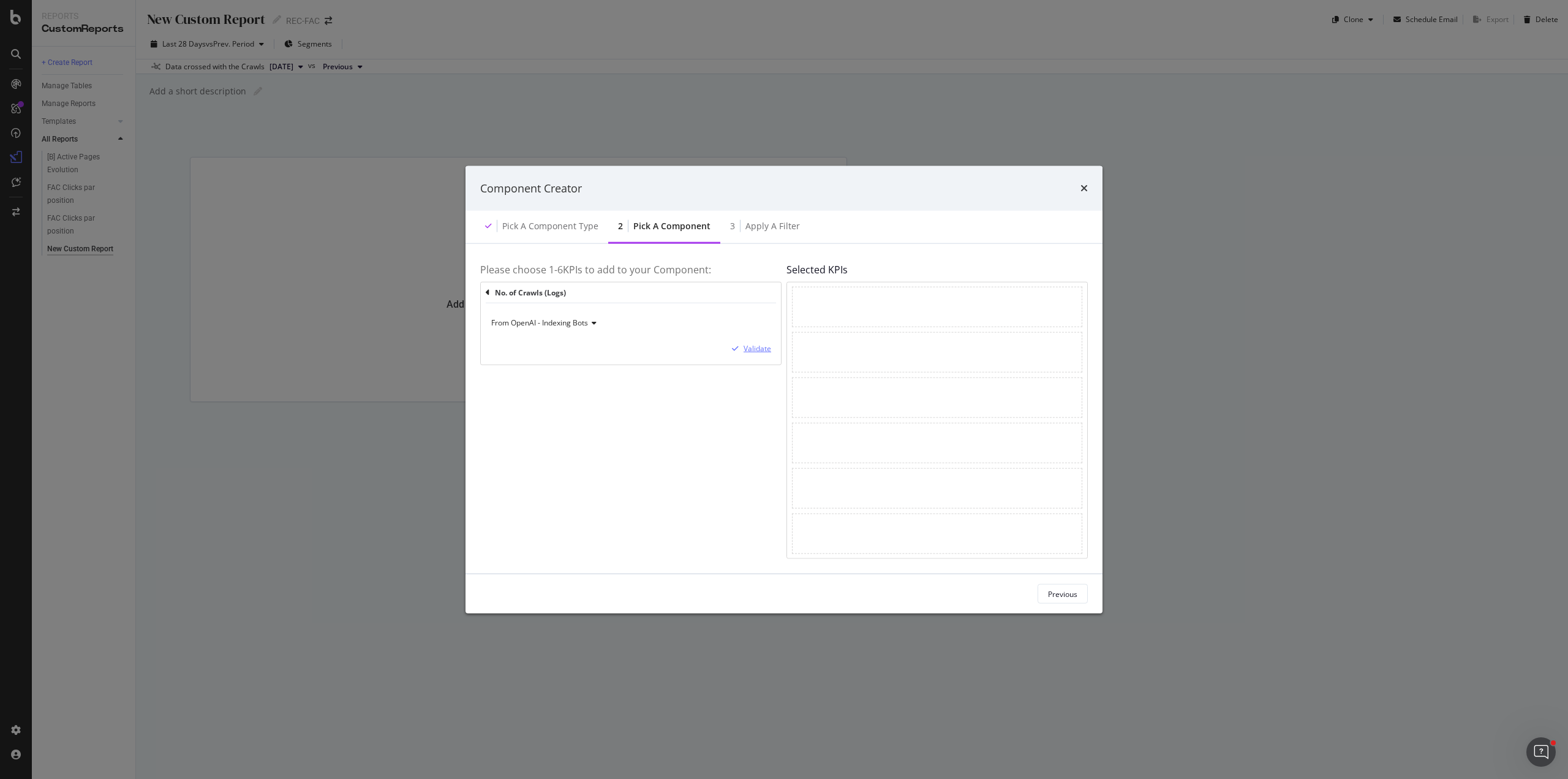
click at [754, 350] on div "Validate" at bounding box center [758, 347] width 28 height 10
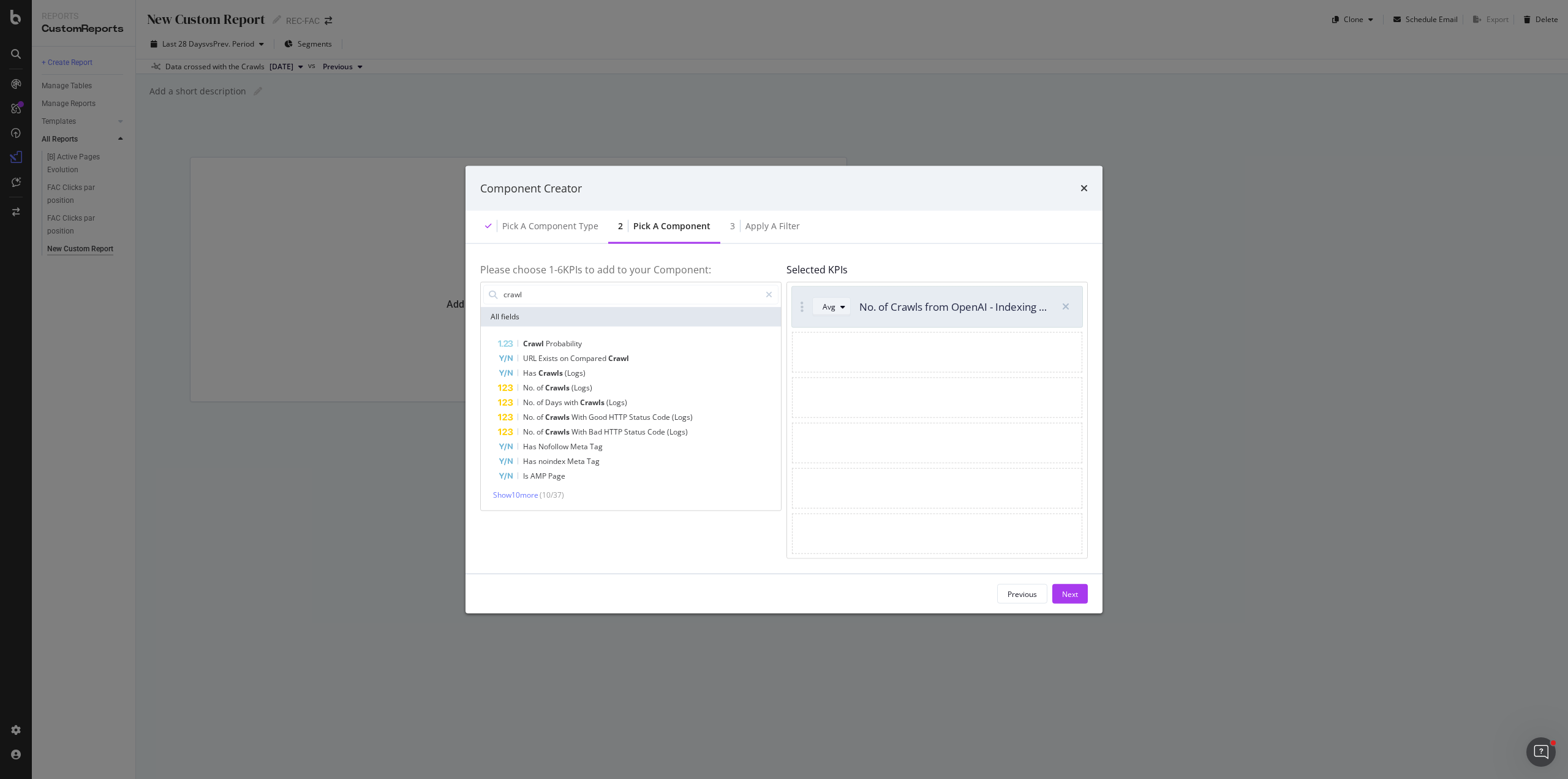
click at [843, 309] on icon "modal" at bounding box center [843, 307] width 5 height 7
click at [844, 345] on div "Sum" at bounding box center [834, 347] width 35 height 16
click at [1060, 589] on button "Next" at bounding box center [1070, 593] width 35 height 19
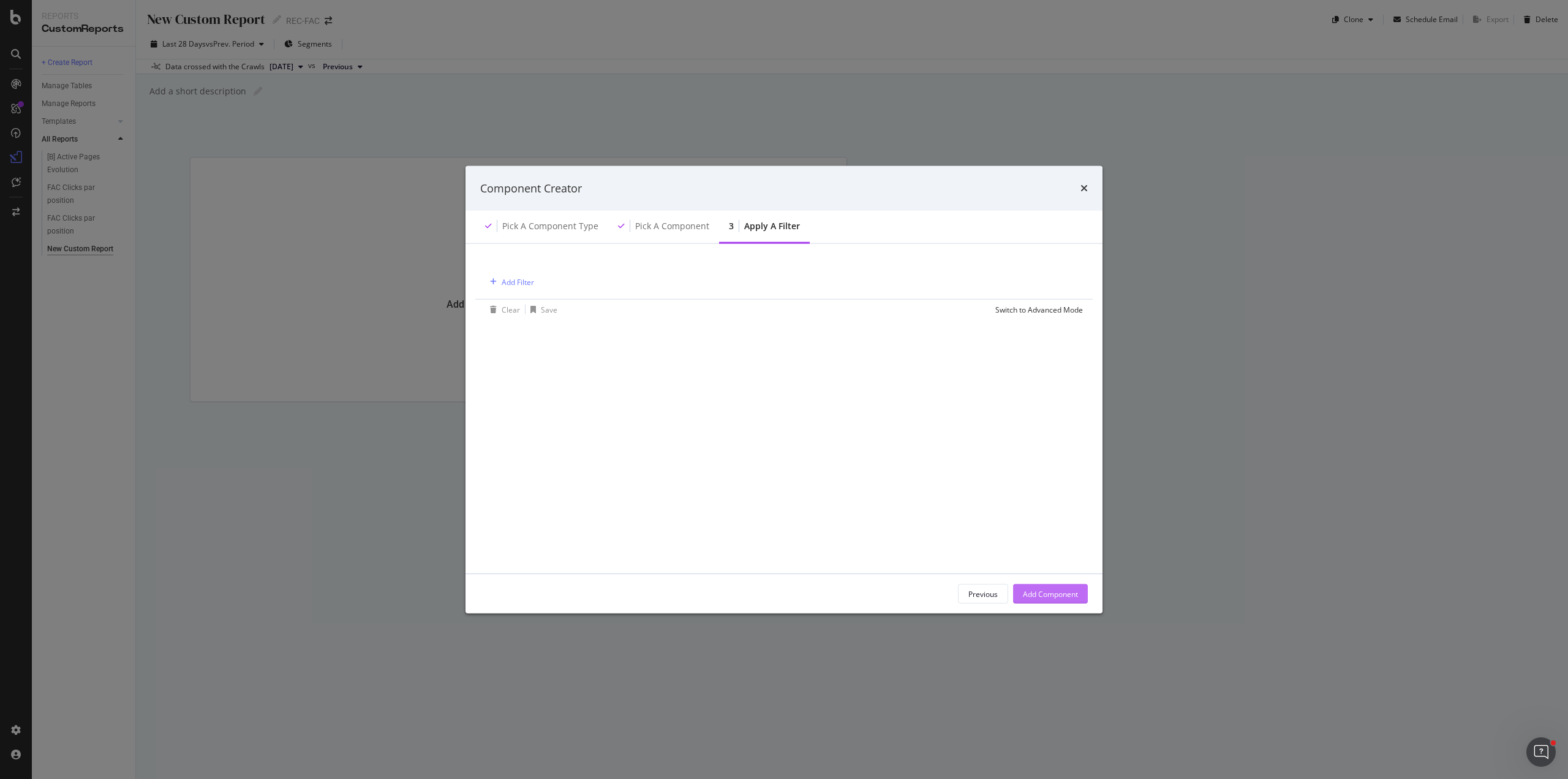
click at [1056, 597] on div "Add Component" at bounding box center [1051, 593] width 56 height 10
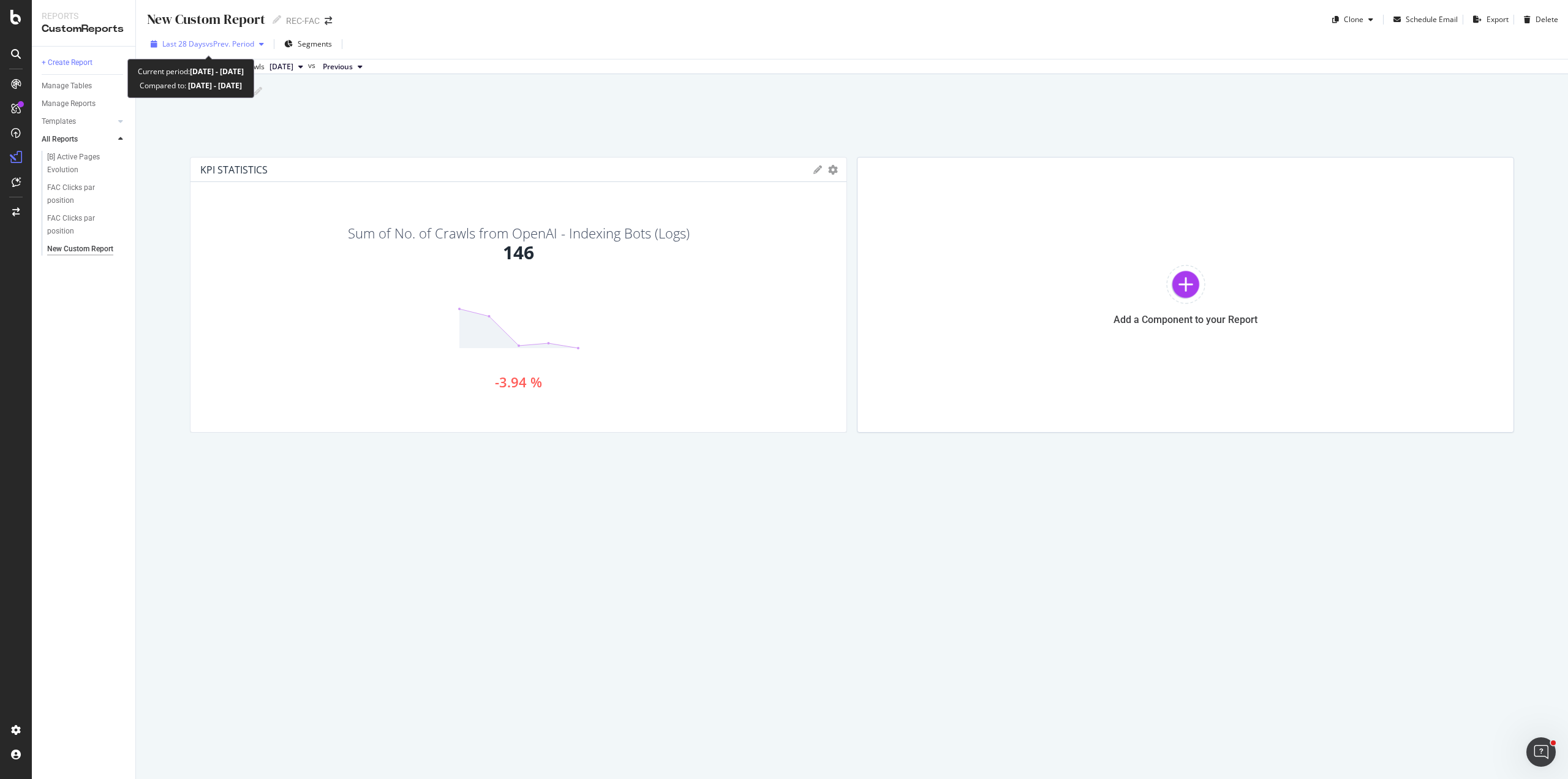
click at [218, 49] on div "Last 28 Days vs Prev. Period" at bounding box center [207, 44] width 92 height 10
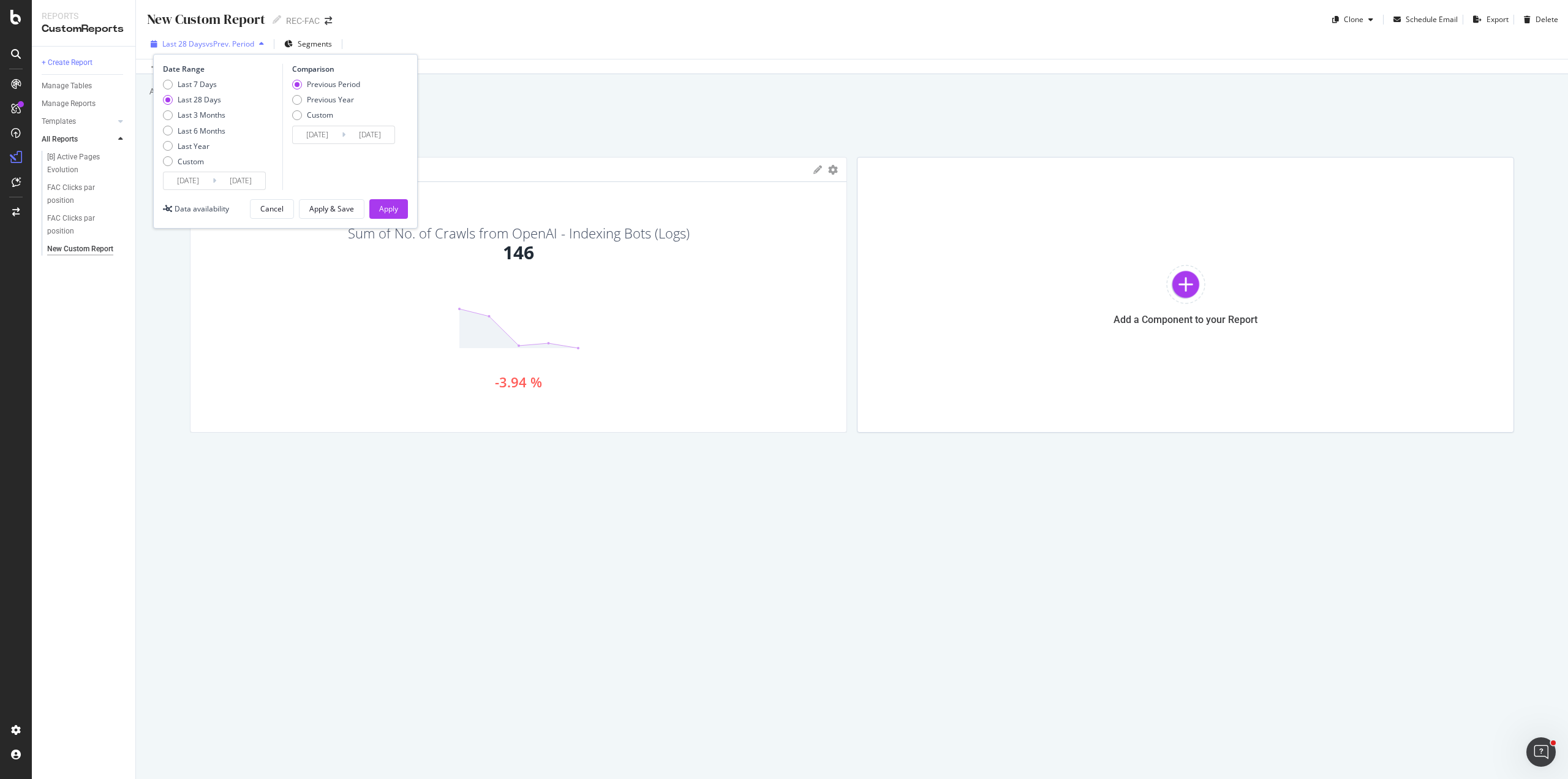
click at [223, 46] on span "vs Prev. Period" at bounding box center [230, 44] width 48 height 10
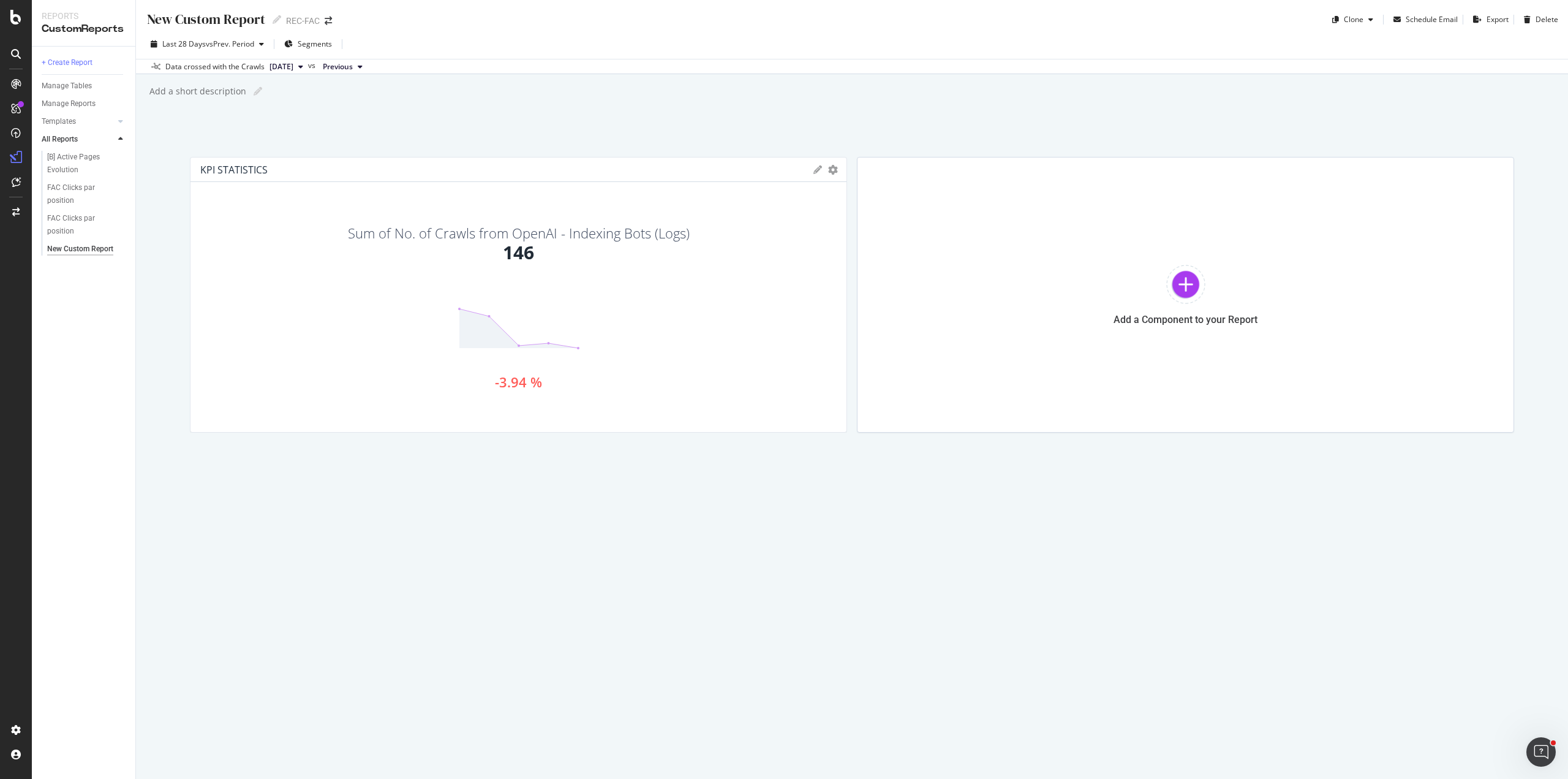
click at [811, 166] on div "KPI STATISTICS KPIs Table Edit KPIs Apply Filter Export as CSV Delete Add to Cu…" at bounding box center [519, 170] width 656 height 24
click at [817, 170] on icon at bounding box center [817, 170] width 8 height 8
click at [819, 372] on div "Save" at bounding box center [822, 377] width 21 height 14
click at [830, 173] on icon "gear" at bounding box center [833, 170] width 10 height 10
click at [764, 249] on span "Edit KPIs" at bounding box center [773, 245] width 144 height 19
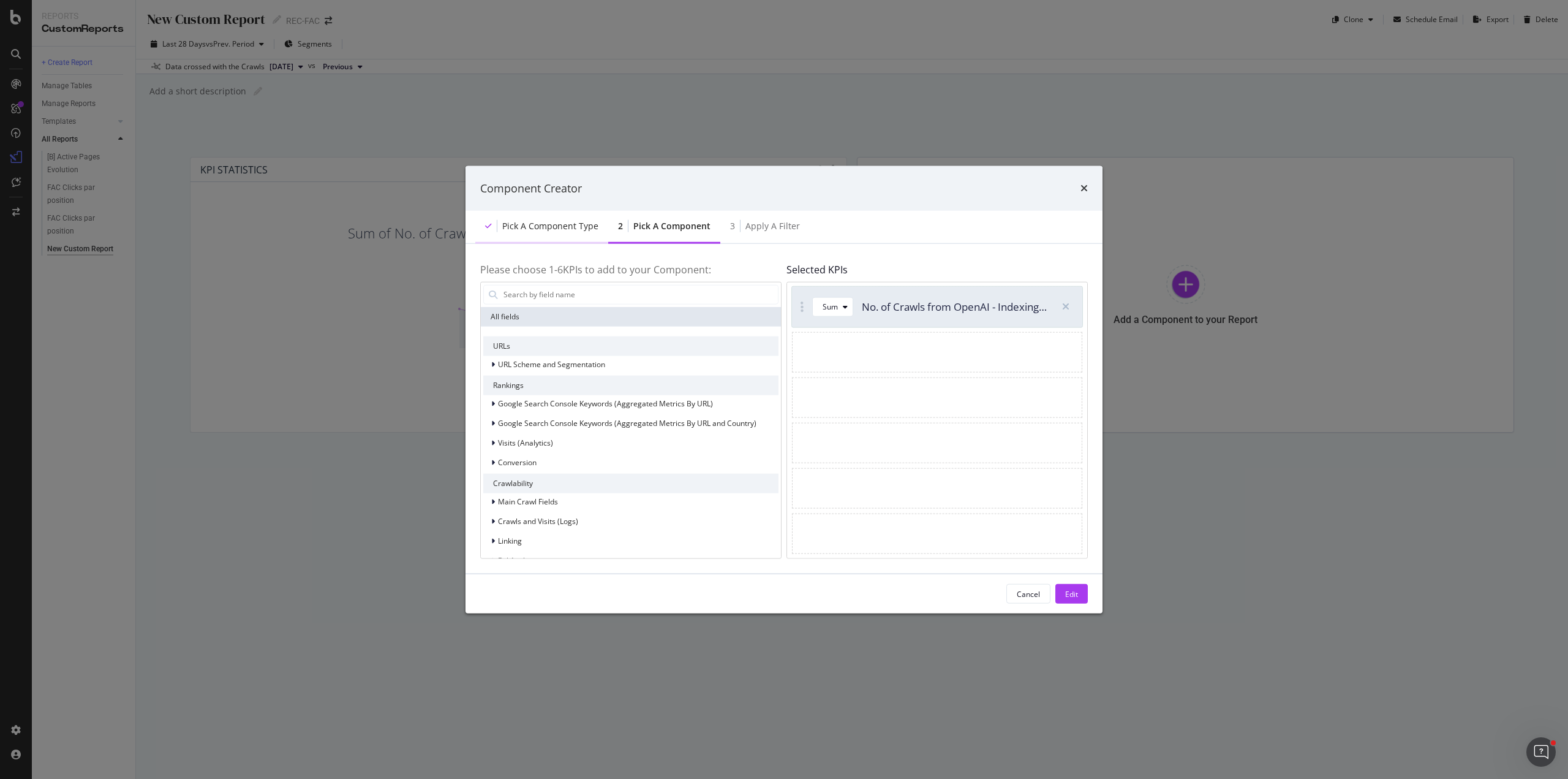
click at [580, 223] on div "Pick a Component type" at bounding box center [550, 225] width 96 height 12
click at [739, 227] on div "3 Apply a Filter" at bounding box center [765, 227] width 90 height 33
click at [1067, 589] on div "Edit" at bounding box center [1072, 593] width 13 height 10
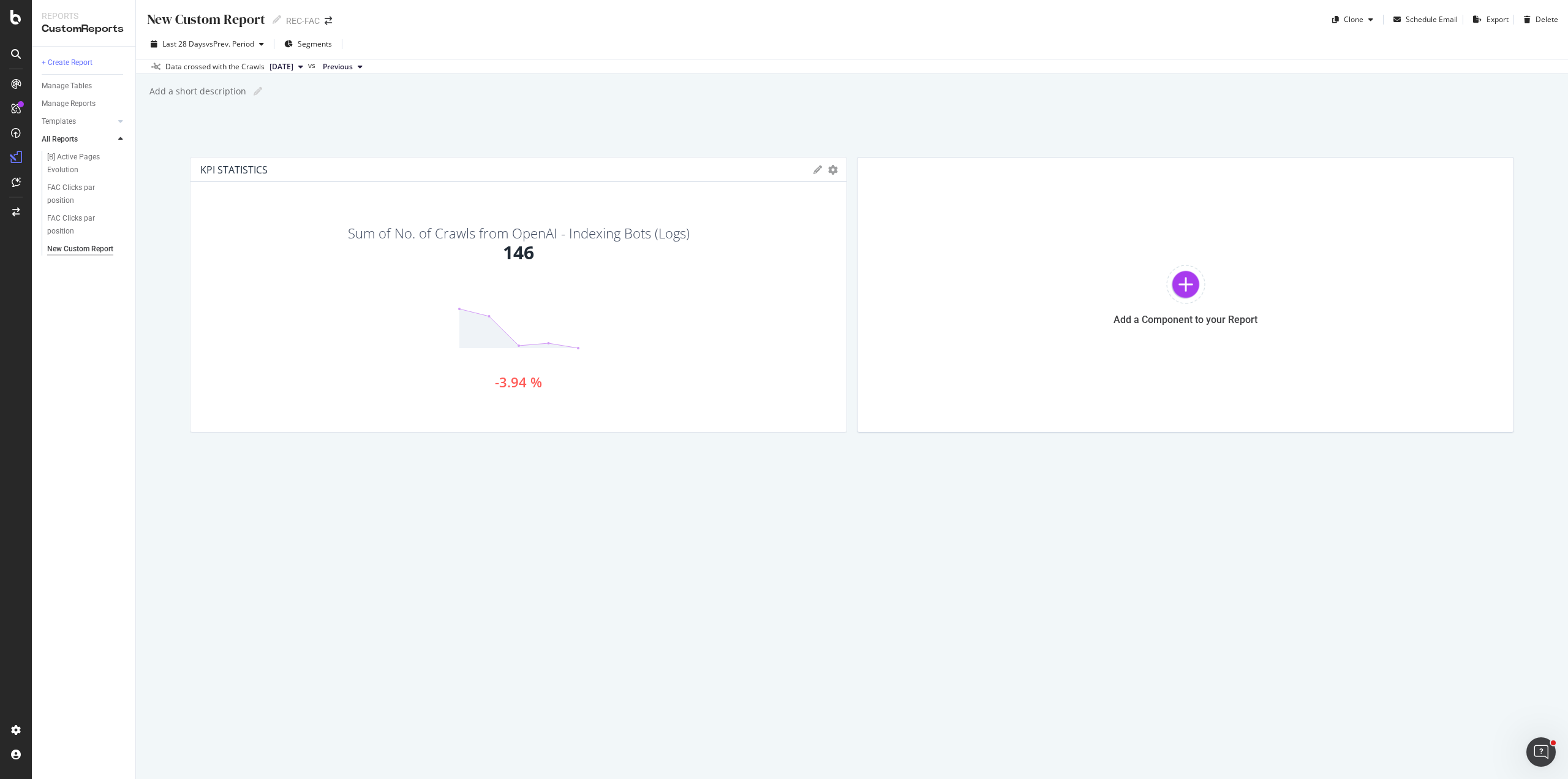
click at [816, 170] on icon at bounding box center [817, 170] width 8 height 8
click at [823, 170] on div "KPIs Table Edit KPIs Apply Filter Export as CSV Delete Add to Custom Report" at bounding box center [824, 170] width 23 height 8
click at [837, 173] on div at bounding box center [841, 295] width 12 height 276
click at [816, 373] on div "Save" at bounding box center [822, 377] width 21 height 14
click at [835, 162] on div at bounding box center [841, 295] width 12 height 276
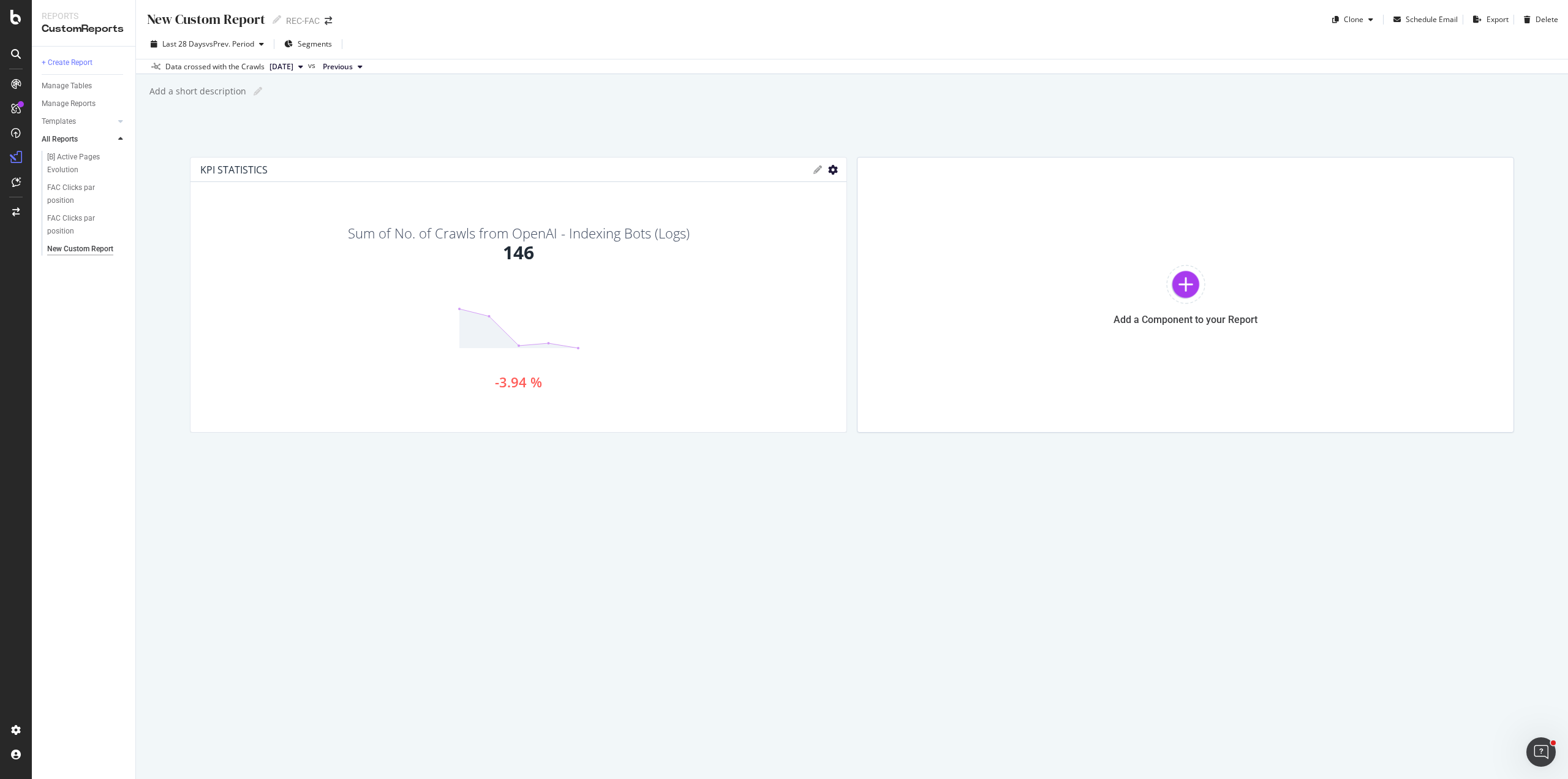
click at [832, 165] on icon "gear" at bounding box center [833, 170] width 10 height 10
click at [808, 215] on span "Table" at bounding box center [773, 220] width 144 height 19
click at [831, 168] on icon "gear" at bounding box center [833, 170] width 10 height 10
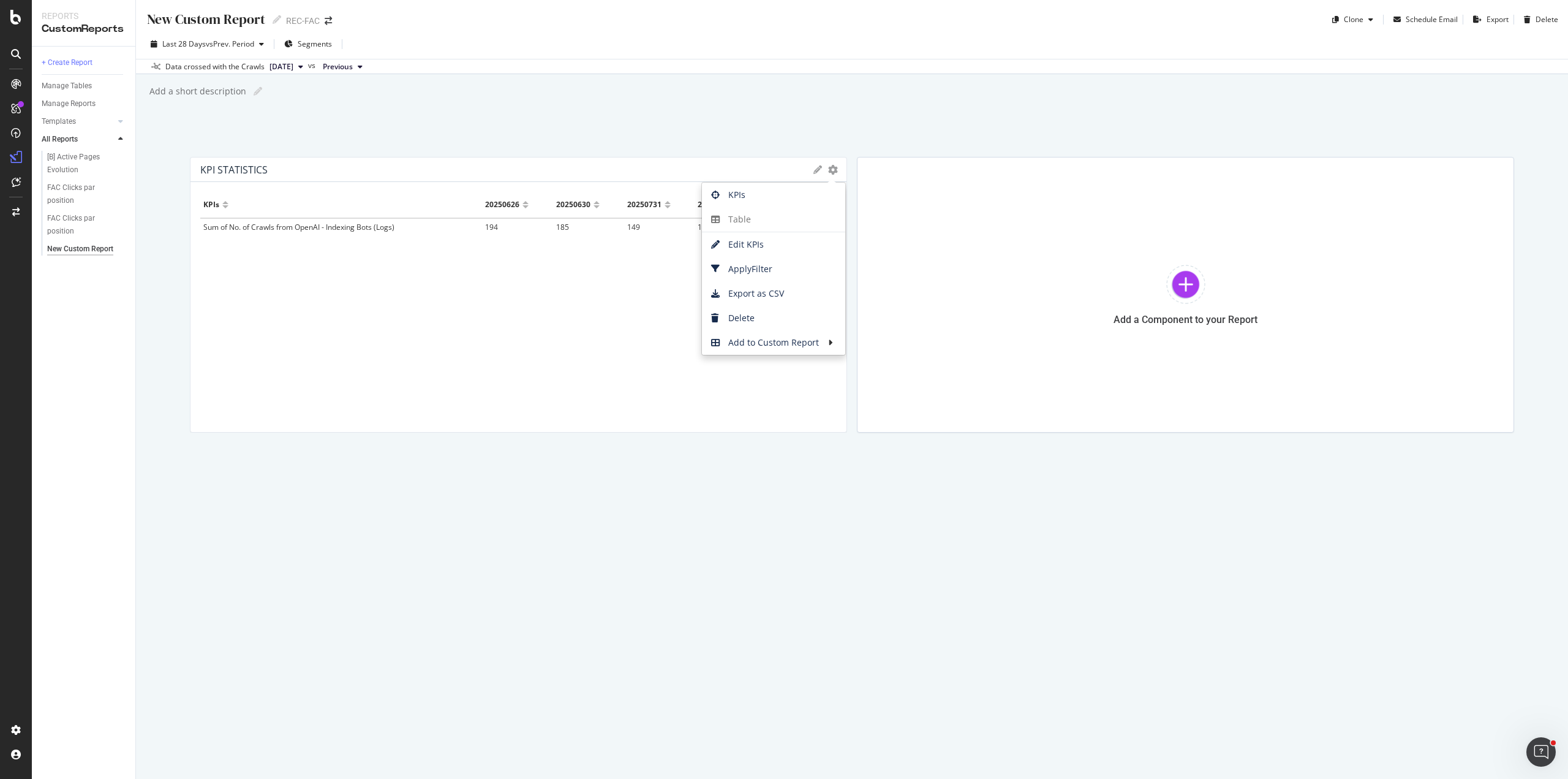
click at [625, 289] on div "KPIs 20250626 20250630 20250731 20250831 20250930 Sum of No. of Crawls from Ope…" at bounding box center [518, 297] width 636 height 212
click at [815, 168] on icon at bounding box center [817, 170] width 8 height 8
click at [828, 176] on div "KPI STATISTICS KPIs Table Edit KPIs Apply Filter Export as CSV Delete Add to Cu…" at bounding box center [519, 170] width 656 height 24
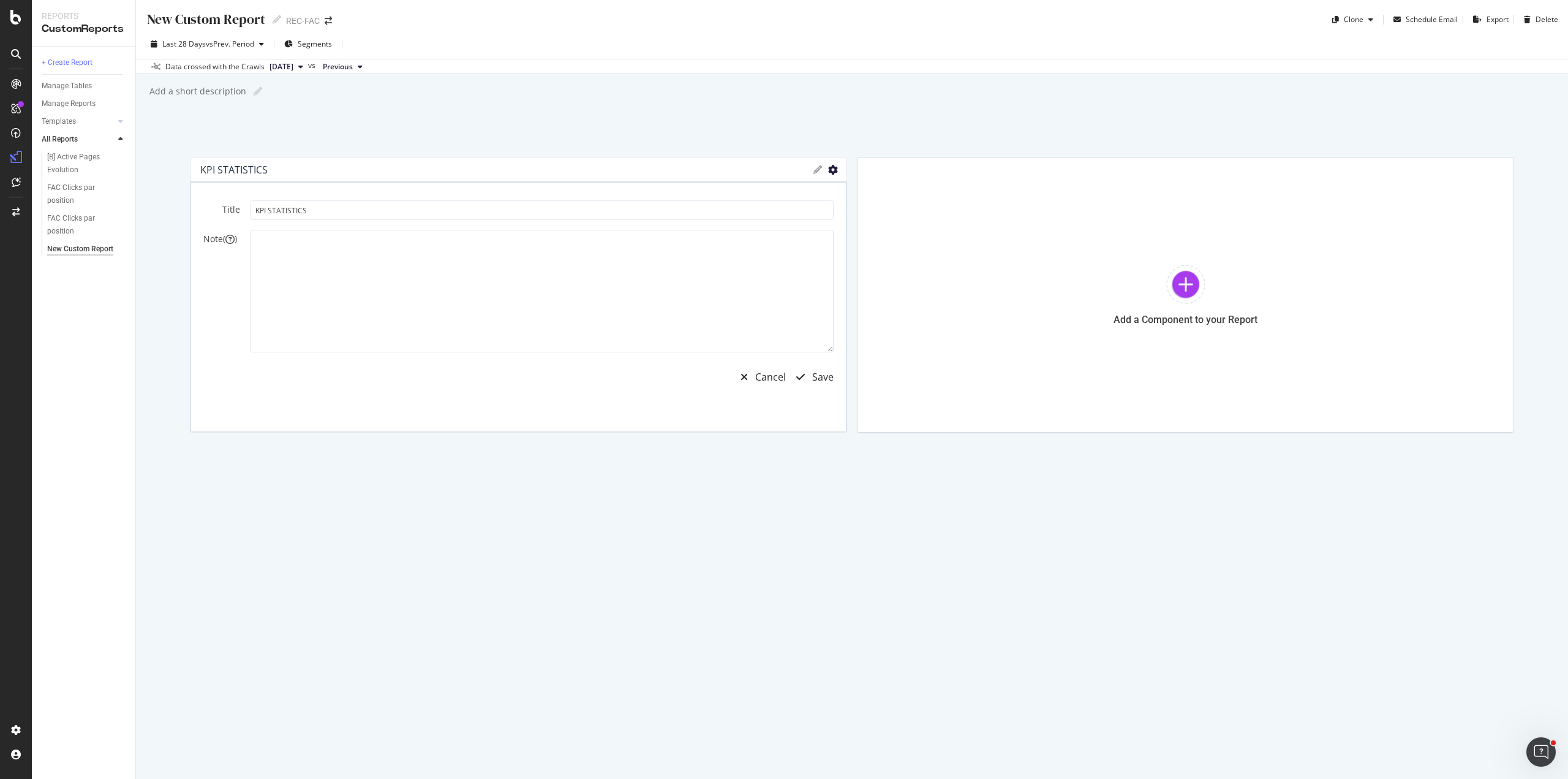
click at [834, 173] on icon "gear" at bounding box center [833, 170] width 10 height 10
click at [777, 193] on span "KPIs" at bounding box center [773, 195] width 144 height 19
click at [809, 372] on div "button" at bounding box center [800, 377] width 23 height 10
click at [830, 170] on icon "gear" at bounding box center [833, 170] width 10 height 10
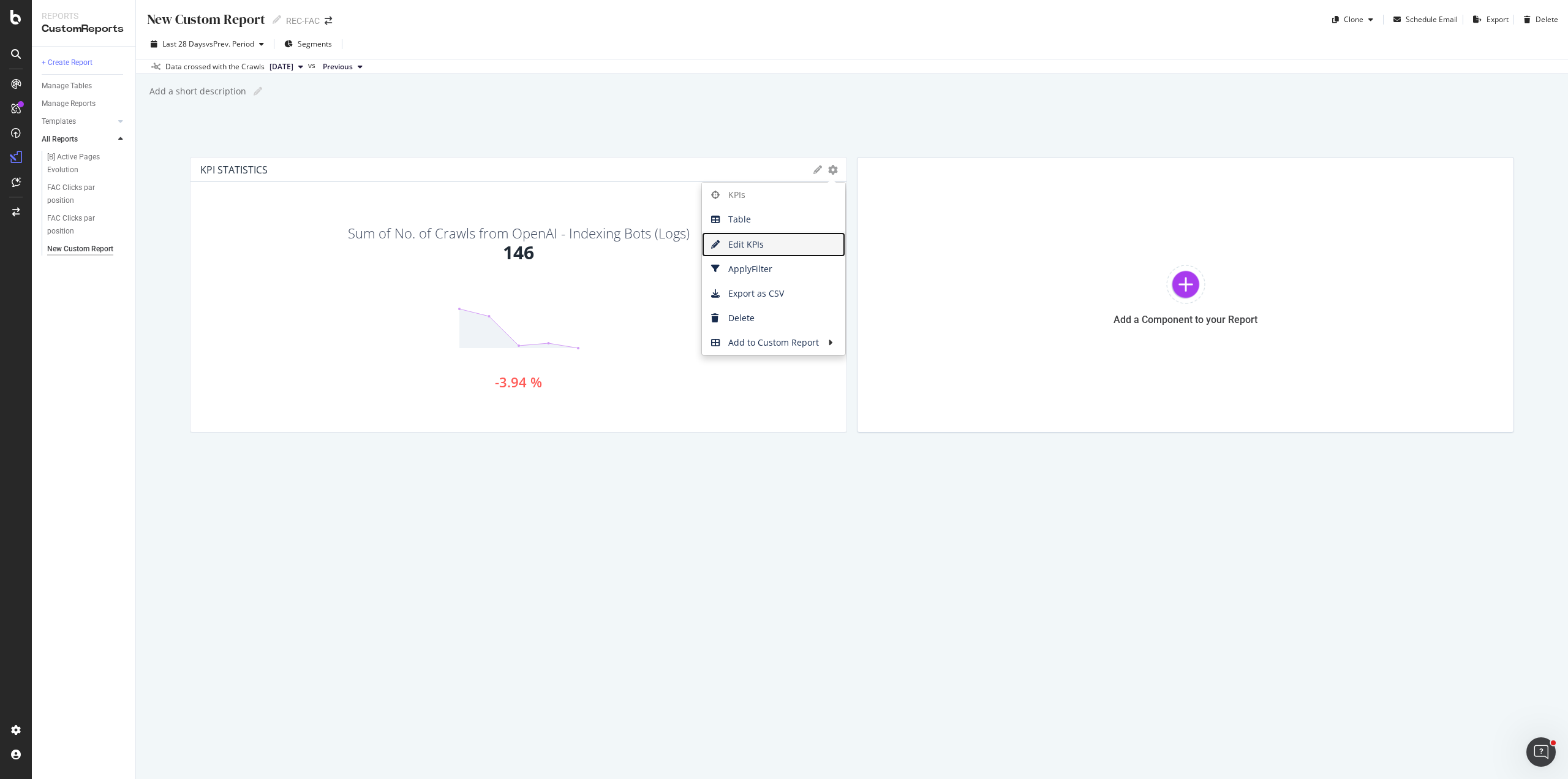
click at [779, 247] on span "Edit KPIs" at bounding box center [773, 245] width 144 height 19
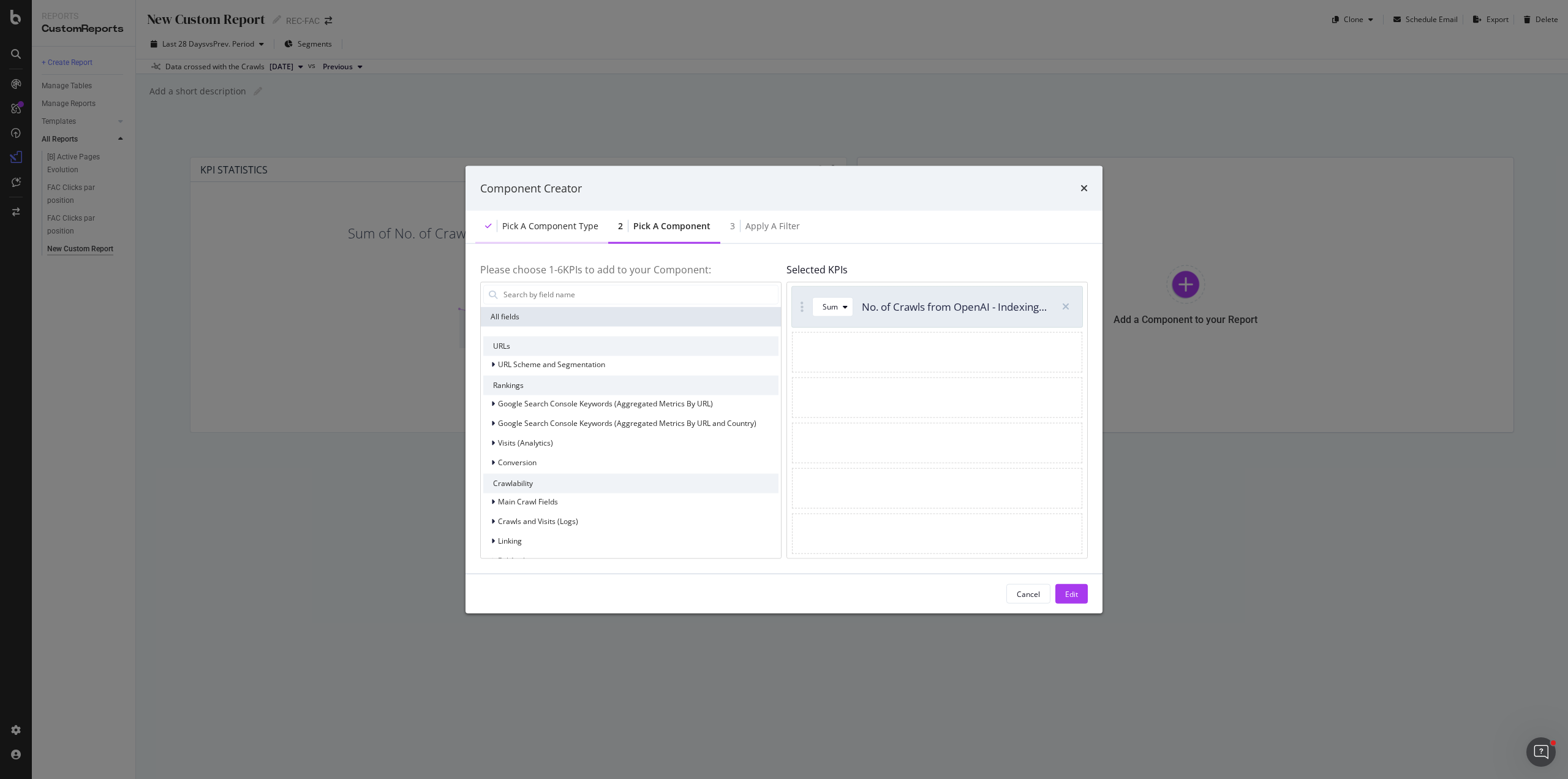
click at [573, 222] on div "Pick a Component type" at bounding box center [550, 225] width 96 height 12
drag, startPoint x: 573, startPoint y: 222, endPoint x: 583, endPoint y: 225, distance: 10.4
click at [573, 221] on div "Pick a Component type" at bounding box center [550, 225] width 96 height 12
click at [582, 229] on div "Pick a Component type" at bounding box center [550, 225] width 96 height 12
click at [1025, 592] on div "Cancel" at bounding box center [1028, 593] width 23 height 10
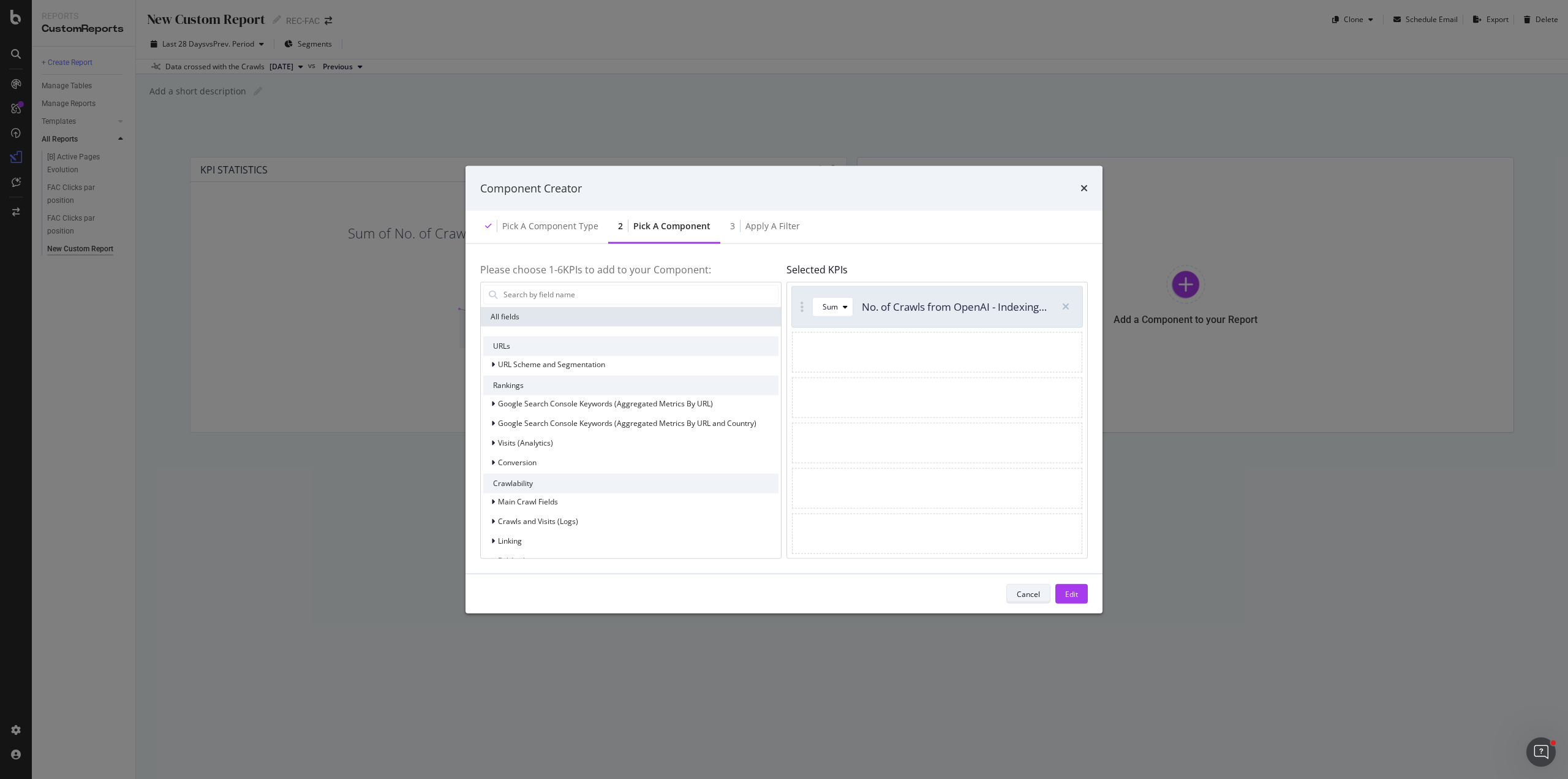
click at [1045, 586] on button "Cancel" at bounding box center [1029, 593] width 44 height 19
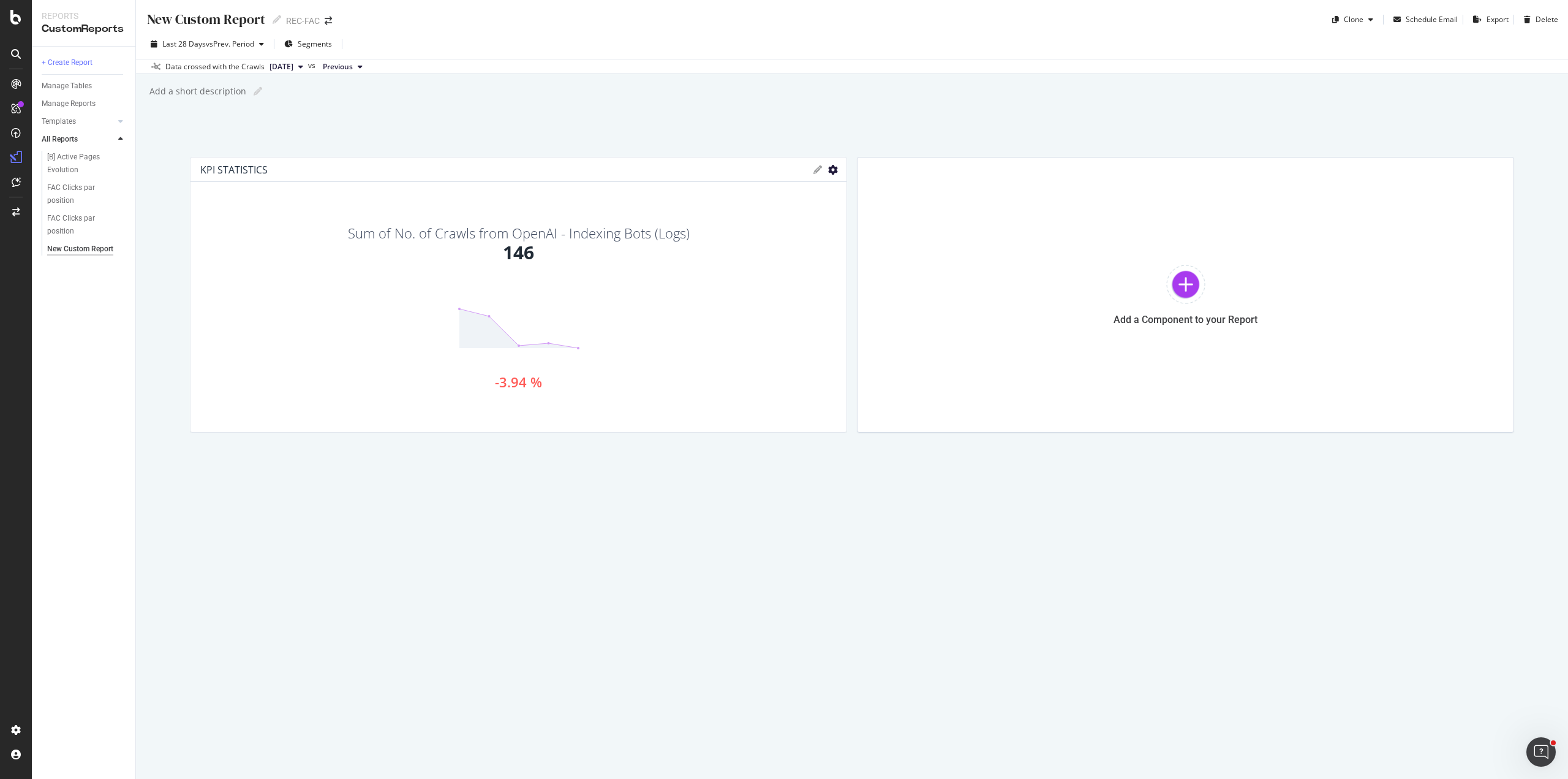
click at [832, 166] on icon "gear" at bounding box center [833, 170] width 10 height 10
click at [806, 306] on link "Delete" at bounding box center [773, 318] width 144 height 24
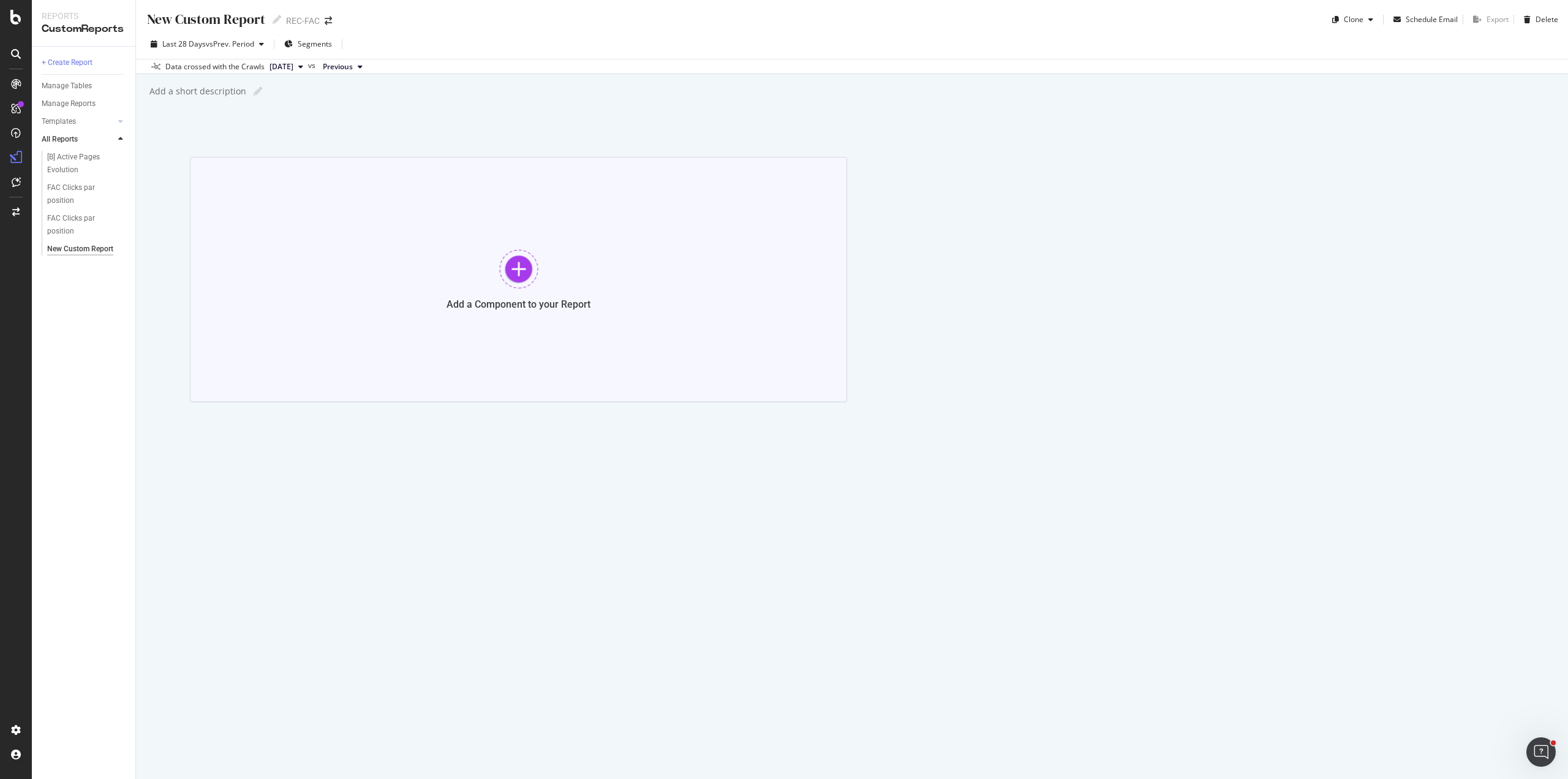
click at [534, 276] on div at bounding box center [519, 269] width 39 height 39
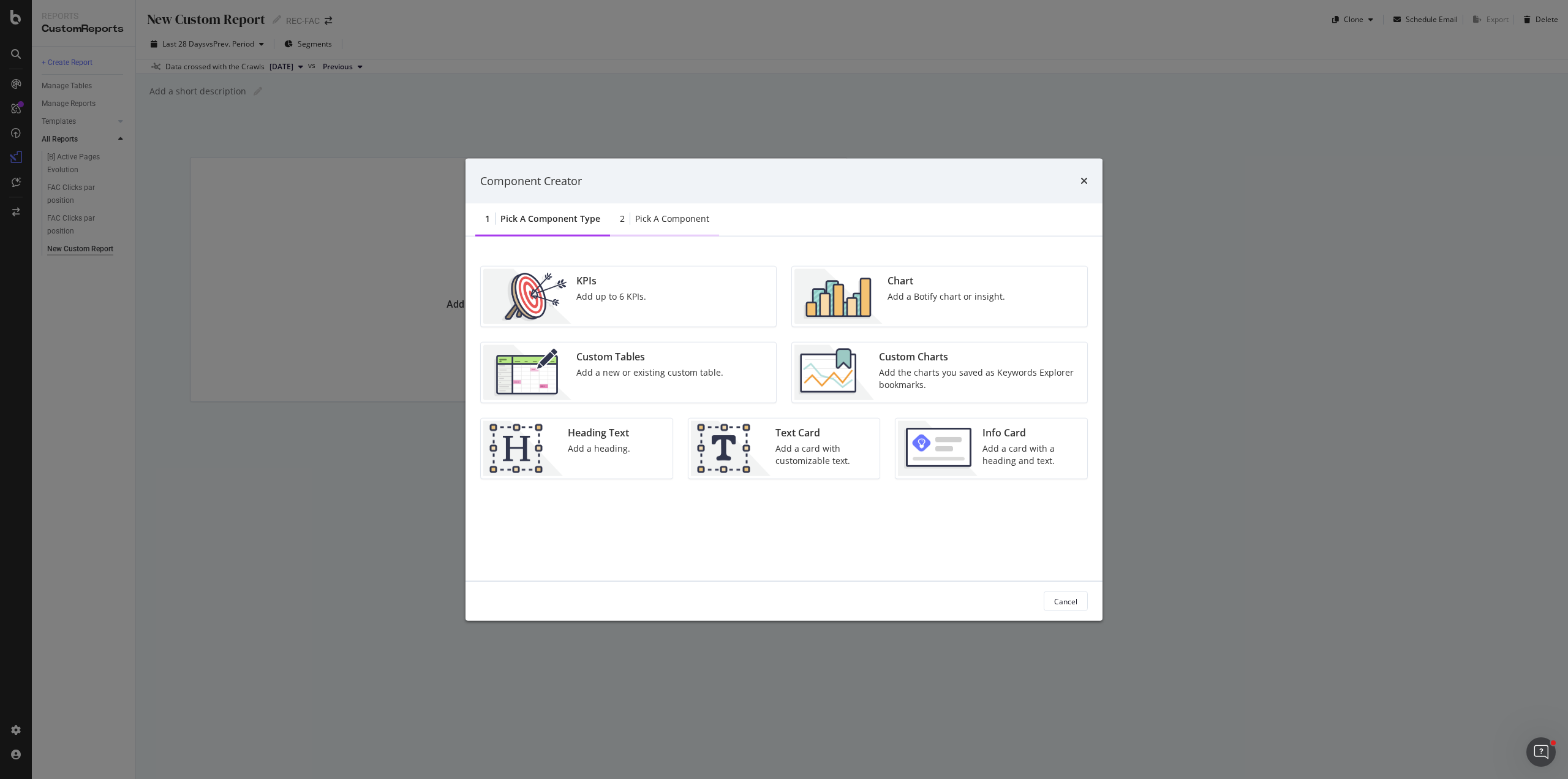
click at [663, 229] on div "2 Pick a Component" at bounding box center [665, 220] width 109 height 33
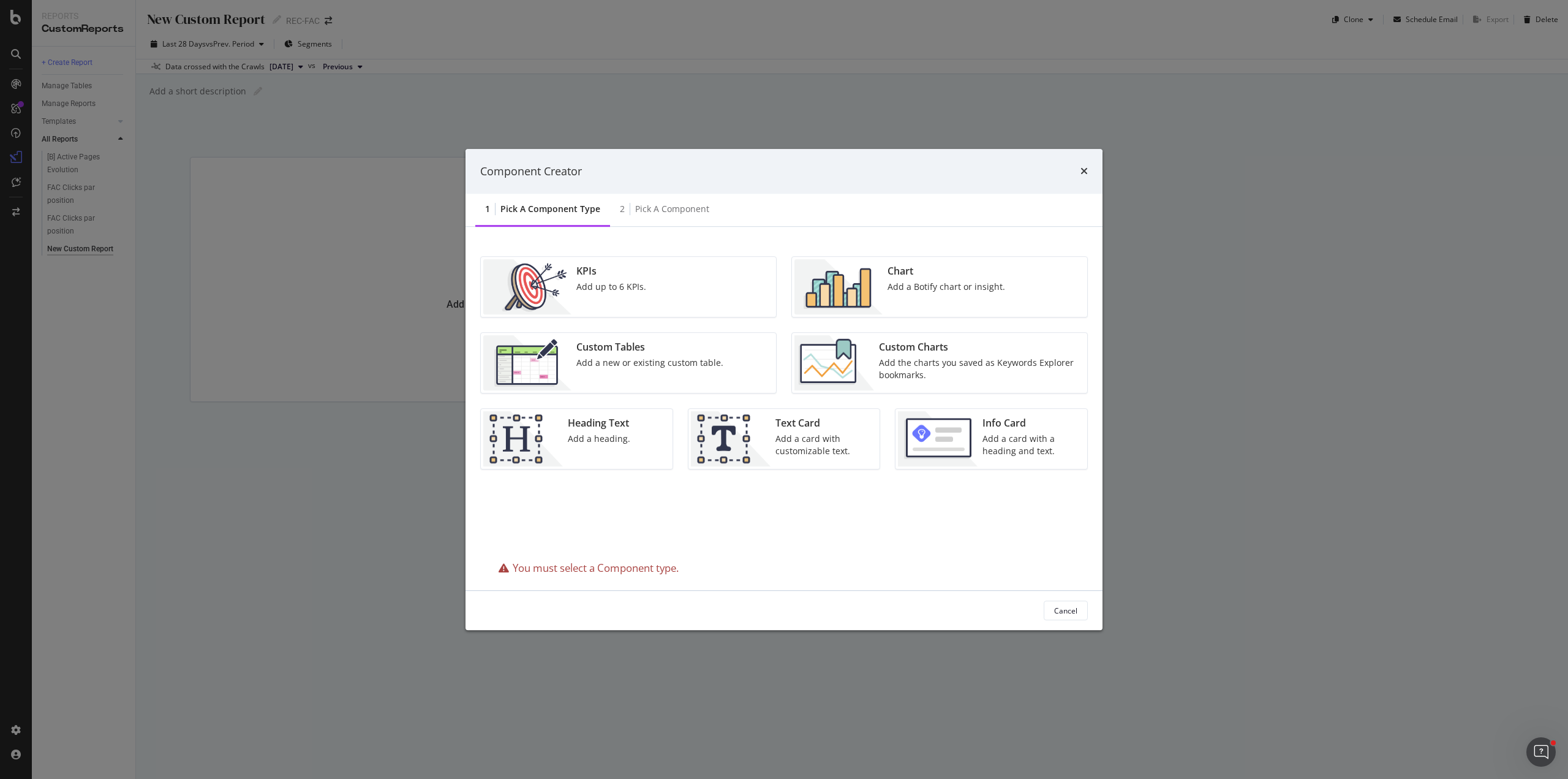
click at [563, 207] on div "Pick a Component type" at bounding box center [550, 208] width 100 height 12
click at [668, 215] on div "Pick a Component" at bounding box center [672, 208] width 74 height 12
click at [565, 206] on div "Pick a Component type" at bounding box center [550, 208] width 100 height 12
click at [636, 295] on div "KPIs Add up to 6 KPIs." at bounding box center [611, 287] width 80 height 56
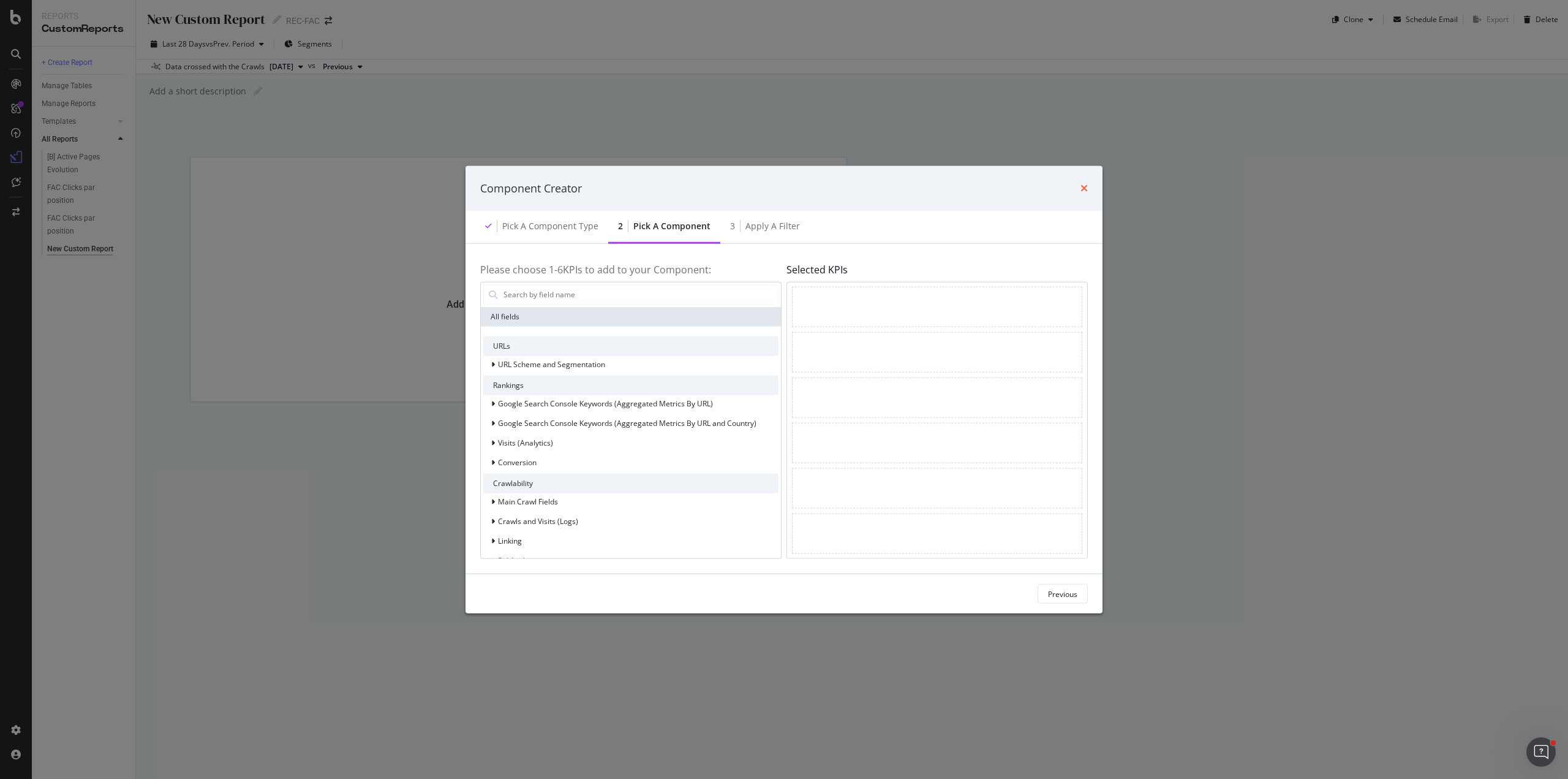
click at [1085, 184] on icon "times" at bounding box center [1085, 188] width 7 height 10
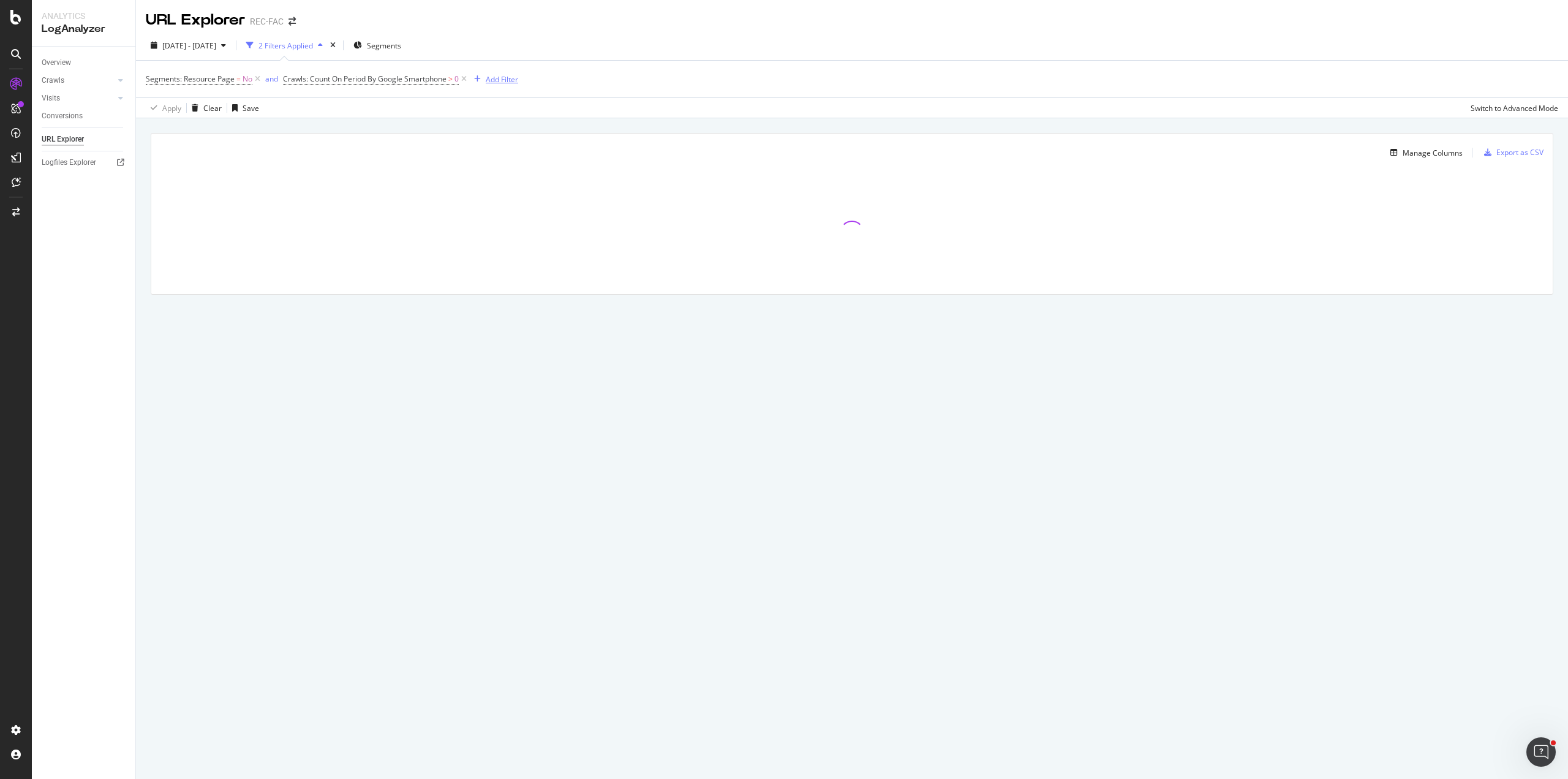
click at [495, 82] on div "Add Filter" at bounding box center [502, 79] width 32 height 10
click at [510, 158] on div "URLs (Logs)" at bounding box center [578, 166] width 209 height 18
click at [532, 184] on span "URL Scheme" at bounding box center [516, 182] width 43 height 10
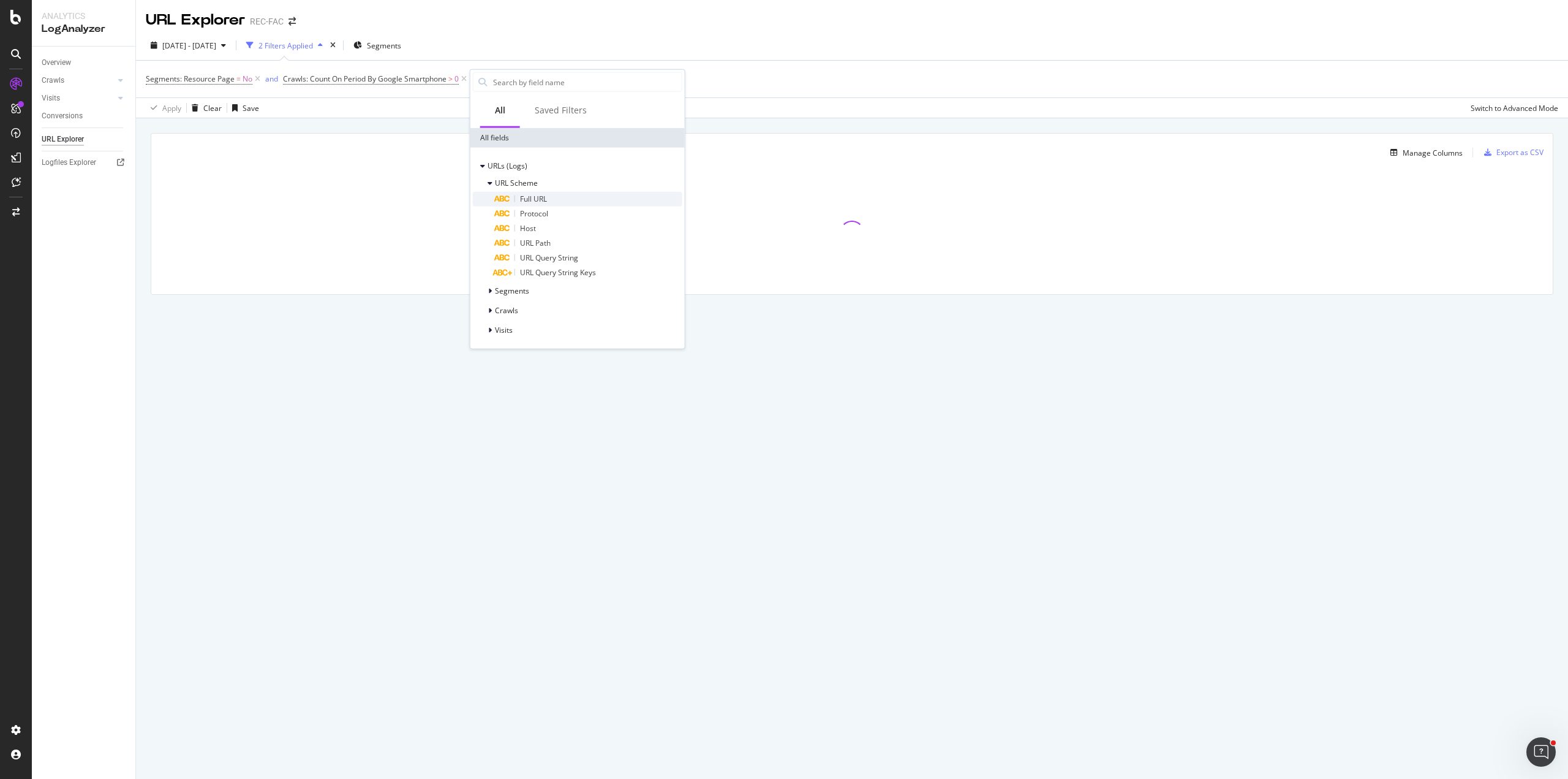
click at [547, 199] on span "Full URL" at bounding box center [533, 198] width 27 height 10
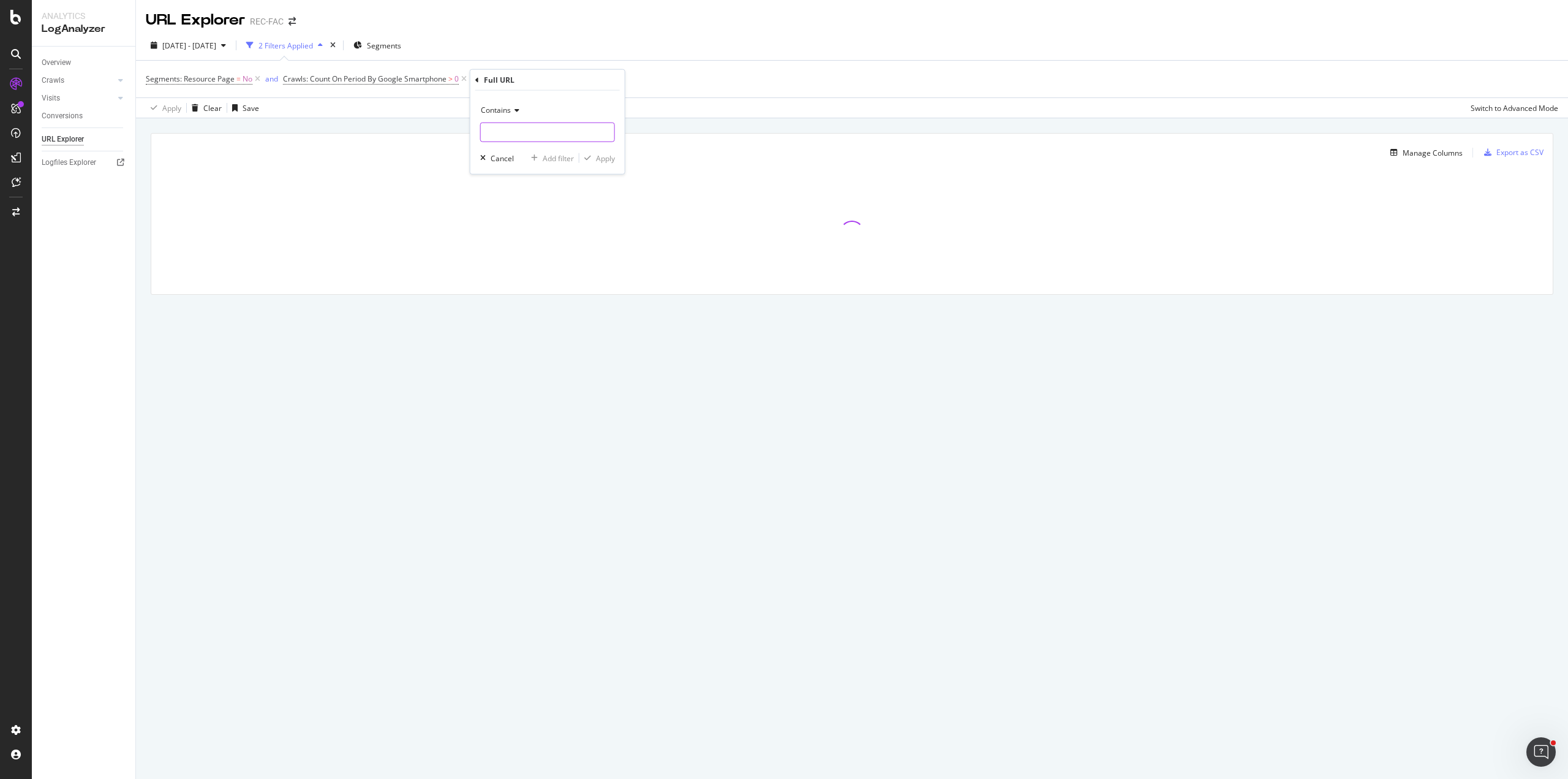
click at [526, 136] on input "text" at bounding box center [547, 132] width 133 height 19
paste input "https://app.botify.com/prisma-seo/rec-fac/studio/reports/mO?context=%7B%22perio…"
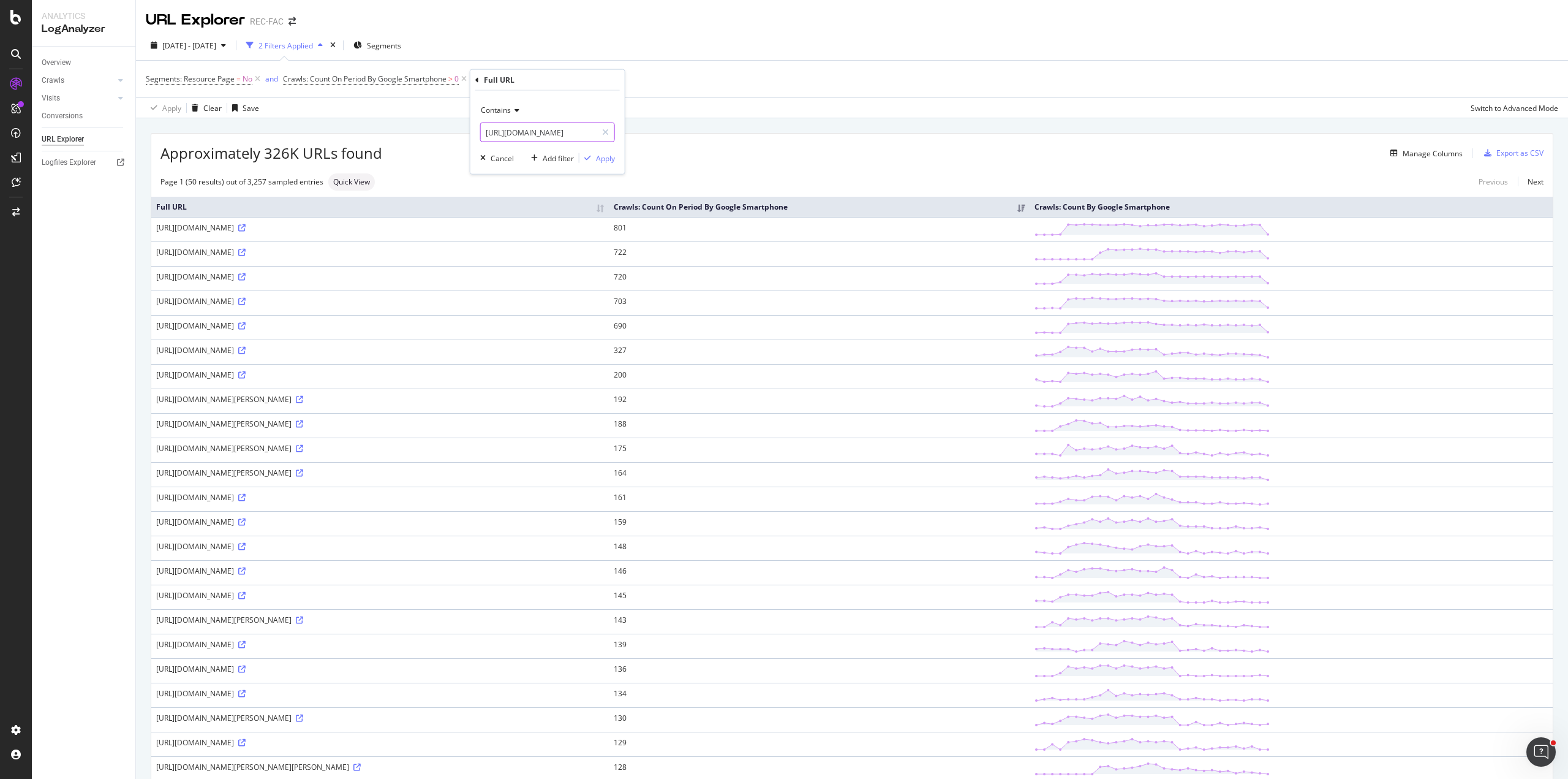
paste input "www.femmeactuelle.fr/enfant/bebe/babyphone-cuboai-lia-au-service-du-sommeil-de-…"
type input "https://www.femmeactuelle.fr/enfant/bebe/babyphone-cuboai-lia-au-service-du-som…"
click at [596, 157] on div "button" at bounding box center [588, 158] width 17 height 7
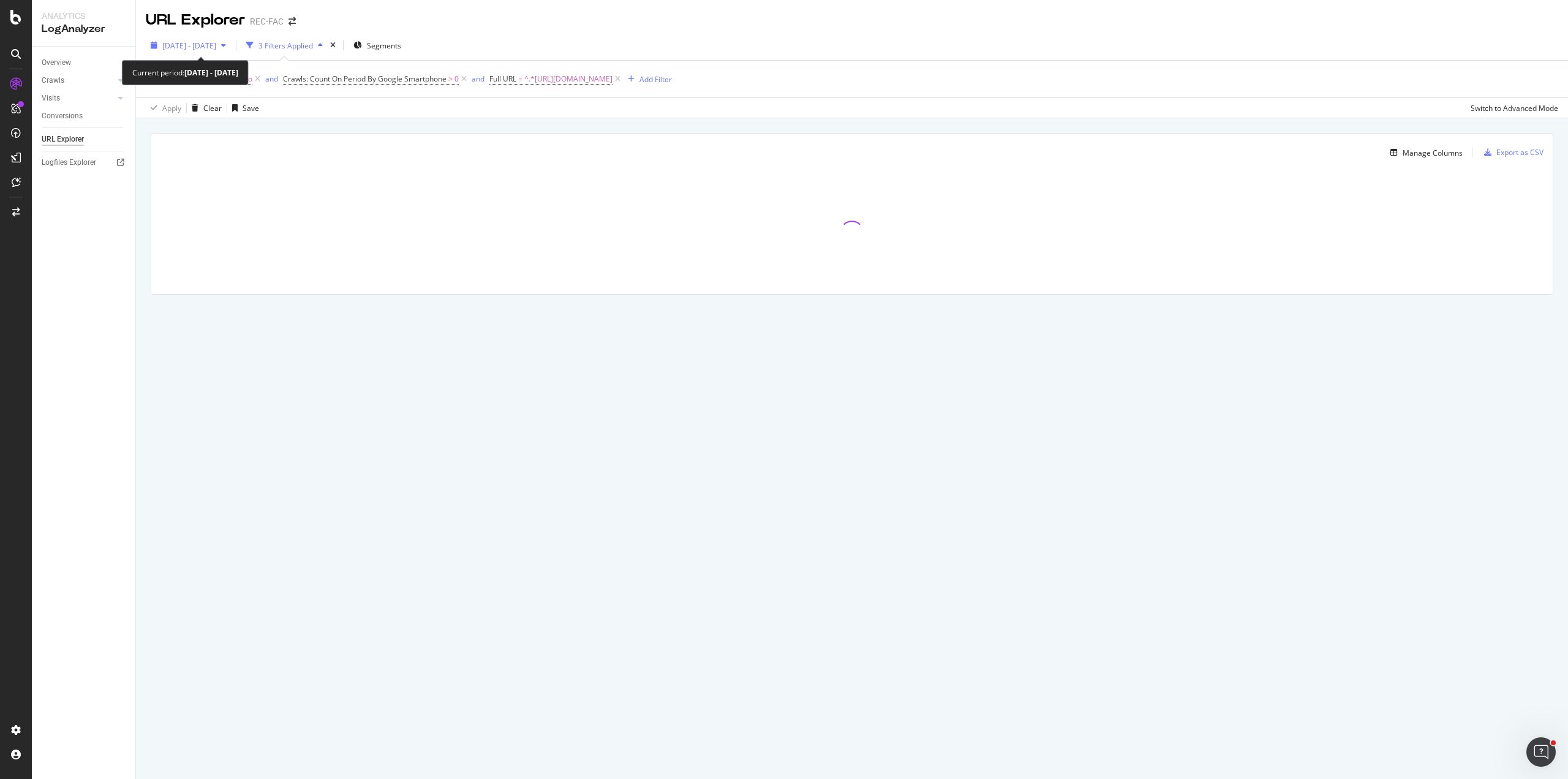
click at [211, 41] on span "2025 Sep. 9th - Oct. 8th" at bounding box center [189, 45] width 54 height 10
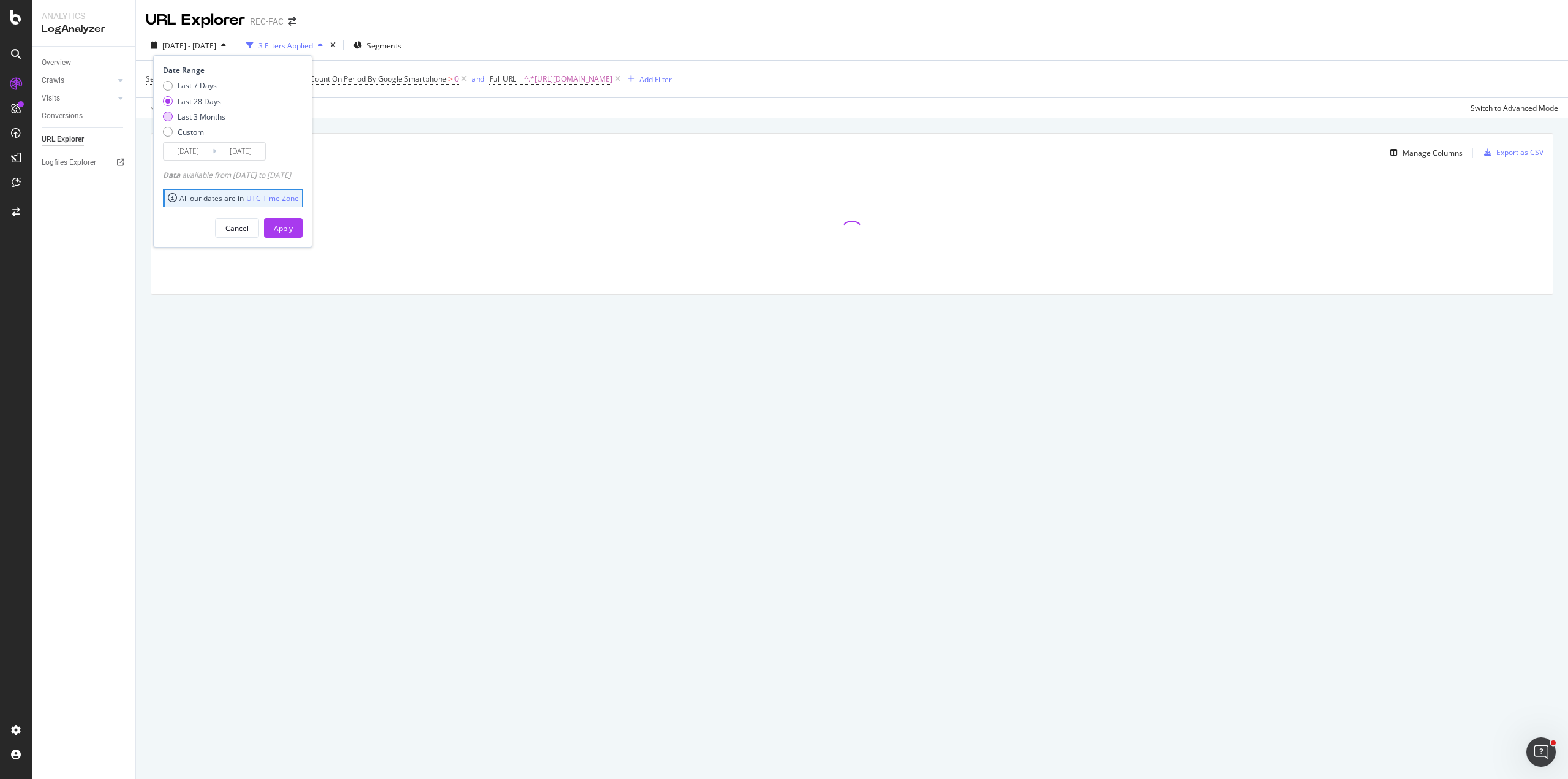
click at [198, 116] on div "Last 3 Months" at bounding box center [202, 116] width 48 height 10
type input "2025/07/09"
click at [303, 230] on button "Apply" at bounding box center [283, 227] width 39 height 19
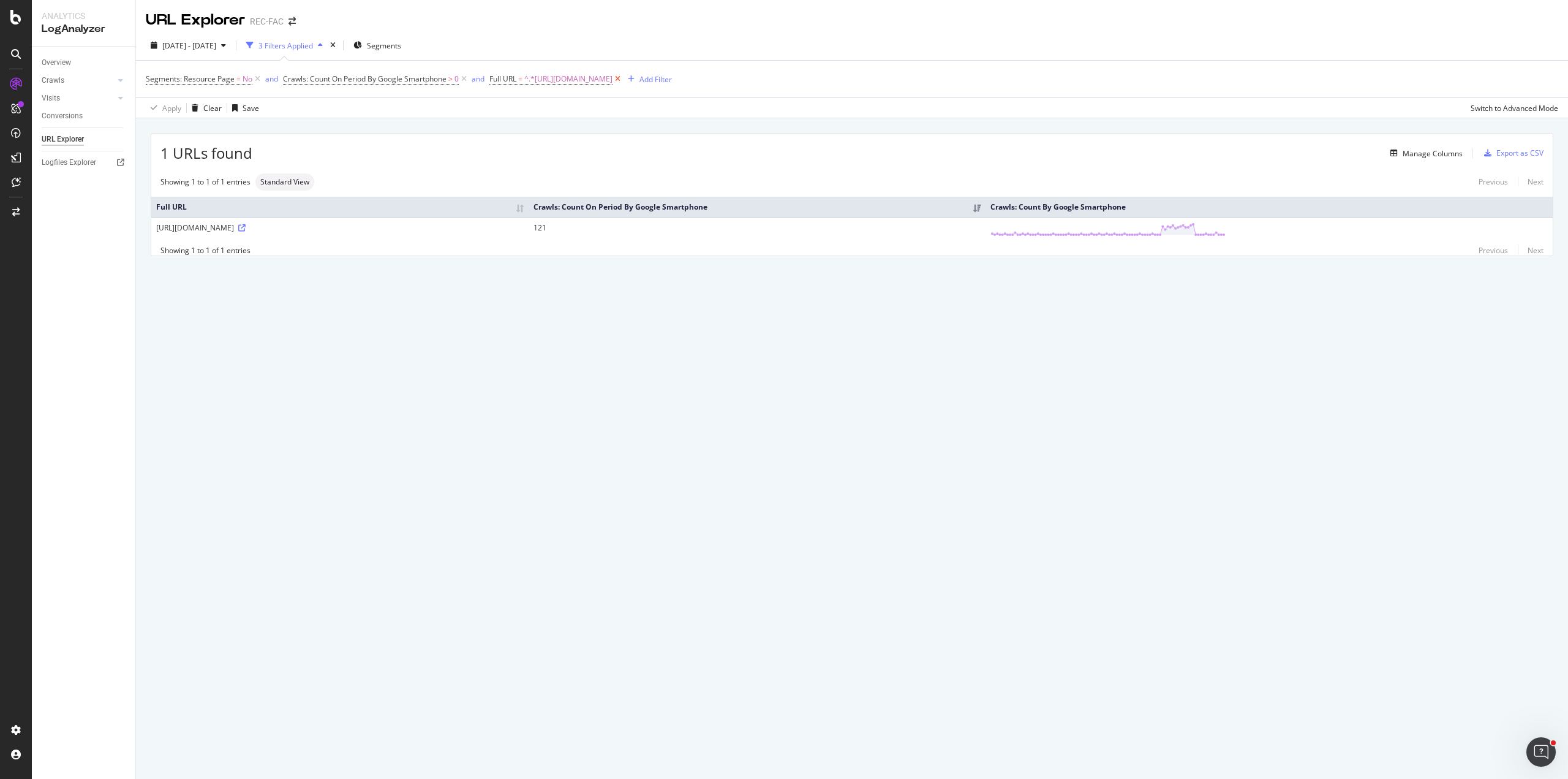
click at [623, 77] on icon at bounding box center [617, 79] width 10 height 12
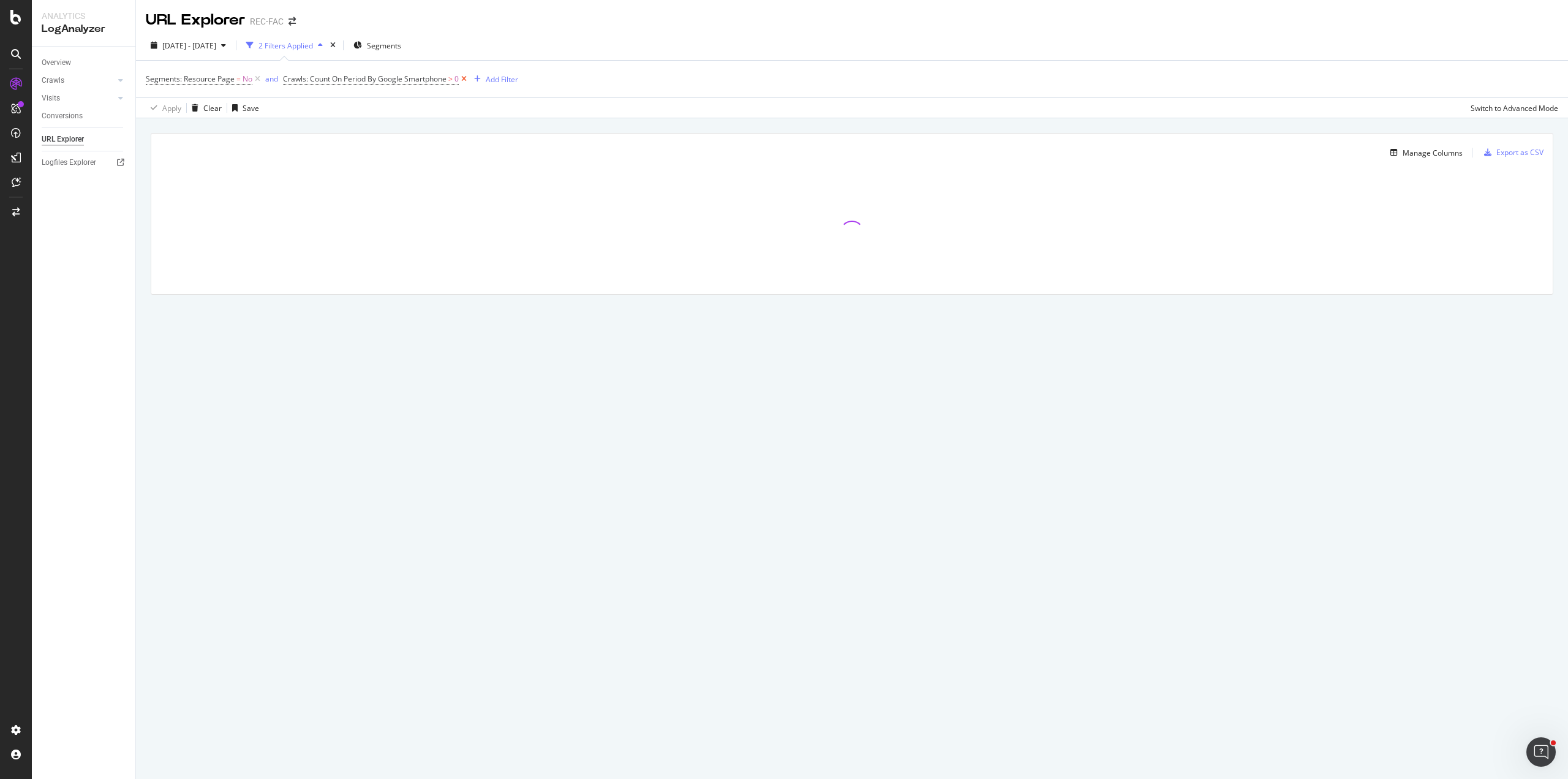
click at [467, 79] on icon at bounding box center [463, 79] width 10 height 12
click at [71, 147] on div "Overview SiteCrawler LogAnalyzer AI Analytics RealKeywords EngagementAnalytics" at bounding box center [87, 169] width 83 height 122
click at [76, 158] on div "LogAnalyzer" at bounding box center [69, 157] width 48 height 12
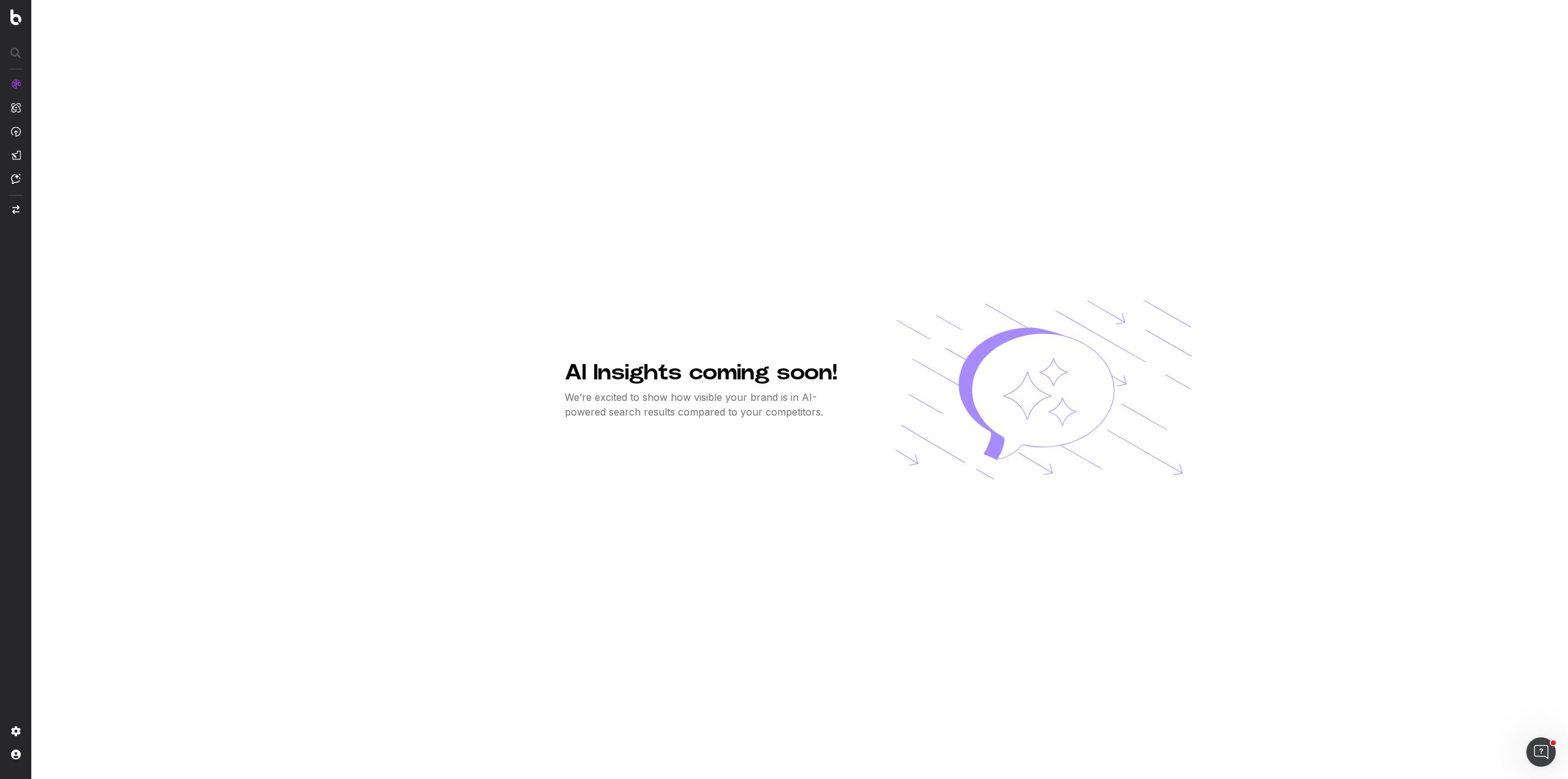
click at [268, 140] on div "AI Insights coming soon! We’re excited to show how visible your brand is in AI-…" at bounding box center [879, 389] width 1380 height 779
drag, startPoint x: 689, startPoint y: 253, endPoint x: 636, endPoint y: 267, distance: 54.8
click at [689, 252] on div "AI Insights coming soon! We’re excited to show how visible your brand is in AI-…" at bounding box center [878, 389] width 627 height 779
drag, startPoint x: 502, startPoint y: 356, endPoint x: 724, endPoint y: 400, distance: 226.3
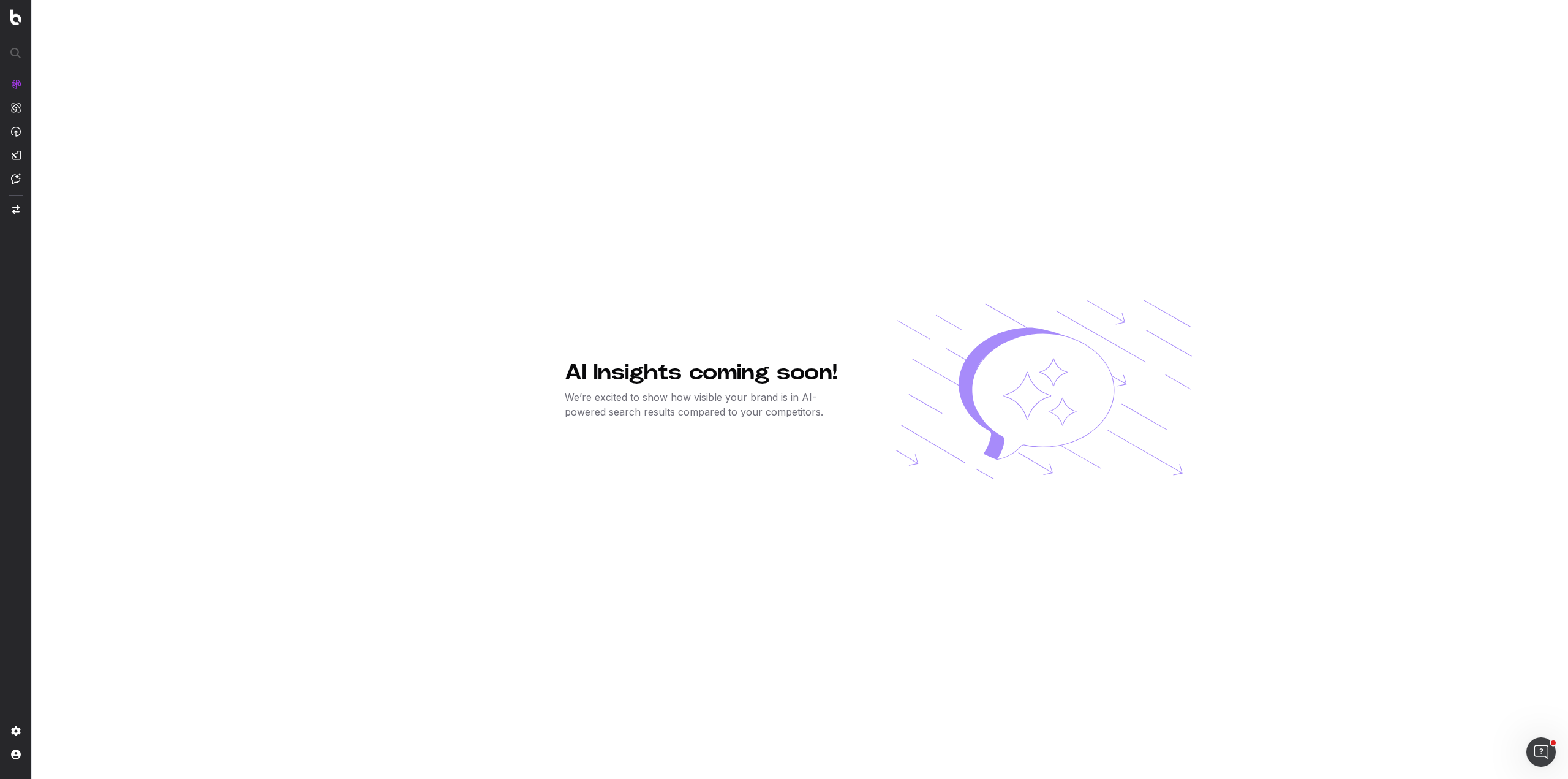
click at [894, 427] on div "AI Insights coming soon! We’re excited to show how visible your brand is in AI-…" at bounding box center [879, 389] width 1380 height 779
click at [655, 390] on p "We’re excited to show how visible your brand is in AI-powered search results co…" at bounding box center [710, 405] width 292 height 30
drag, startPoint x: 676, startPoint y: 373, endPoint x: 562, endPoint y: 374, distance: 114.0
click at [562, 374] on div "AI Insights coming soon! We’re excited to show how visible your brand is in AI-…" at bounding box center [879, 389] width 1380 height 779
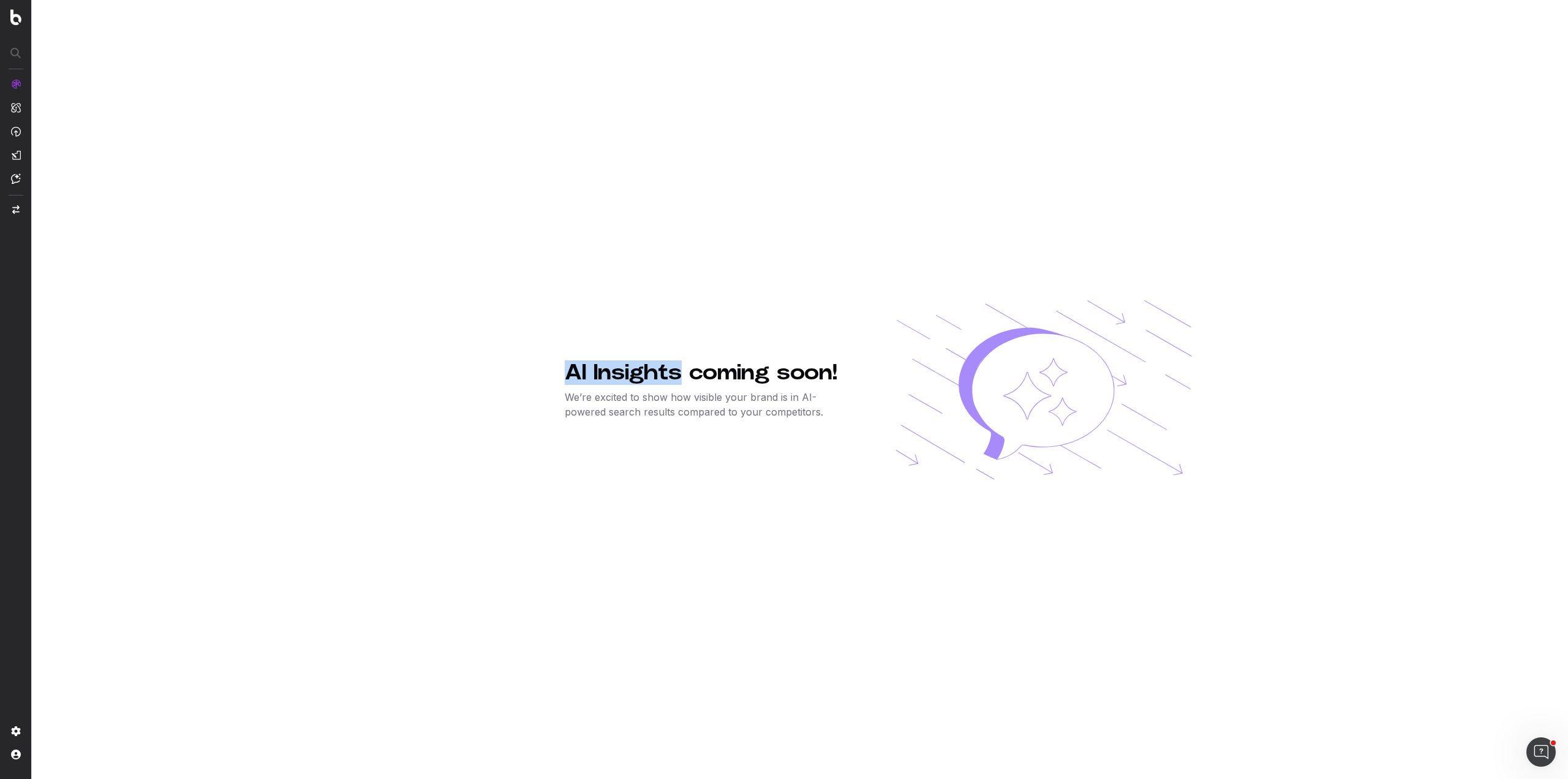
copy h1 "AI Insights"
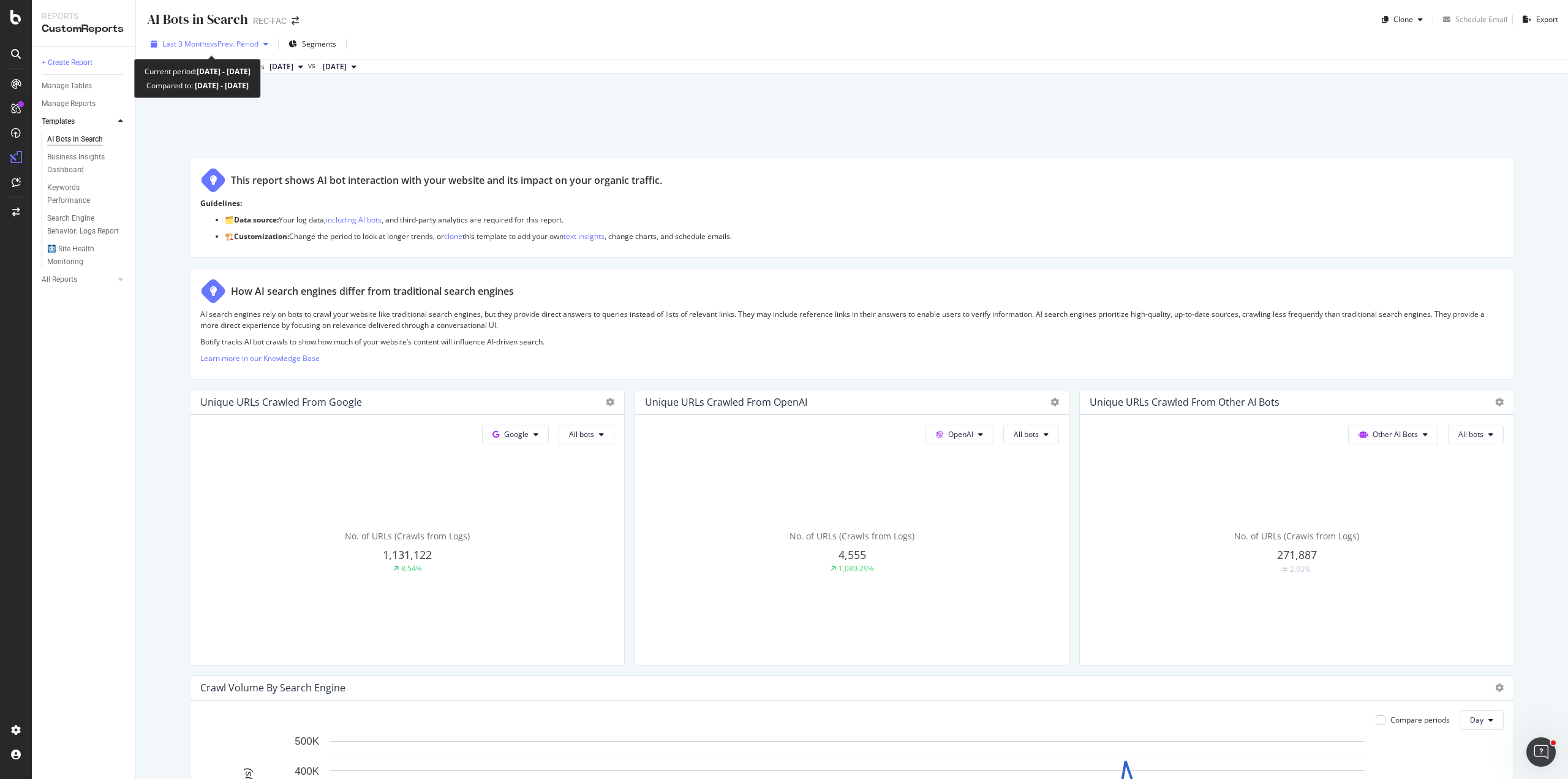
click at [212, 44] on span "vs Prev. Period" at bounding box center [234, 44] width 48 height 10
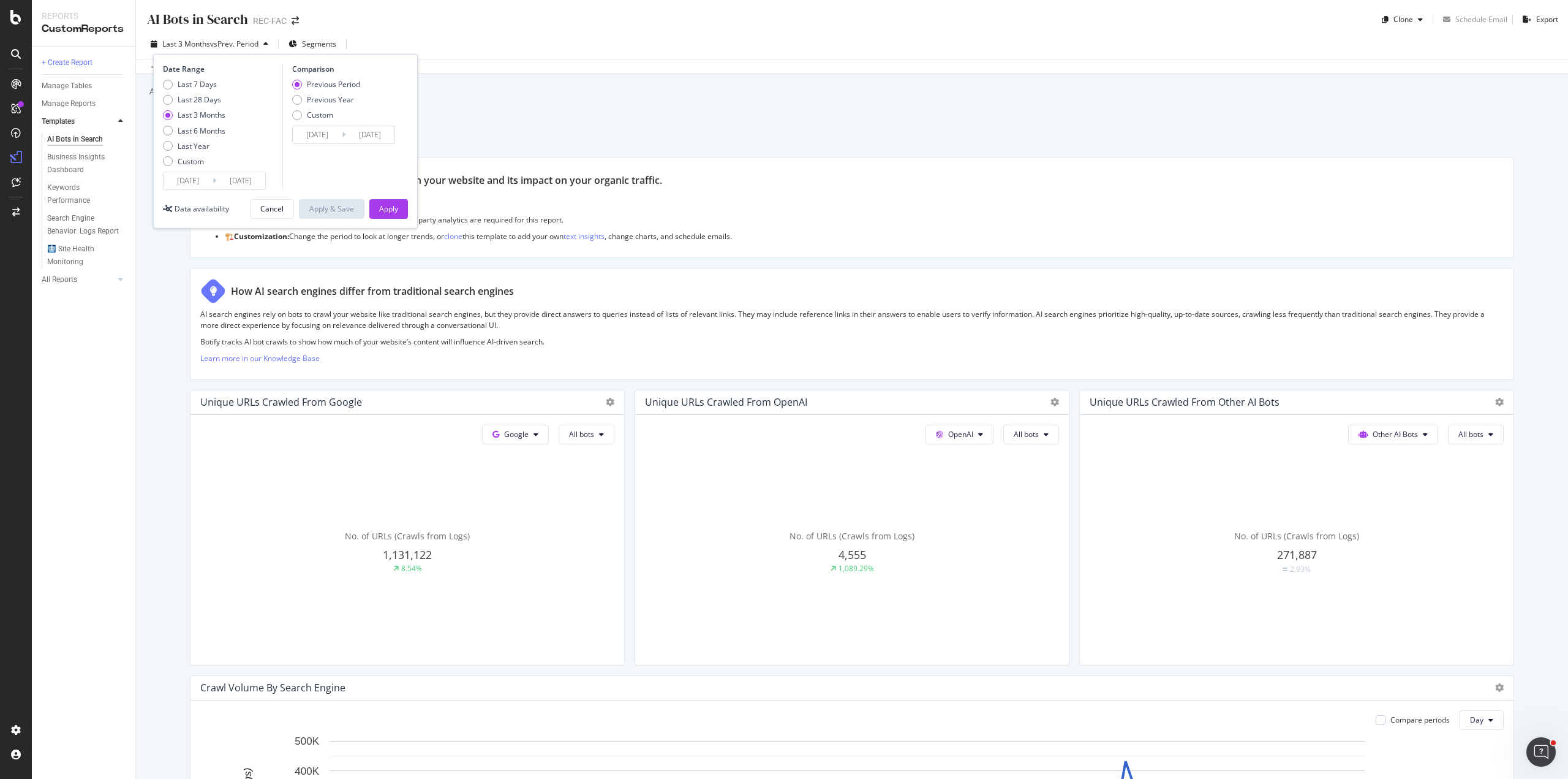
click at [828, 227] on ul "🗂️ Data source: Your log data, including AI bots , and third-party analytics ar…" at bounding box center [852, 228] width 1304 height 27
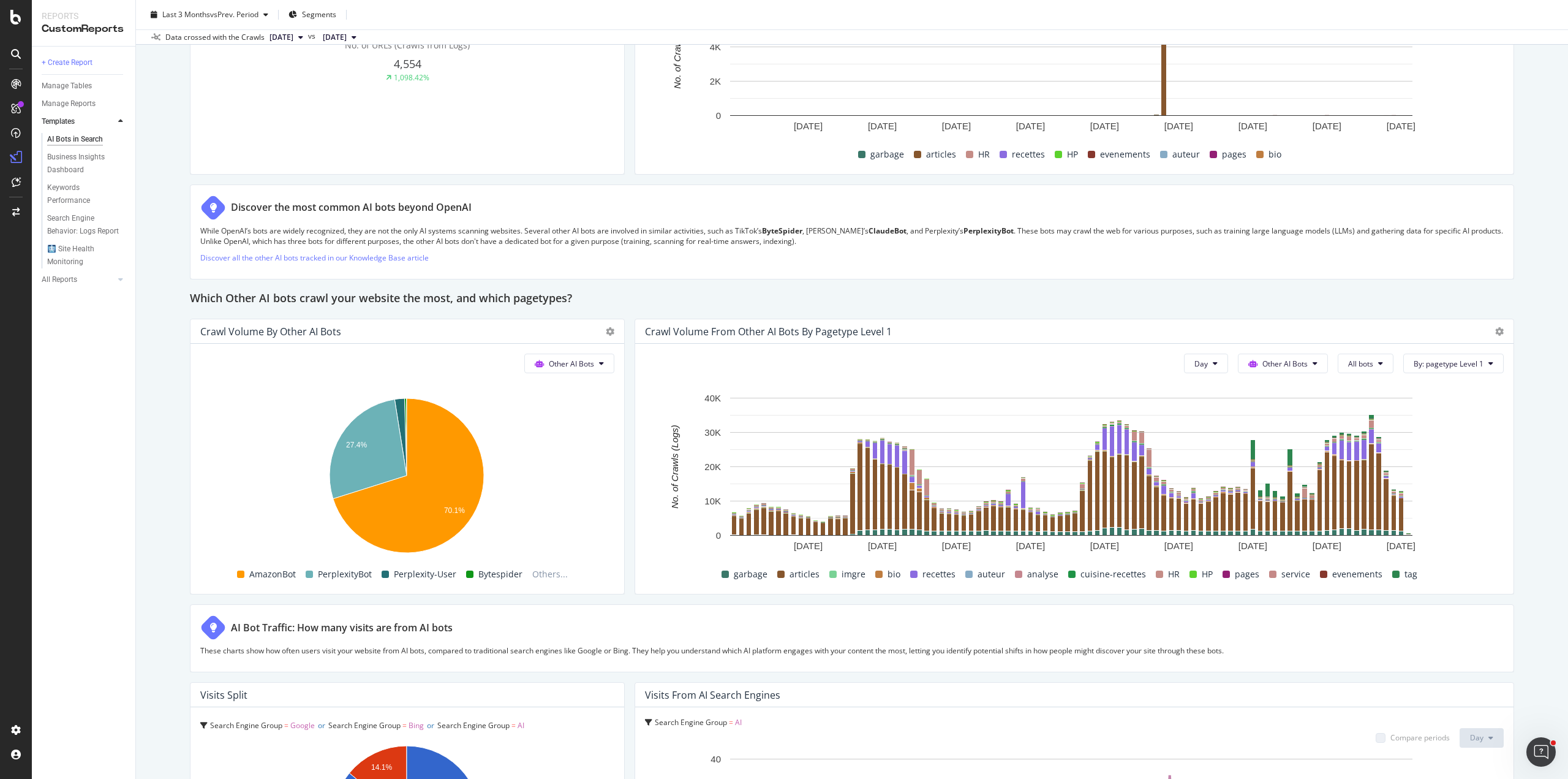
scroll to position [1715, 0]
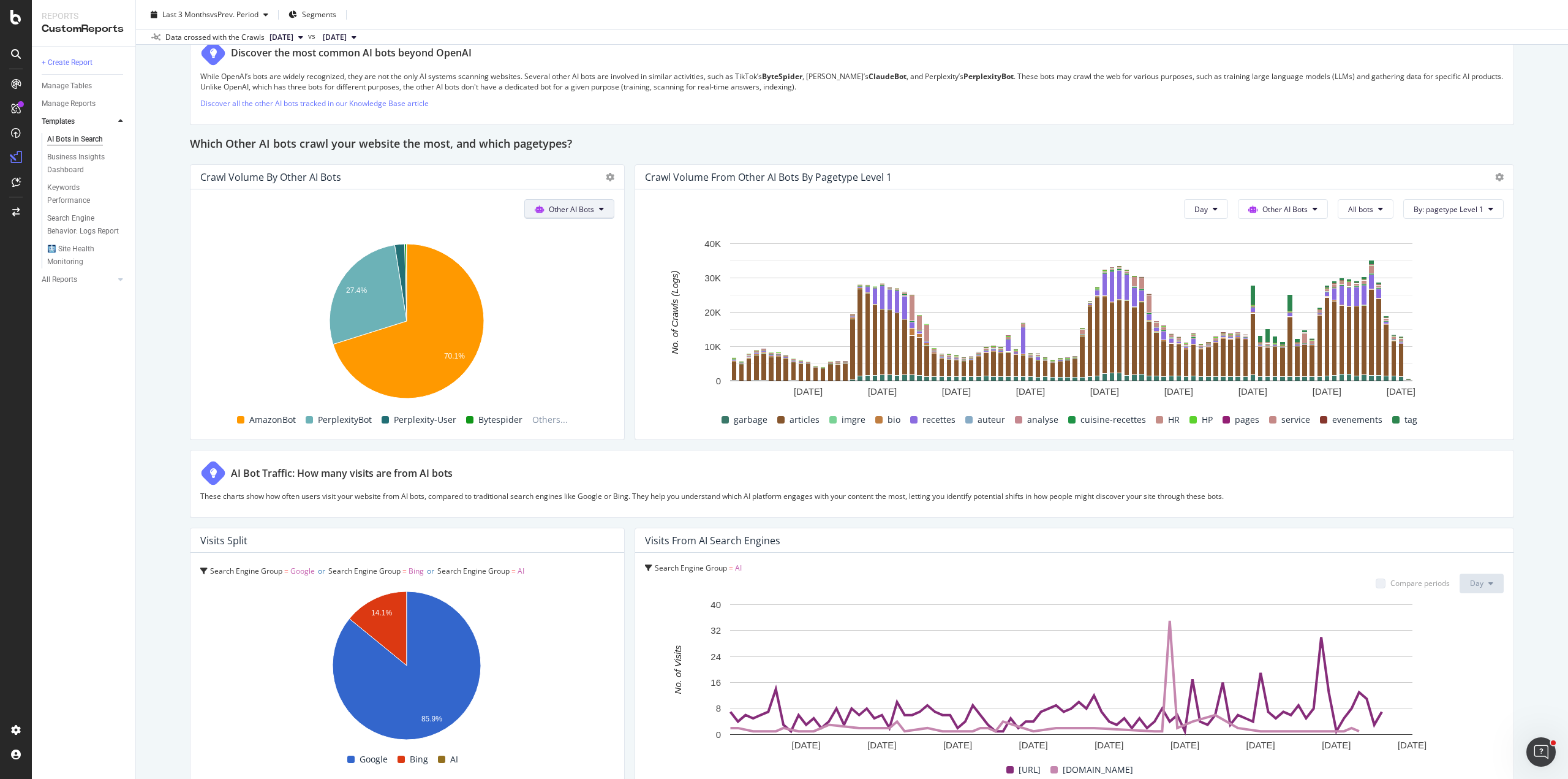
click at [567, 212] on span "Other AI Bots" at bounding box center [571, 208] width 45 height 10
click at [570, 272] on span "OpenAI" at bounding box center [575, 277] width 48 height 11
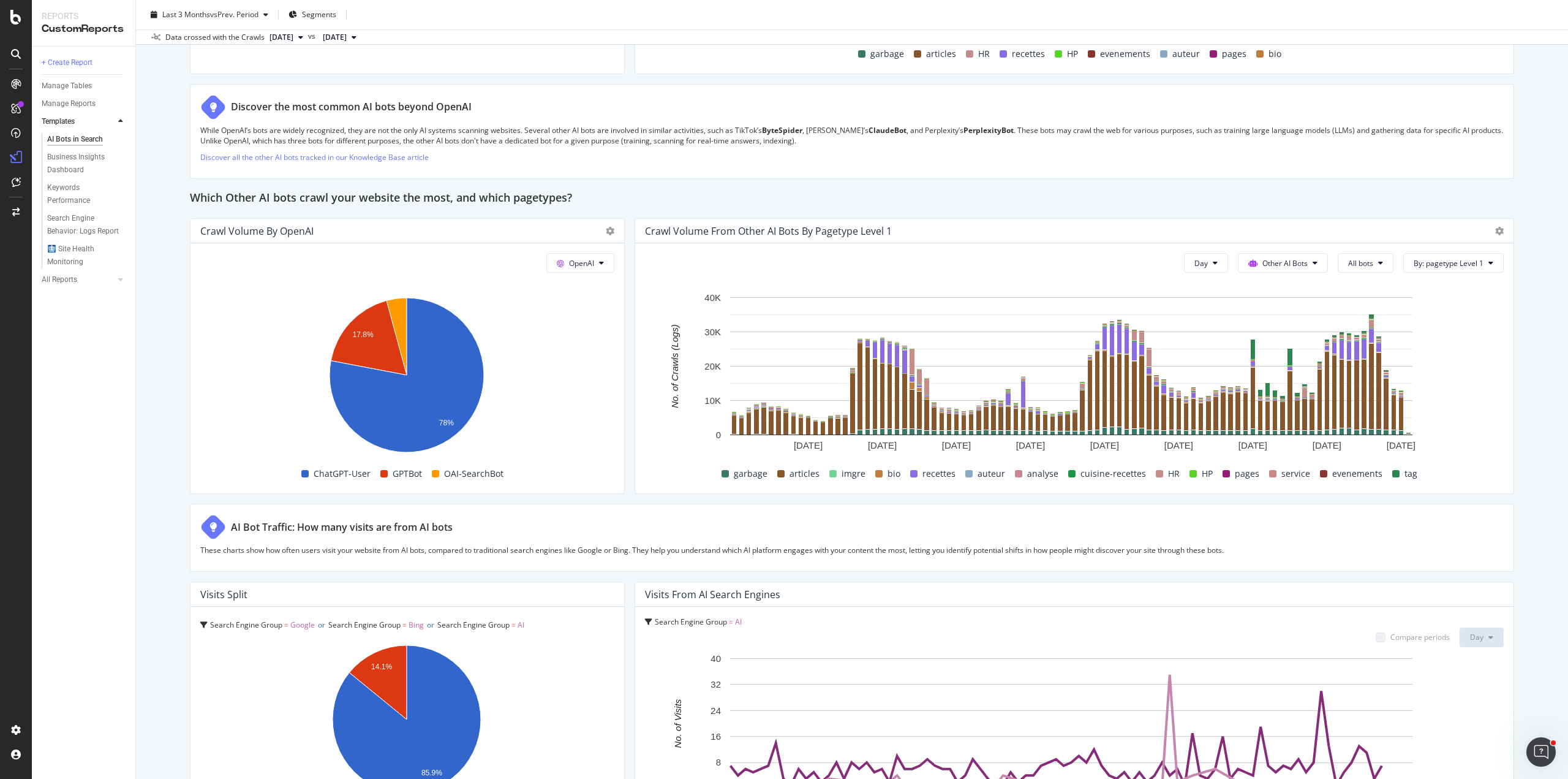
scroll to position [1651, 0]
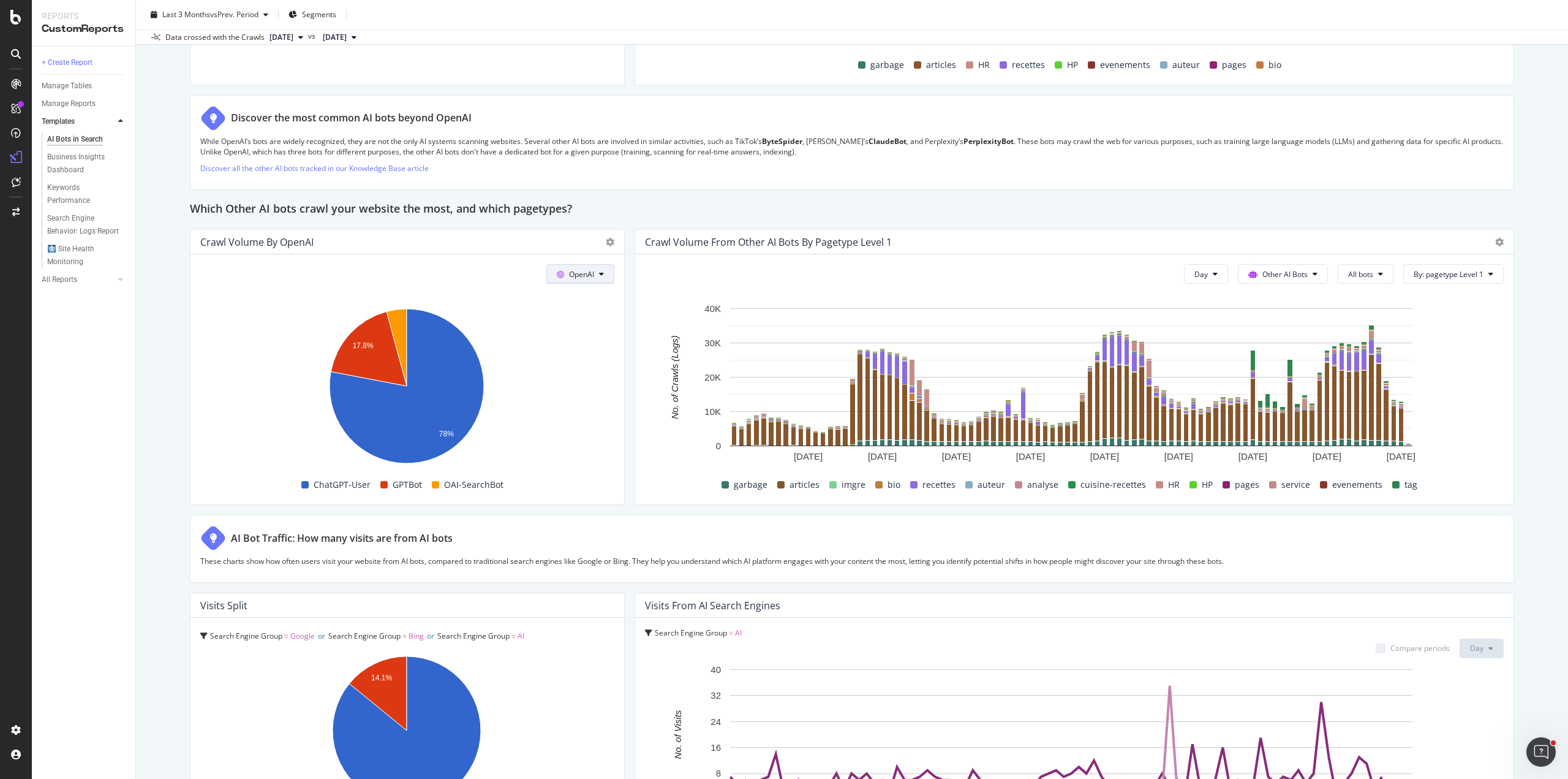
click at [578, 272] on span "OpenAI" at bounding box center [582, 273] width 25 height 10
click at [622, 369] on div "Other AI Bots" at bounding box center [586, 364] width 84 height 18
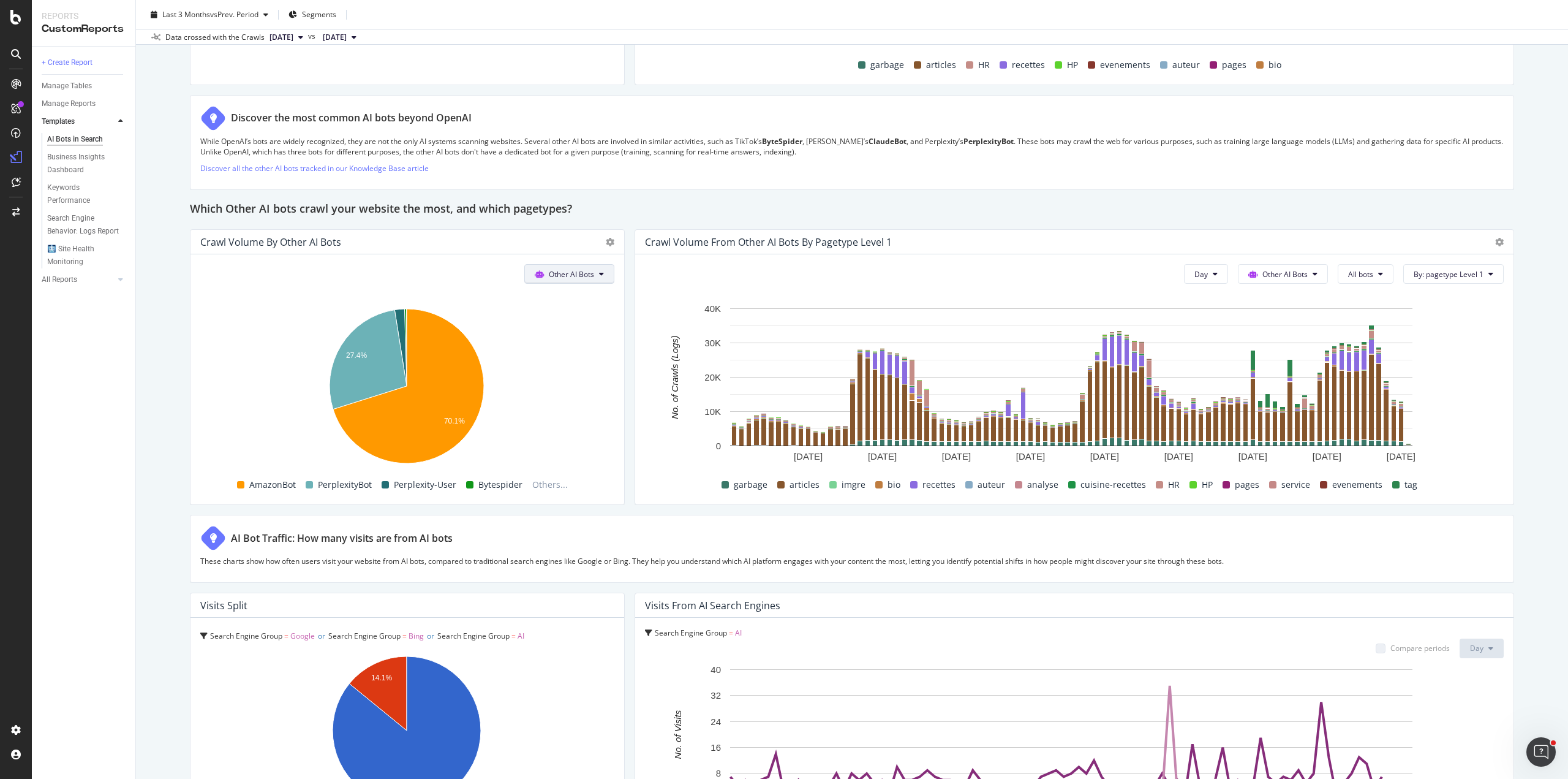
click at [557, 270] on span "Other AI Bots" at bounding box center [571, 273] width 45 height 10
click at [576, 339] on span "OpenAI" at bounding box center [575, 342] width 48 height 11
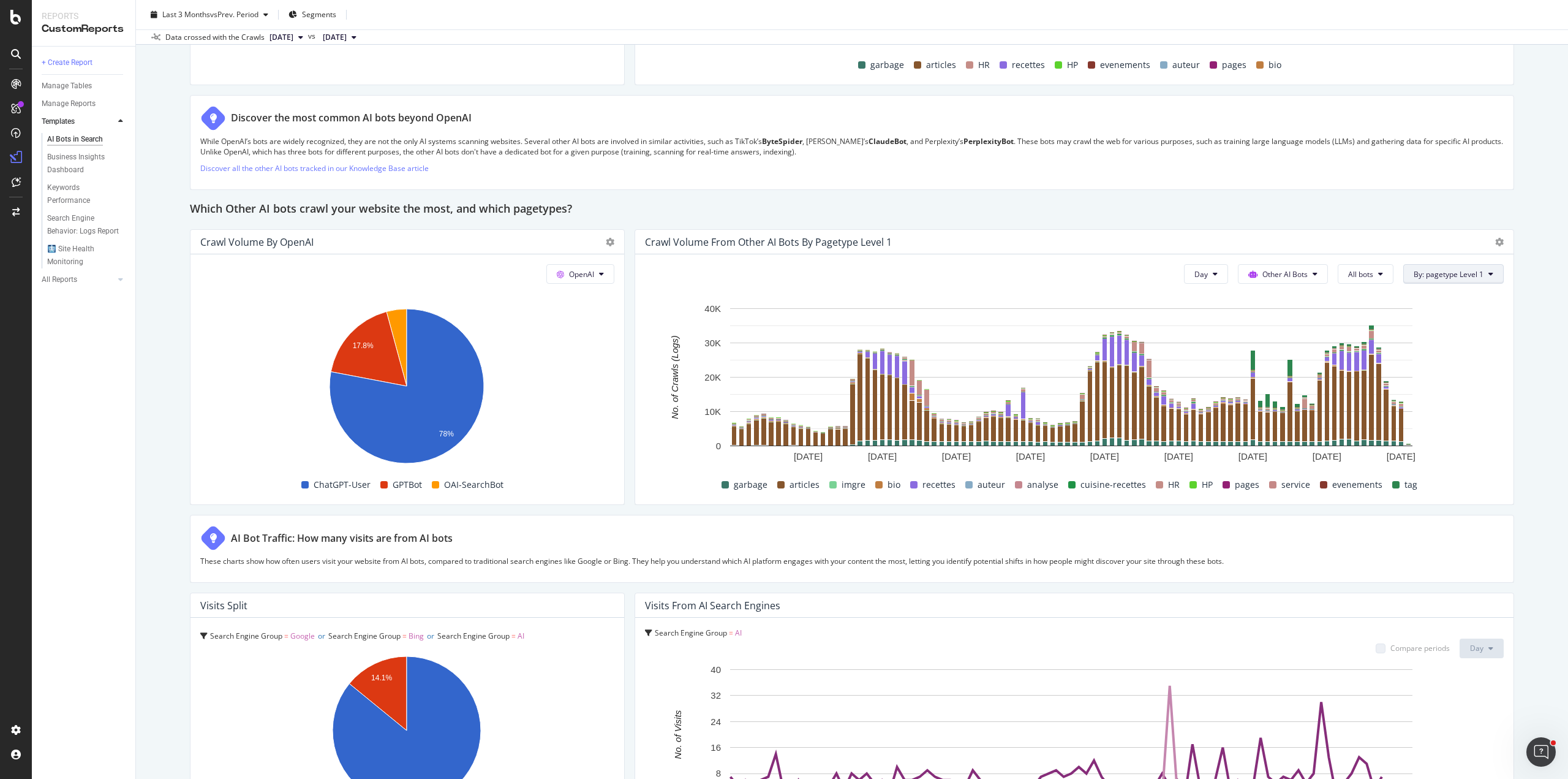
click at [1442, 274] on span "By: pagetype Level 1" at bounding box center [1449, 273] width 69 height 10
click at [1349, 269] on span "All bots" at bounding box center [1361, 273] width 25 height 10
click at [1288, 264] on button "Other AI Bots" at bounding box center [1283, 273] width 90 height 19
click at [1305, 346] on span "OpenAI" at bounding box center [1285, 342] width 48 height 11
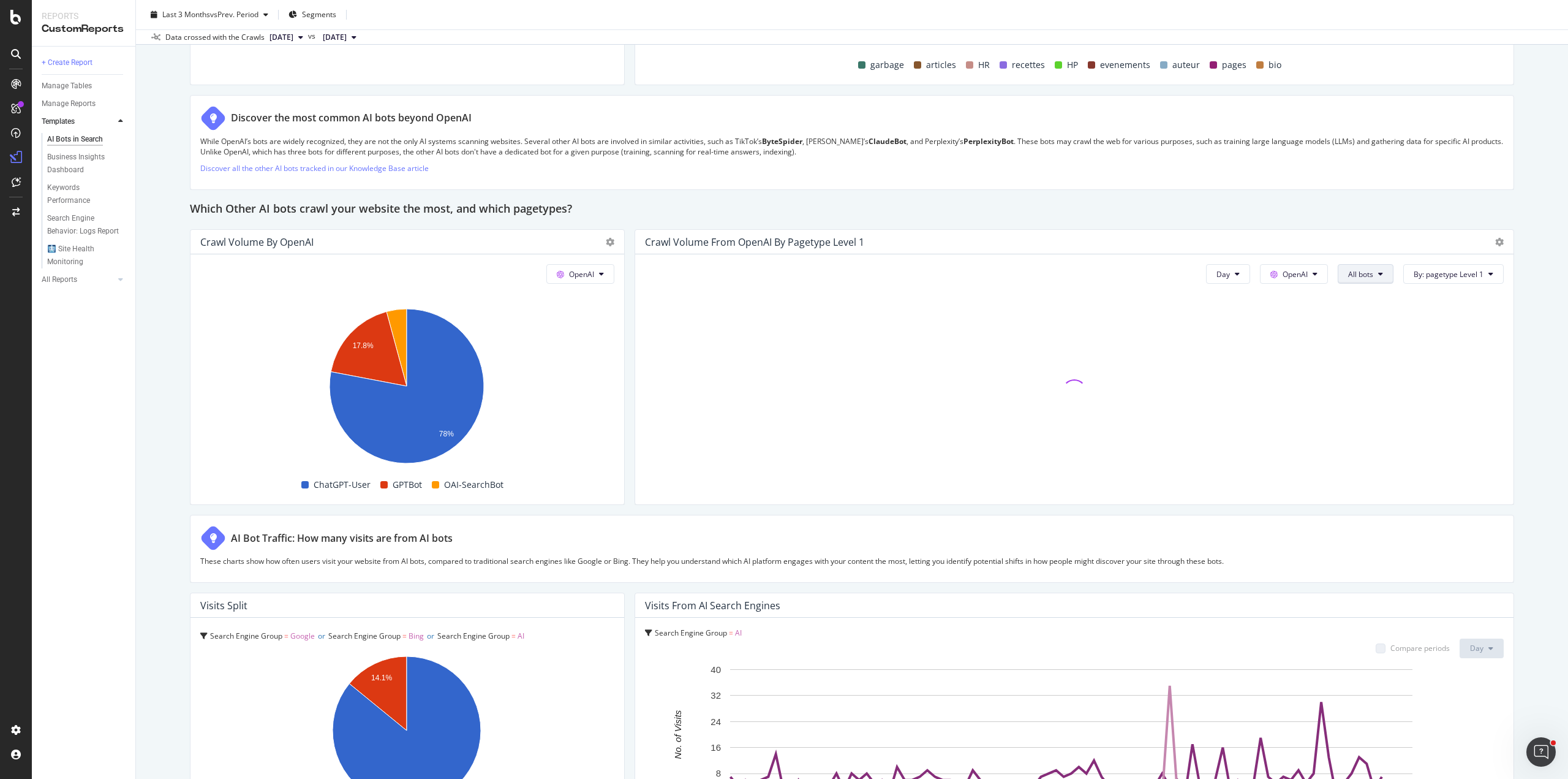
click at [1357, 269] on span "All bots" at bounding box center [1361, 273] width 25 height 10
click at [1380, 407] on span "ChatGPT-User" at bounding box center [1371, 410] width 62 height 11
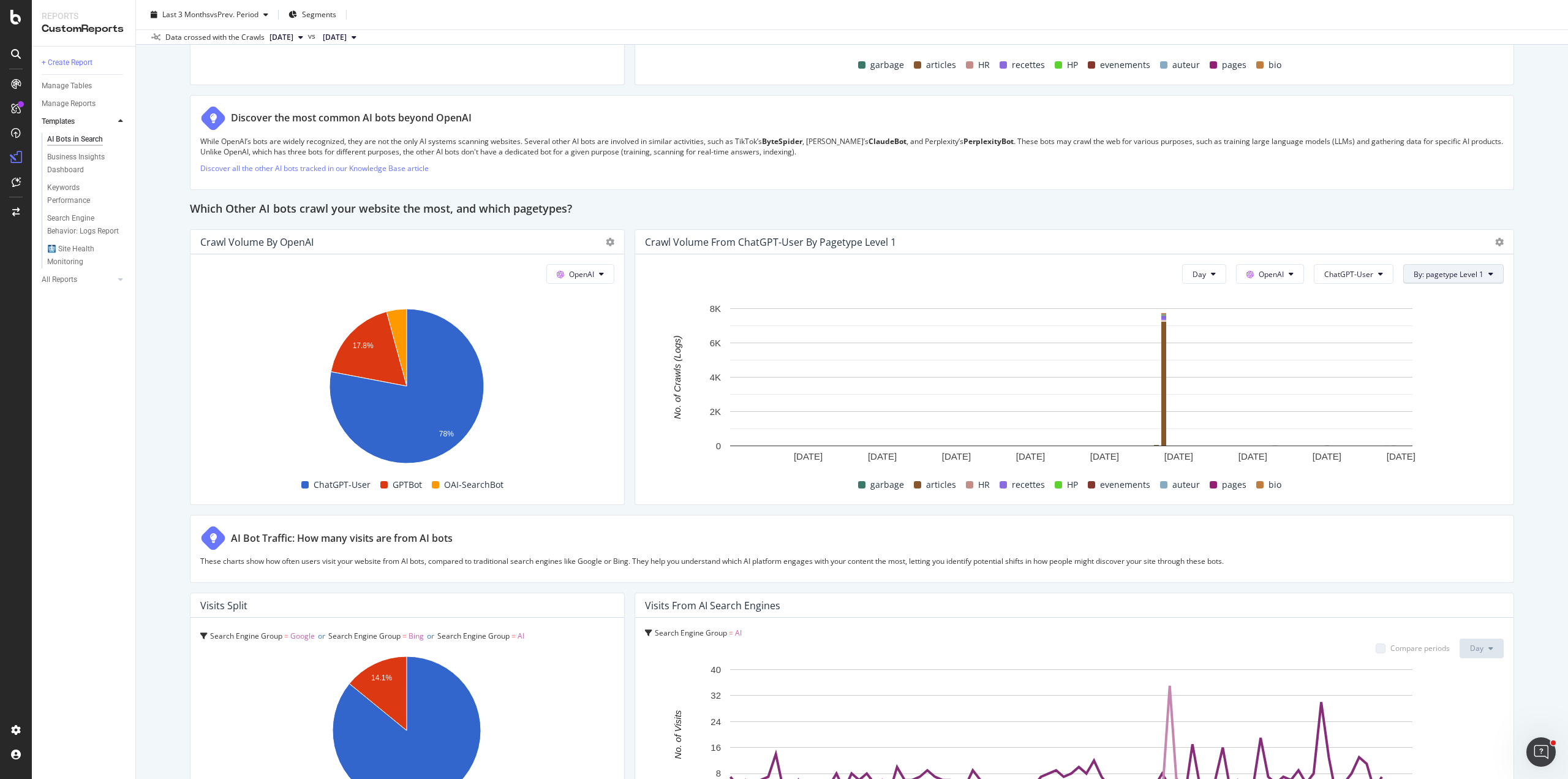
click at [1489, 275] on button "By: pagetype Level 1" at bounding box center [1453, 273] width 100 height 19
click at [1443, 359] on div "Select a Segment" at bounding box center [1436, 358] width 62 height 10
click at [1416, 342] on icon at bounding box center [1415, 339] width 4 height 7
click at [1511, 465] on div "AI Bots in Search AI Bots in Search REC-FAC Clone Schedule Email Export Last 3 …" at bounding box center [852, 389] width 1433 height 779
click at [1427, 272] on span "By: pagetype Level 1" at bounding box center [1449, 273] width 69 height 10
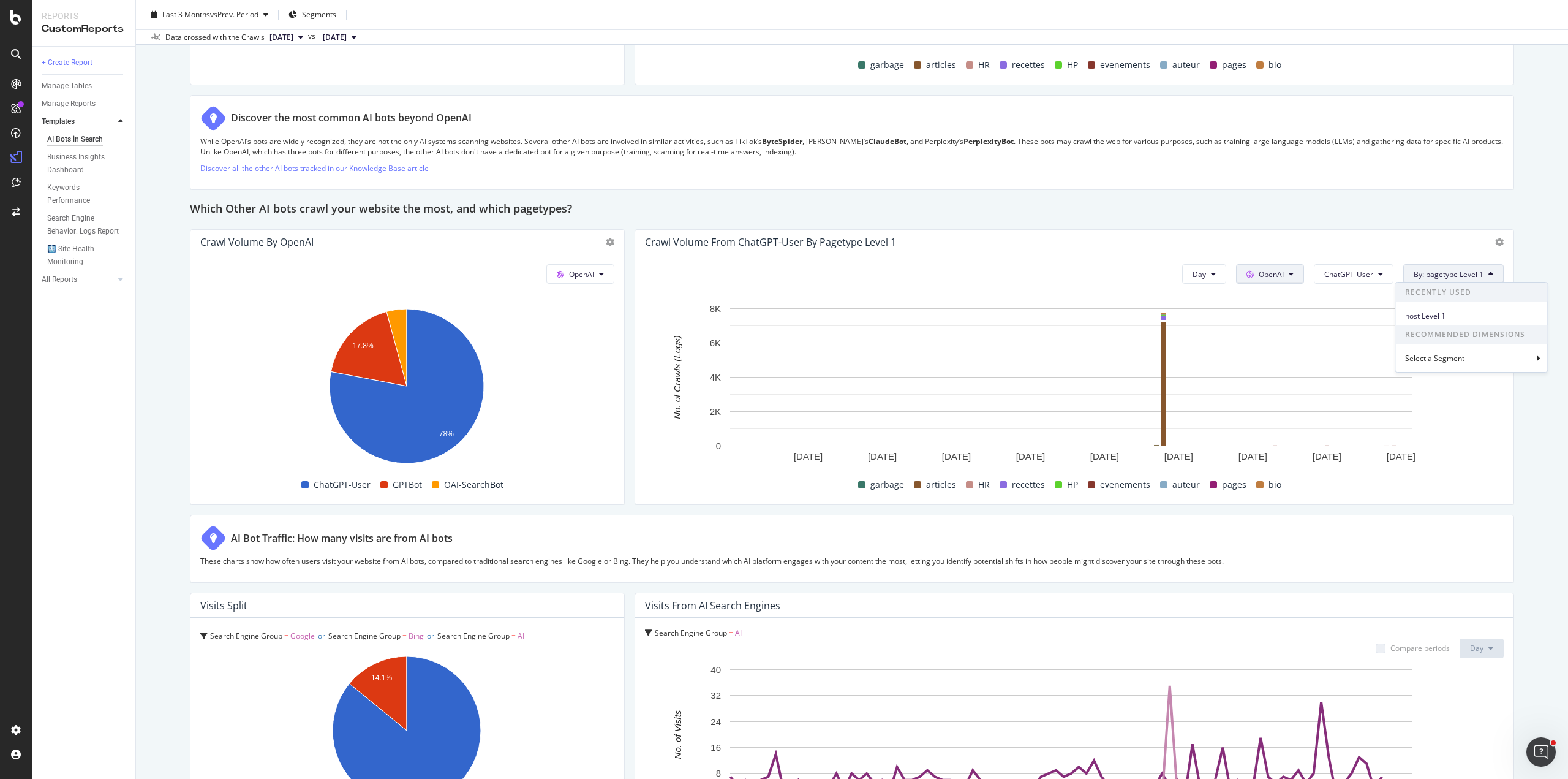
click at [1247, 276] on span at bounding box center [1252, 273] width 12 height 10
click at [1211, 271] on icon at bounding box center [1213, 274] width 5 height 7
click at [1210, 334] on div "Month" at bounding box center [1198, 341] width 42 height 18
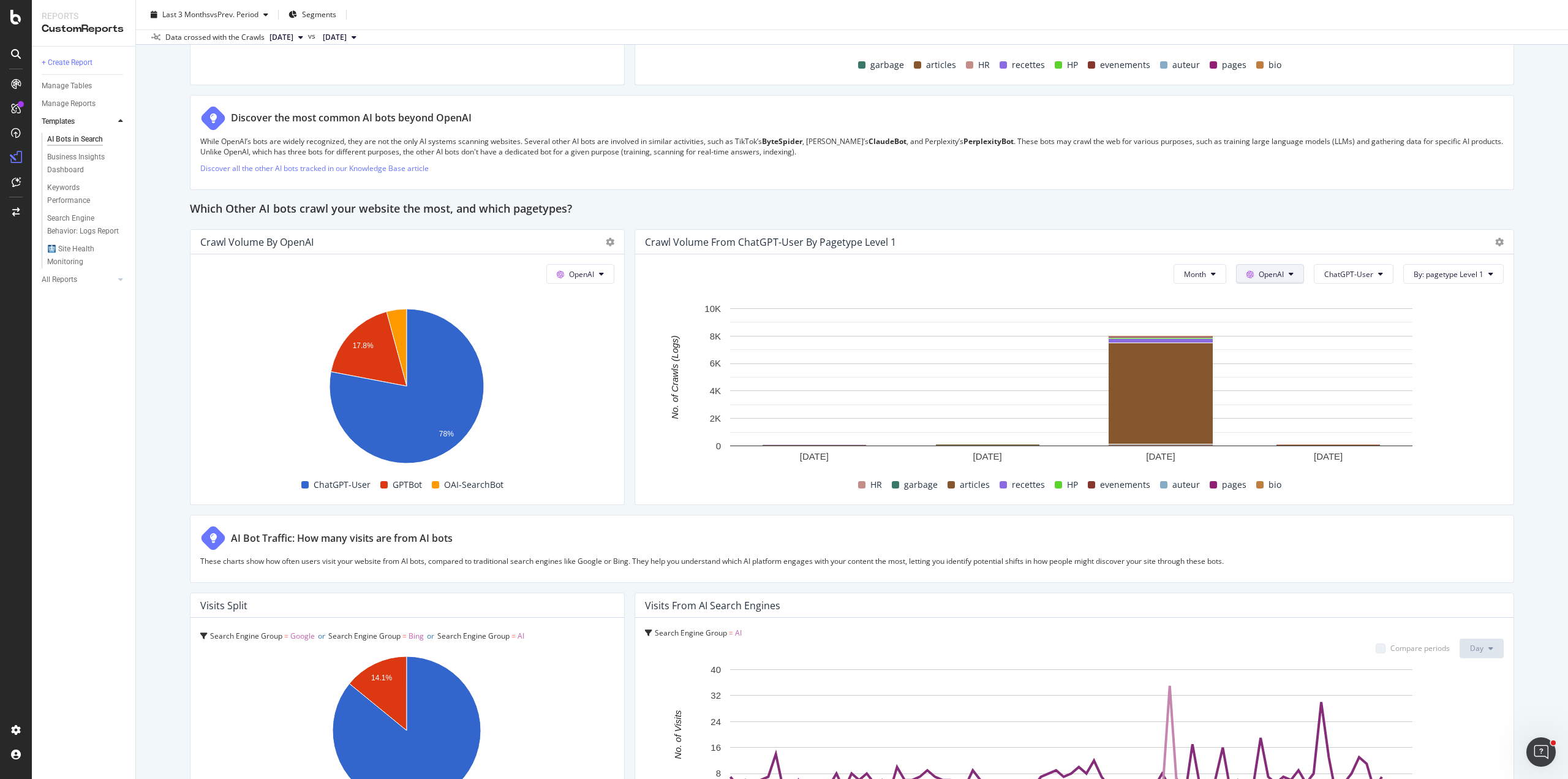
click at [1273, 264] on button "OpenAI" at bounding box center [1270, 273] width 68 height 19
click at [1271, 363] on span "Other AI Bots" at bounding box center [1283, 365] width 45 height 11
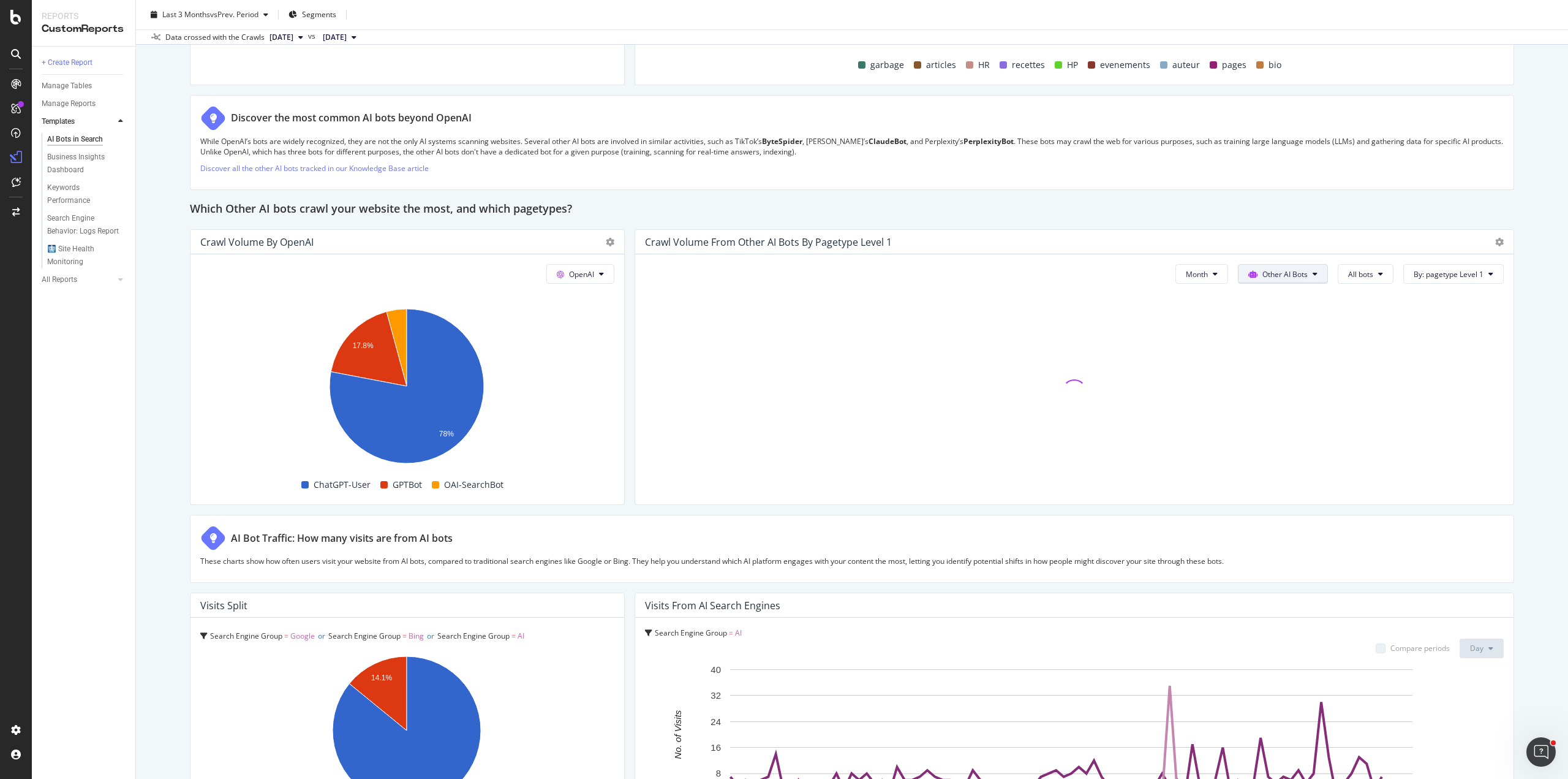
click at [1272, 271] on span "Other AI Bots" at bounding box center [1285, 273] width 45 height 10
click at [1266, 301] on div "Google" at bounding box center [1275, 295] width 87 height 18
click at [595, 264] on button "OpenAI" at bounding box center [580, 273] width 68 height 19
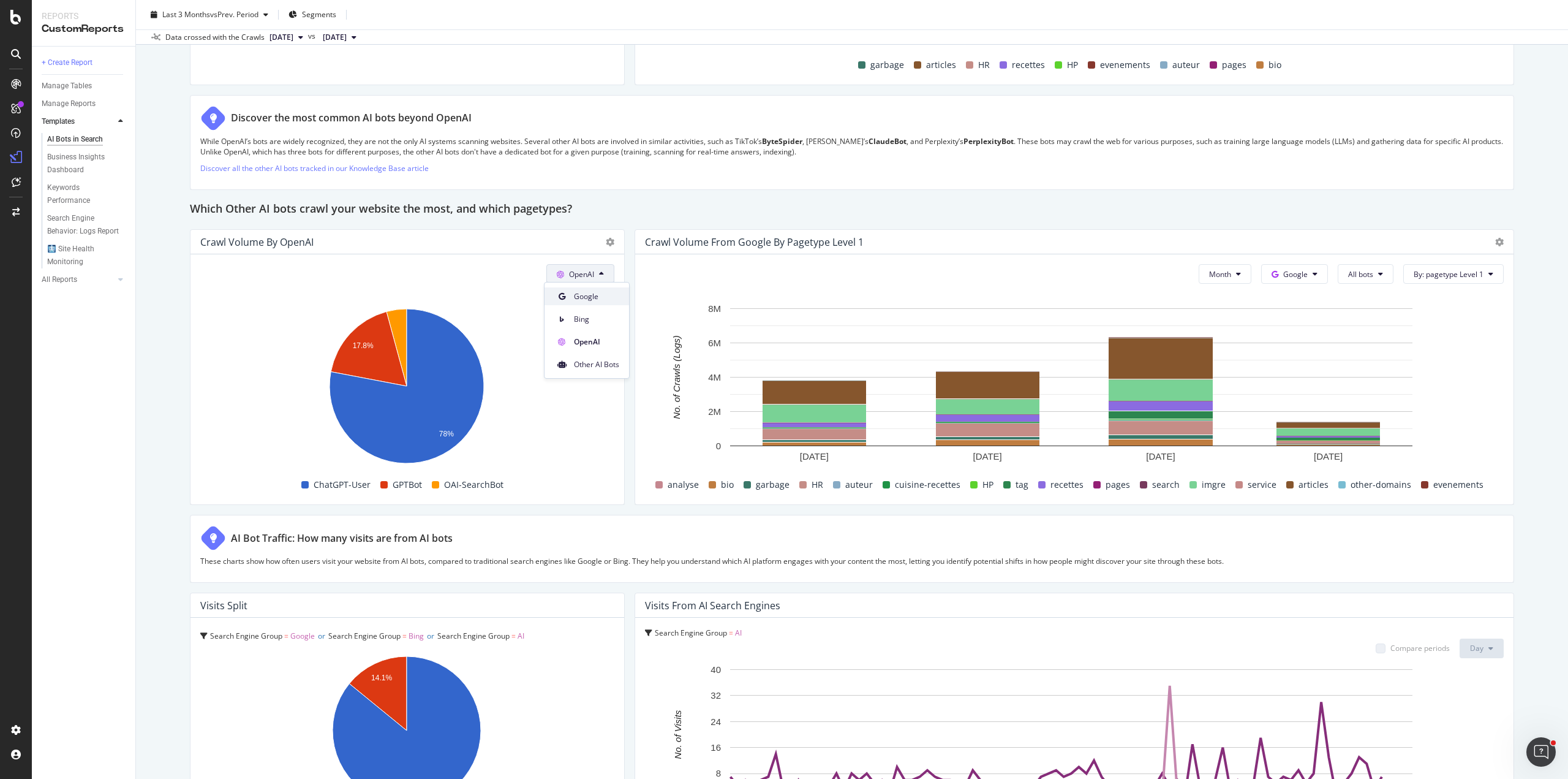
click at [583, 301] on div "Google" at bounding box center [586, 295] width 84 height 18
